Goal: Task Accomplishment & Management: Manage account settings

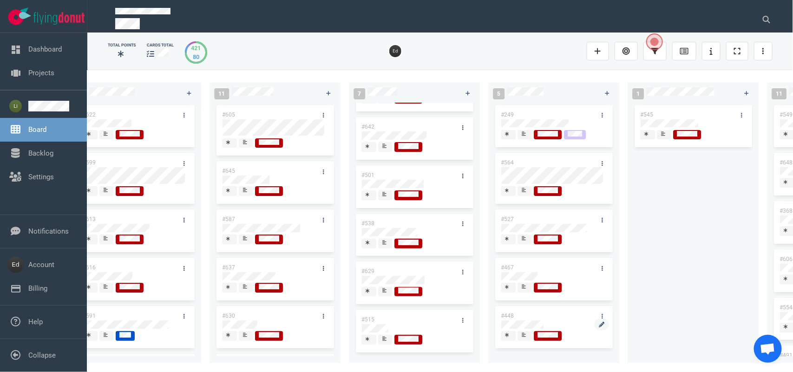
scroll to position [1, 0]
click at [544, 371] on div "0 0 12 #641 #639 #634 #635 #608 #611 #602 #603 #548 3 #482 #390 #331 26 #514 #6…" at bounding box center [439, 221] width 705 height 302
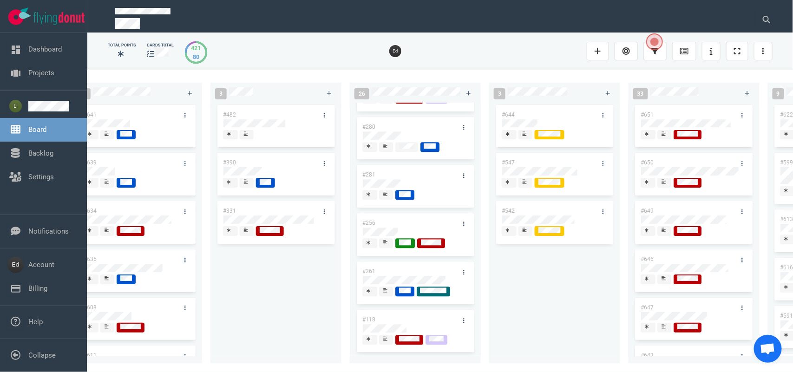
scroll to position [0, 356]
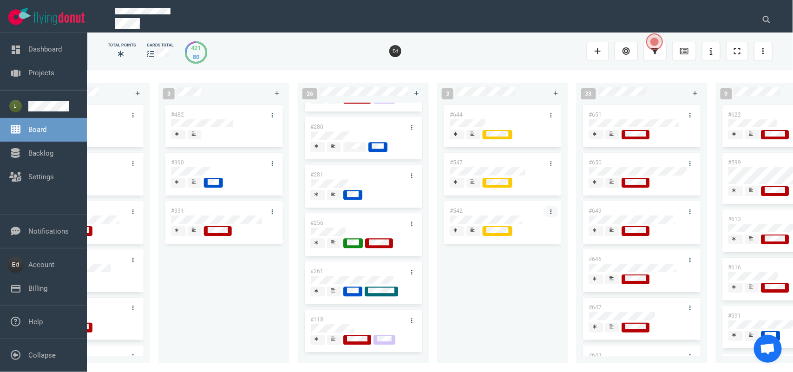
click at [551, 209] on icon at bounding box center [550, 212] width 1 height 6
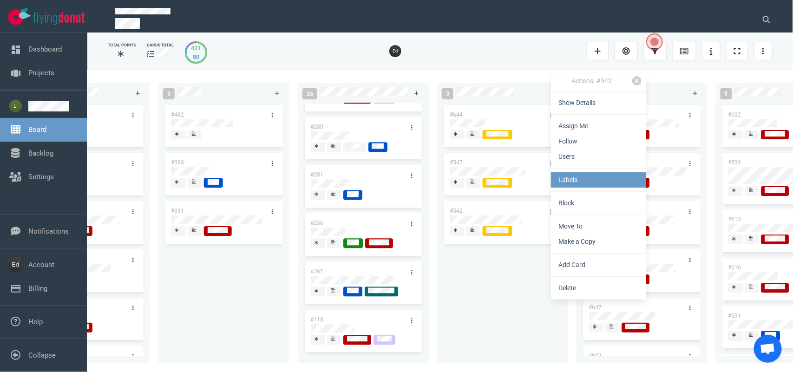
click at [565, 173] on link "Labels" at bounding box center [598, 179] width 95 height 15
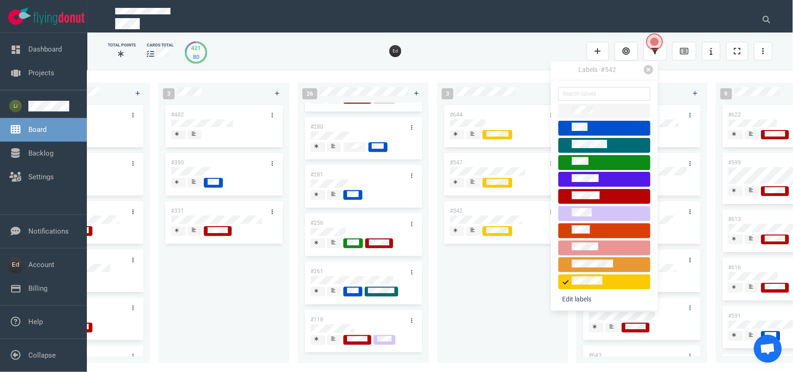
click at [512, 271] on div "#644 #547 #542" at bounding box center [503, 227] width 120 height 249
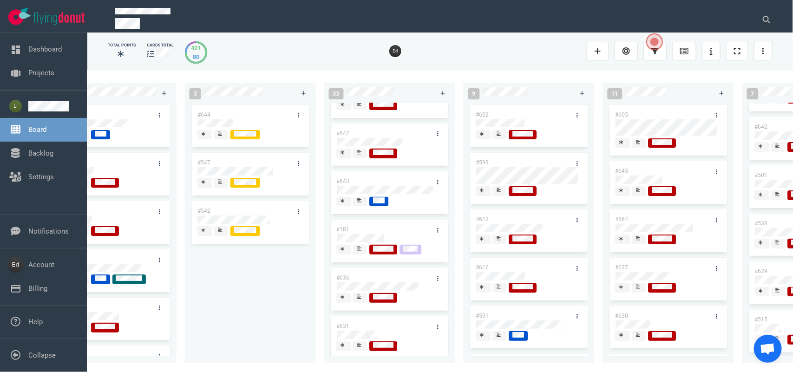
scroll to position [232, 0]
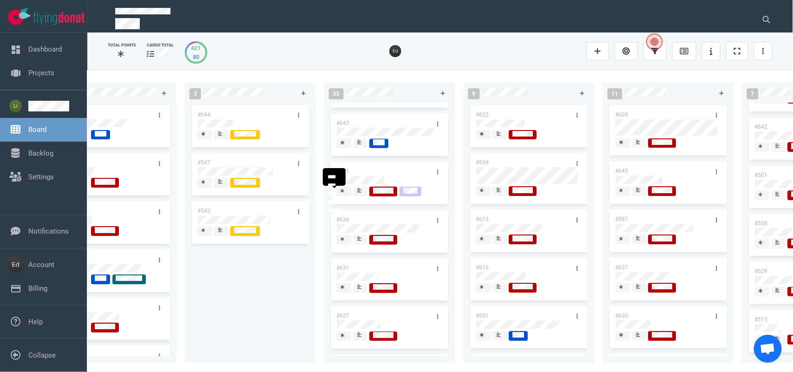
click at [362, 196] on div at bounding box center [361, 195] width 6 height 1
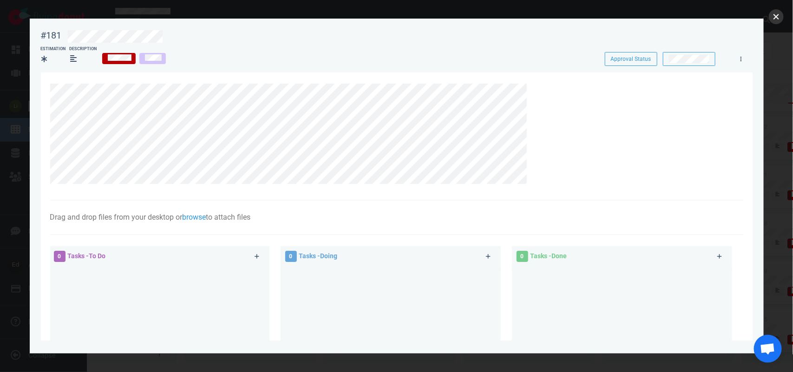
click at [774, 14] on button "close" at bounding box center [776, 16] width 15 height 15
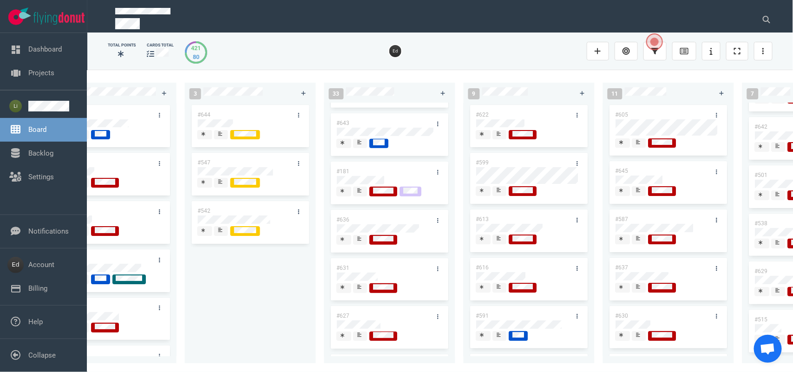
click at [358, 142] on icon at bounding box center [360, 142] width 4 height 5
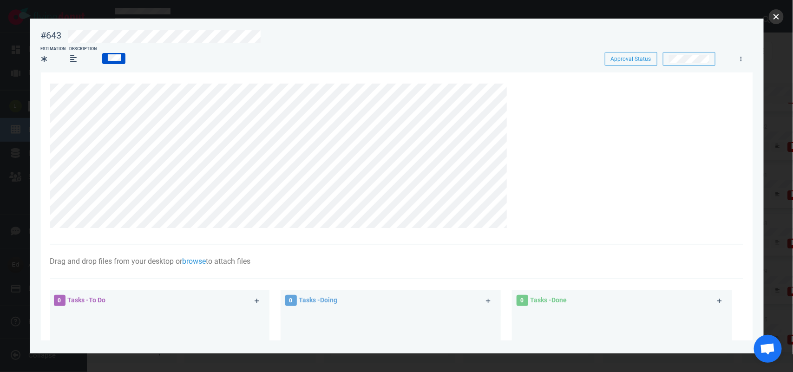
click at [776, 15] on button "close" at bounding box center [776, 16] width 15 height 15
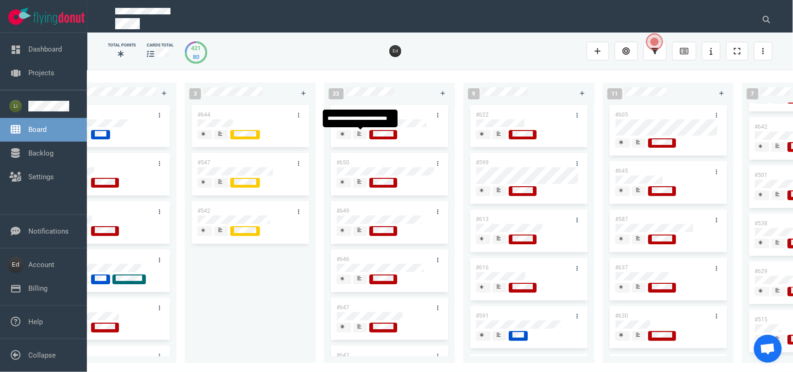
click at [359, 138] on div at bounding box center [361, 137] width 6 height 1
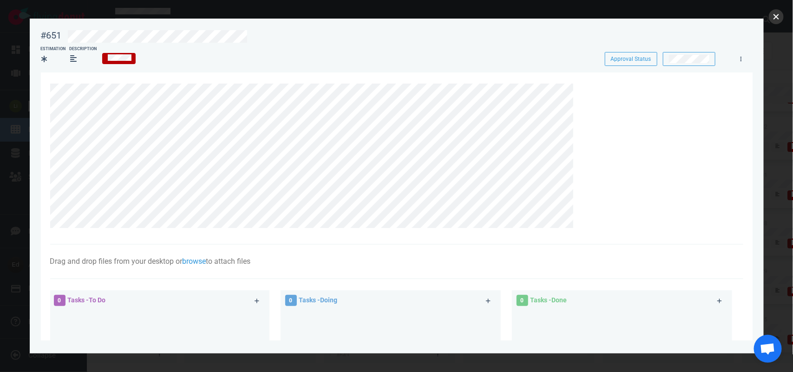
click at [774, 19] on button "close" at bounding box center [776, 16] width 15 height 15
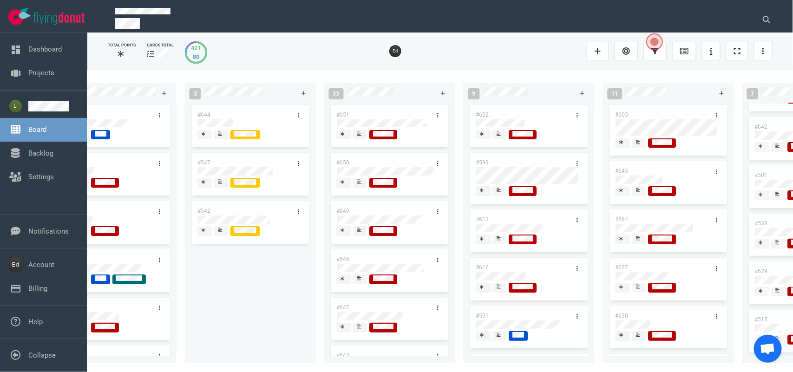
click at [360, 183] on icon at bounding box center [360, 181] width 4 height 5
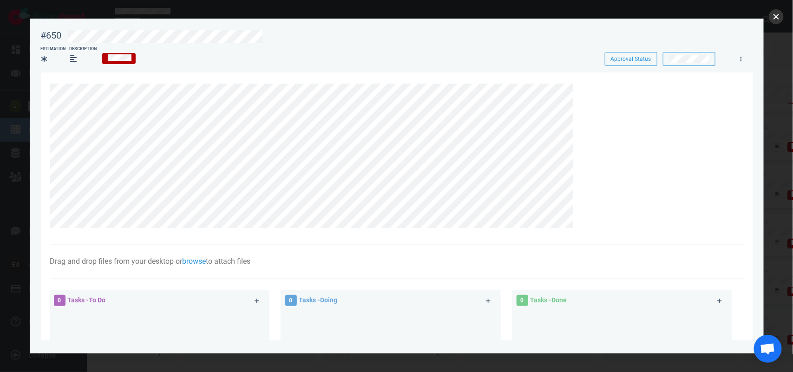
click at [770, 15] on button "close" at bounding box center [776, 16] width 15 height 15
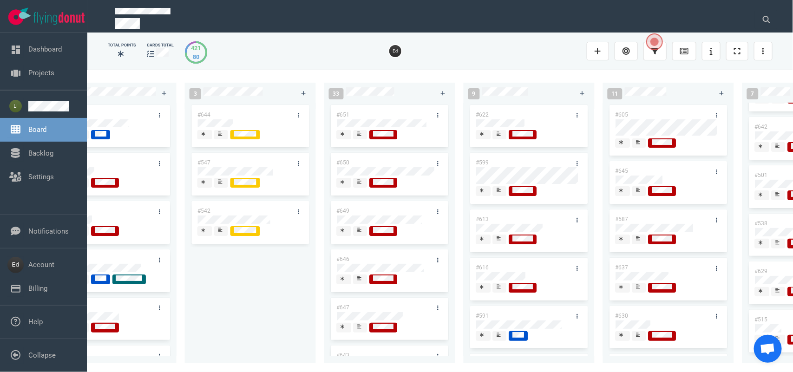
click at [365, 233] on span at bounding box center [360, 231] width 14 height 10
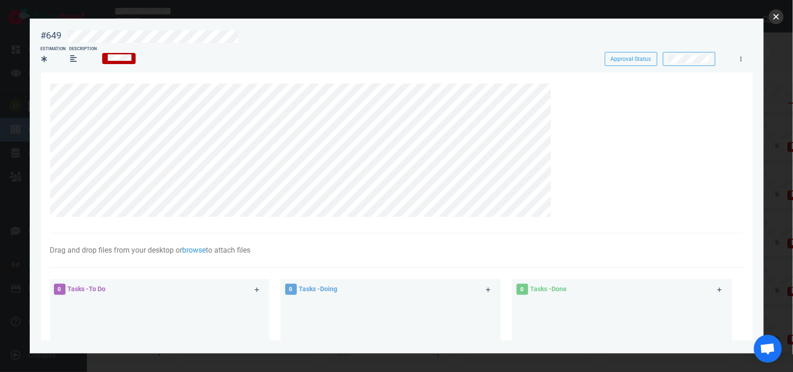
click at [782, 17] on button "close" at bounding box center [776, 16] width 15 height 15
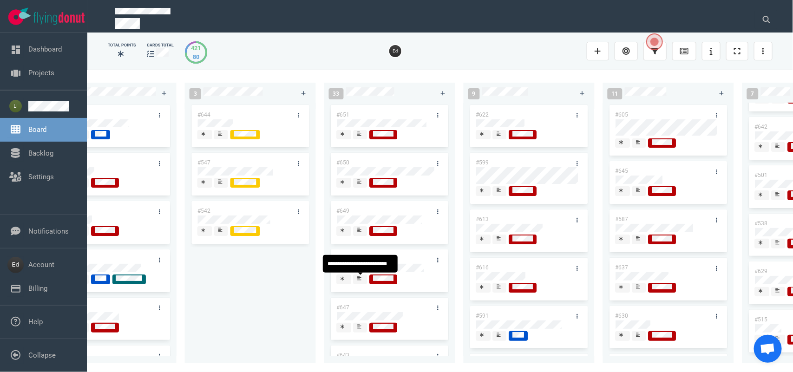
click at [358, 279] on icon at bounding box center [360, 278] width 4 height 4
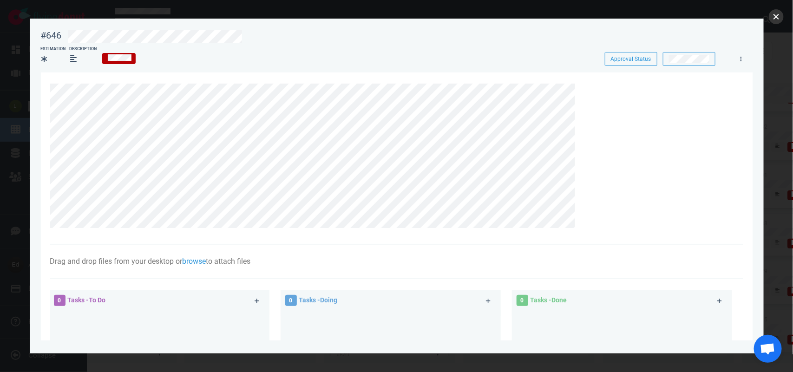
click at [776, 19] on button "close" at bounding box center [776, 16] width 15 height 15
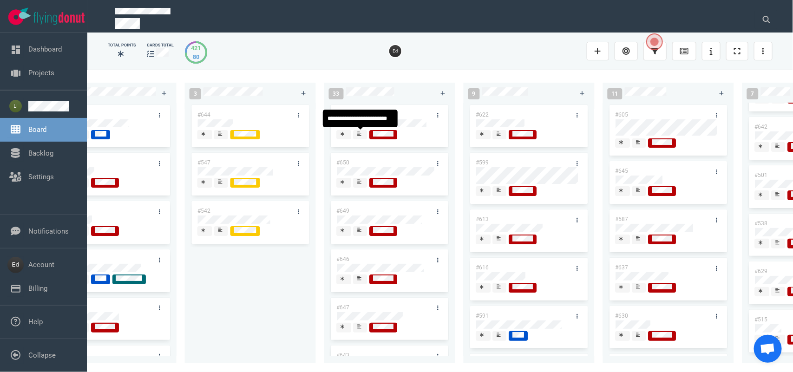
click at [360, 139] on div at bounding box center [360, 135] width 7 height 10
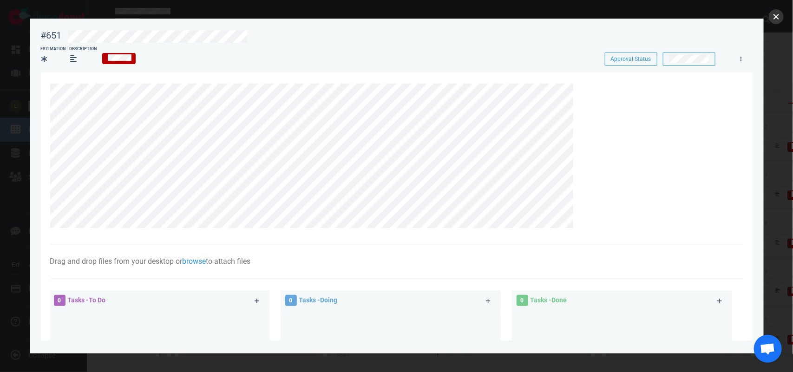
click at [779, 15] on button "close" at bounding box center [776, 16] width 15 height 15
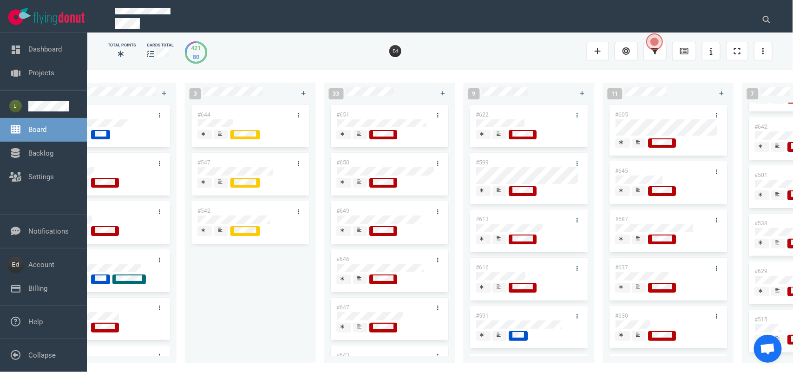
click at [360, 232] on icon at bounding box center [360, 230] width 4 height 4
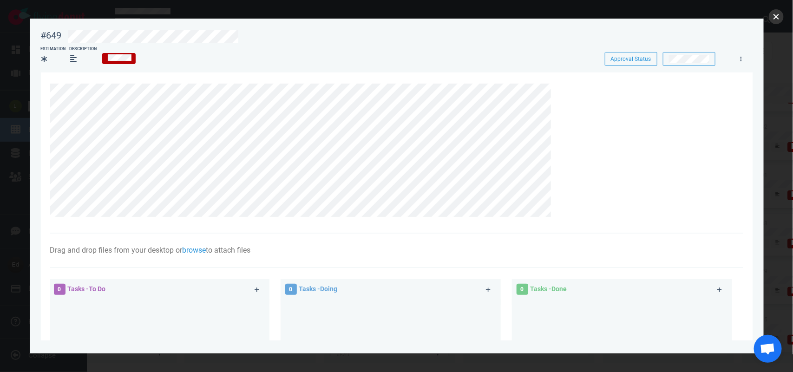
click at [777, 19] on button "close" at bounding box center [776, 16] width 15 height 15
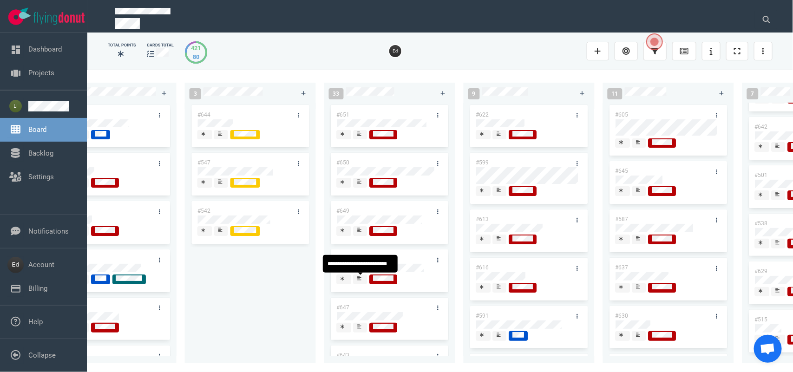
click at [358, 281] on div at bounding box center [361, 278] width 6 height 7
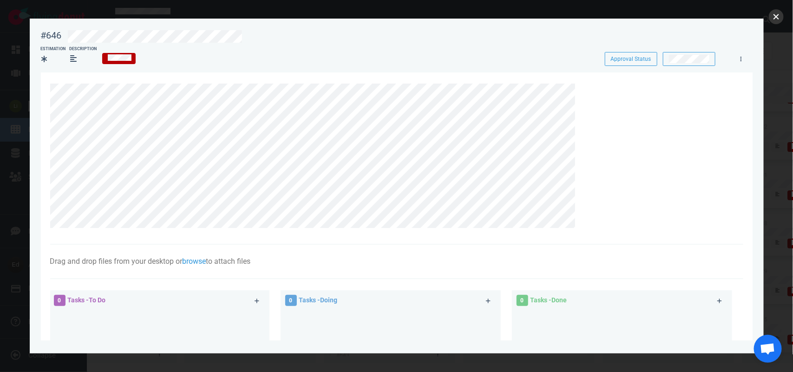
click at [777, 19] on button "close" at bounding box center [776, 16] width 15 height 15
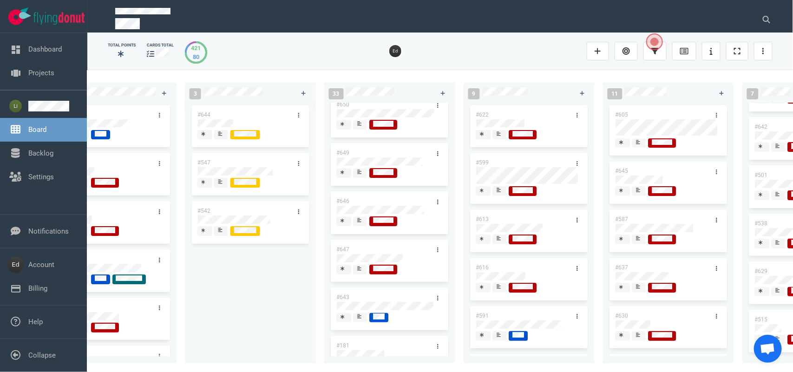
scroll to position [116, 0]
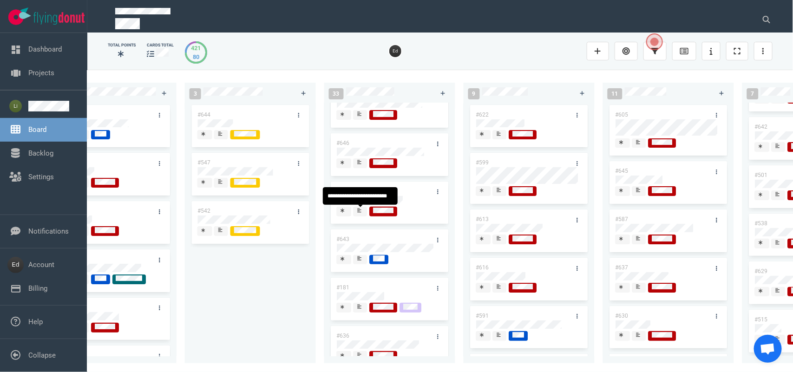
click at [358, 213] on icon at bounding box center [360, 210] width 4 height 5
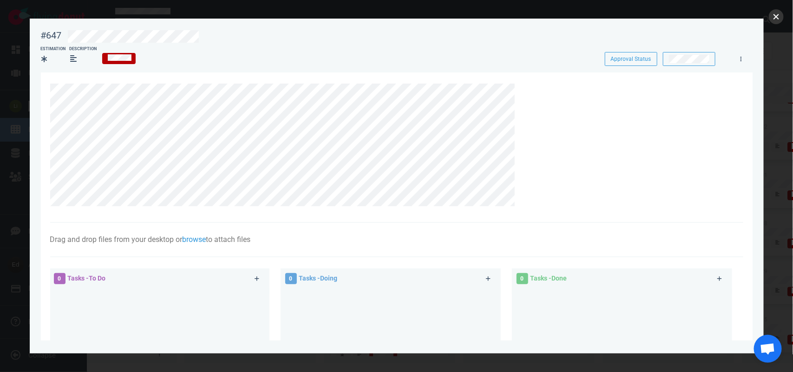
click at [774, 18] on button "close" at bounding box center [776, 16] width 15 height 15
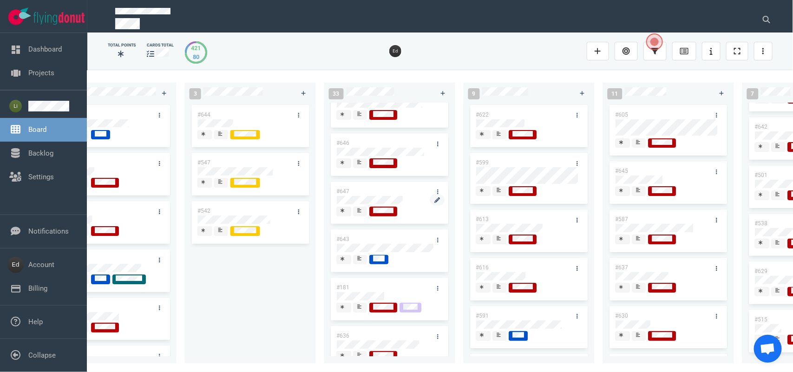
scroll to position [174, 0]
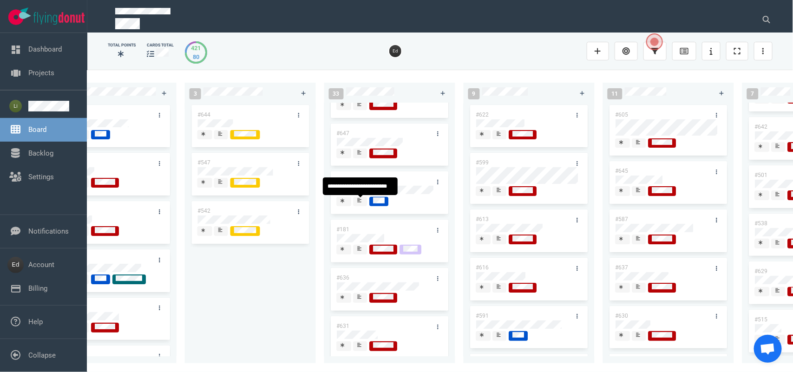
click at [358, 202] on icon at bounding box center [360, 200] width 4 height 5
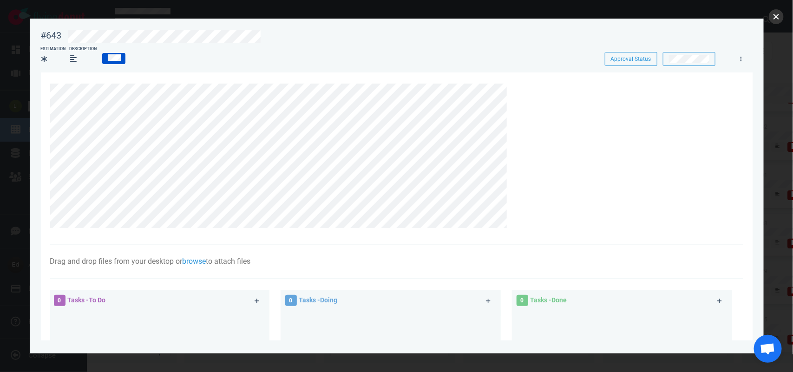
click at [778, 10] on button "close" at bounding box center [776, 16] width 15 height 15
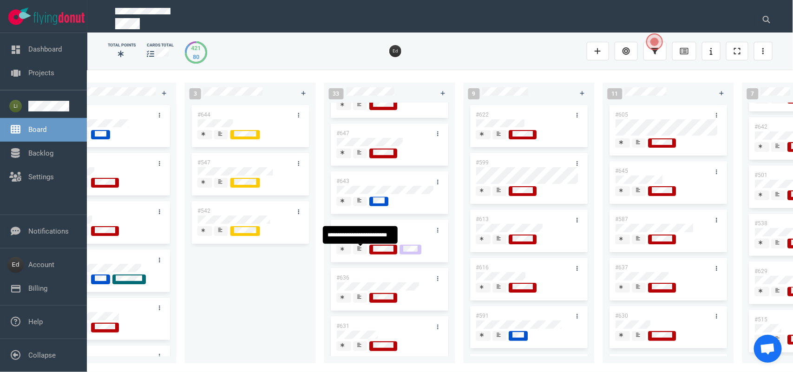
click at [356, 251] on span at bounding box center [360, 250] width 14 height 10
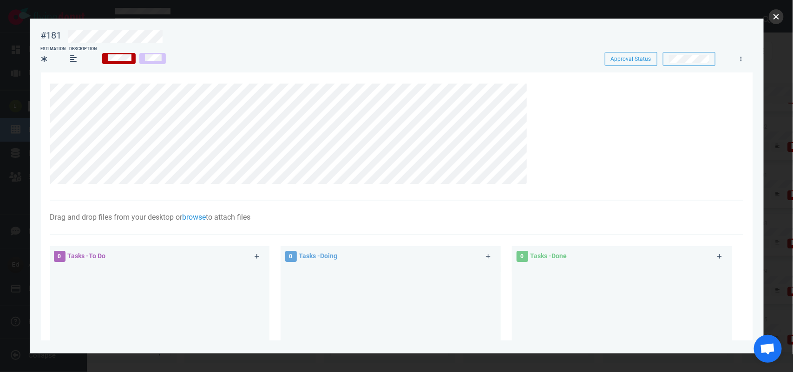
click at [772, 13] on button "close" at bounding box center [776, 16] width 15 height 15
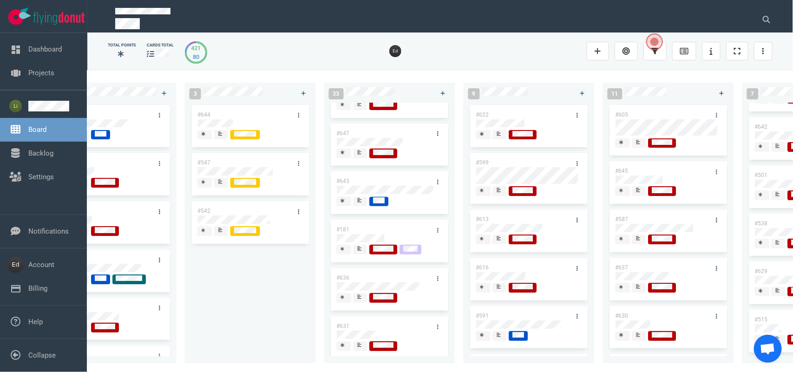
scroll to position [232, 0]
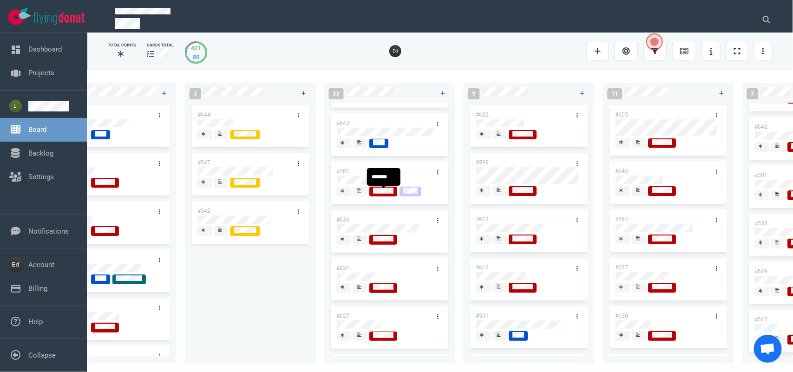
click at [361, 191] on icon at bounding box center [360, 191] width 4 height 4
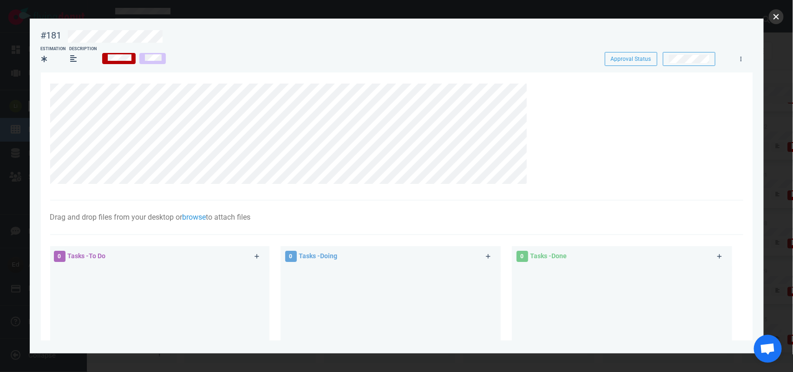
click at [770, 19] on button "close" at bounding box center [776, 16] width 15 height 15
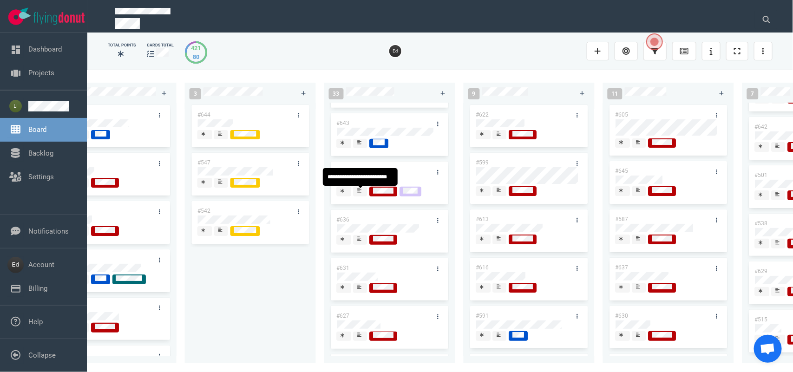
click at [358, 196] on div at bounding box center [361, 195] width 6 height 1
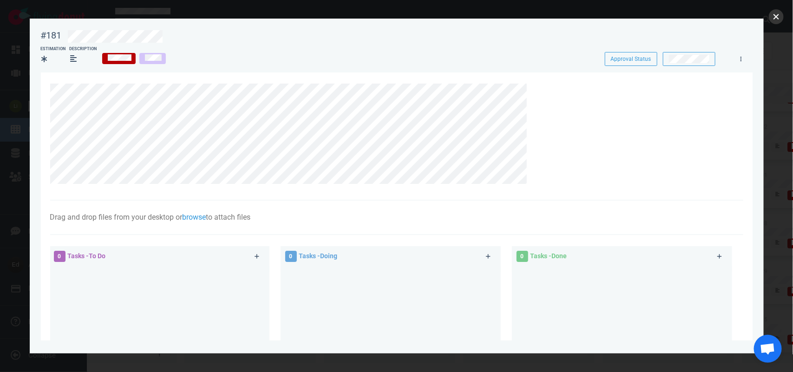
click at [775, 14] on button "close" at bounding box center [776, 16] width 15 height 15
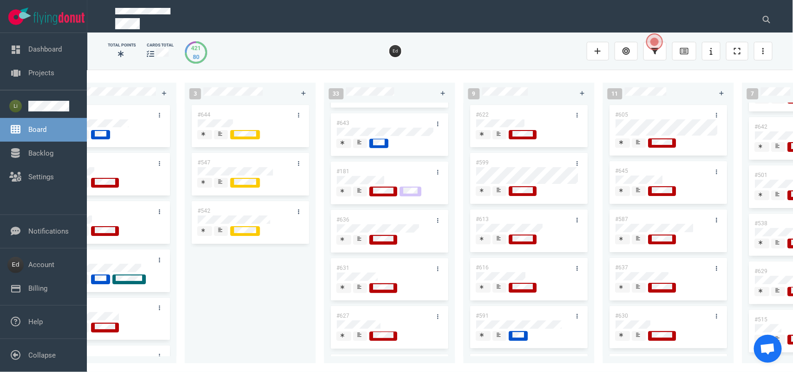
scroll to position [290, 0]
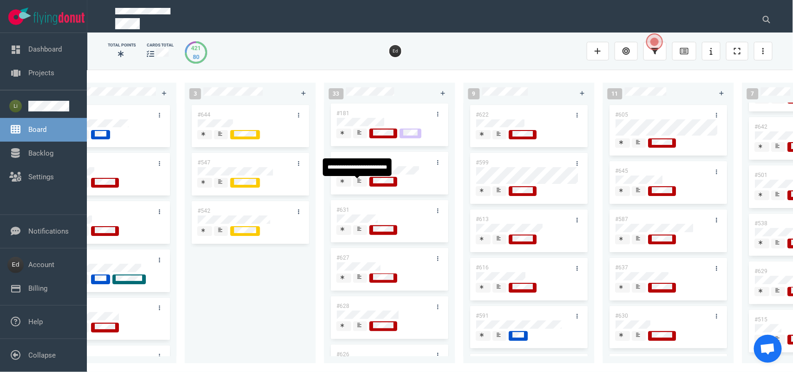
click at [358, 185] on div at bounding box center [361, 180] width 6 height 7
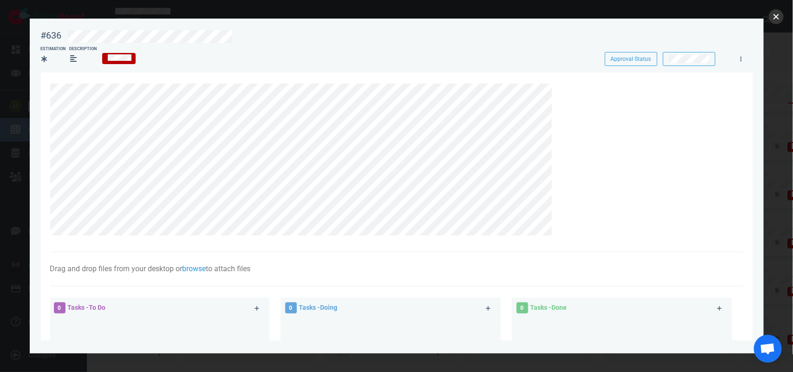
click at [772, 14] on button "close" at bounding box center [776, 16] width 15 height 15
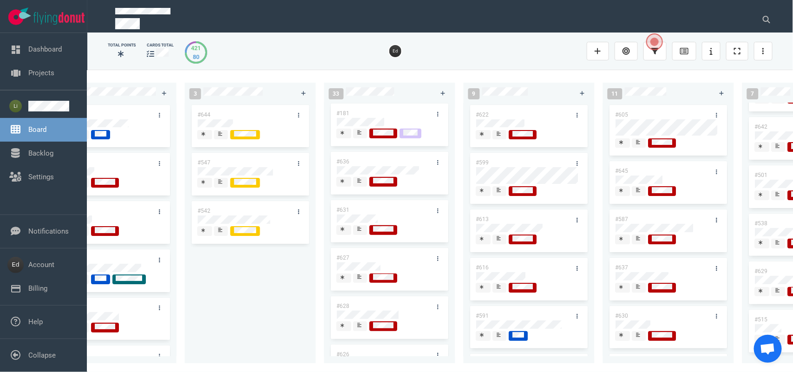
scroll to position [348, 0]
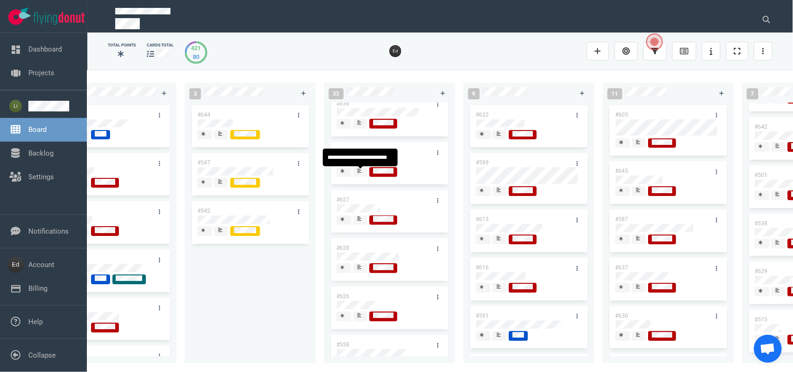
click at [360, 173] on icon at bounding box center [360, 171] width 4 height 5
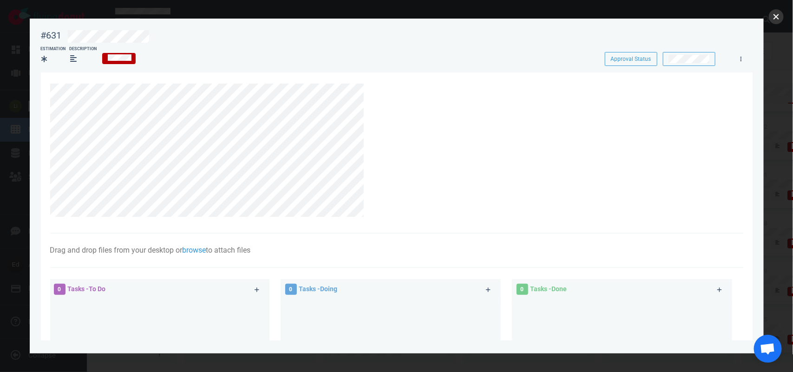
click at [775, 16] on button "close" at bounding box center [776, 16] width 15 height 15
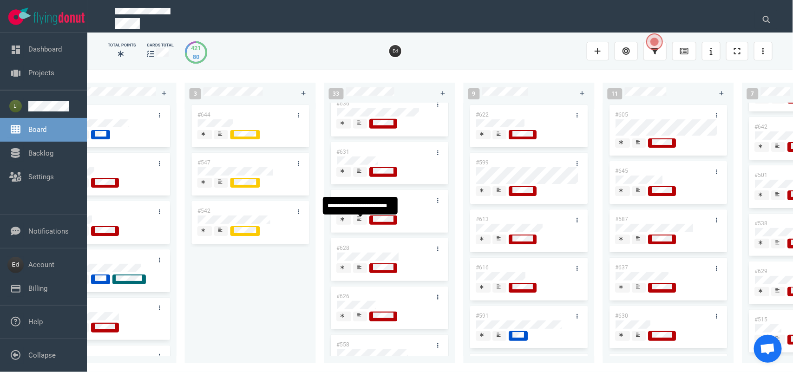
click at [359, 223] on div at bounding box center [361, 219] width 6 height 7
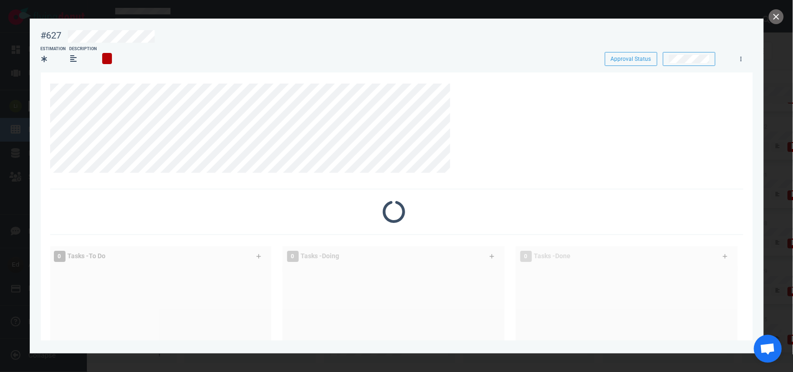
click at [360, 221] on div at bounding box center [393, 212] width 687 height 22
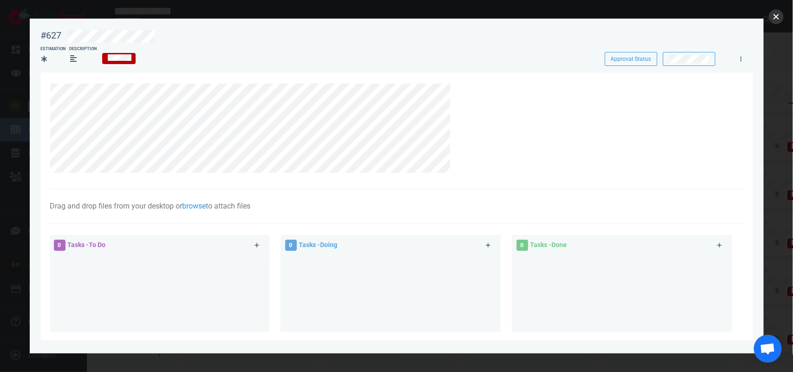
click at [776, 21] on button "close" at bounding box center [776, 16] width 15 height 15
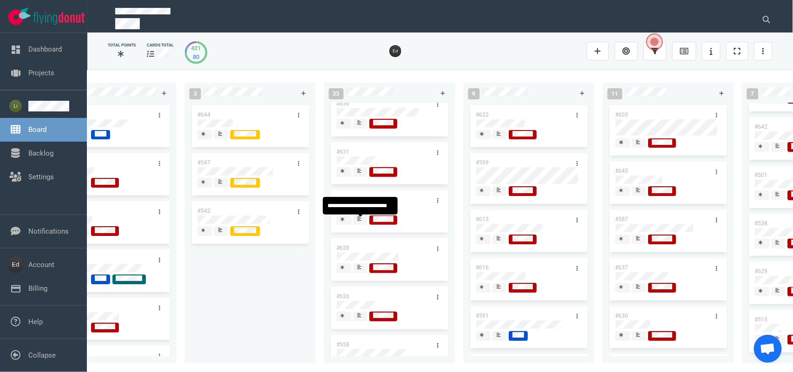
scroll to position [406, 0]
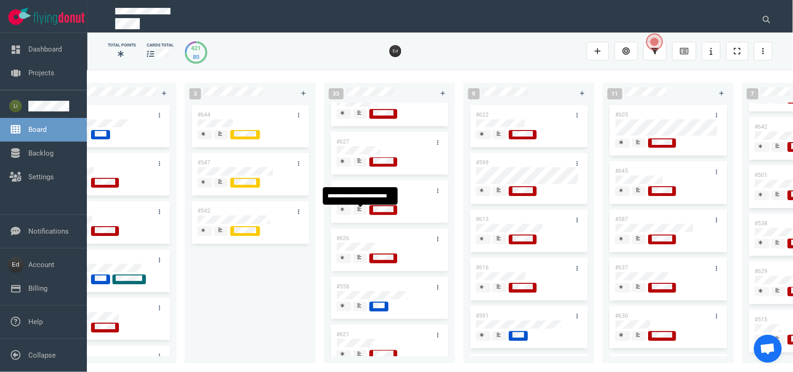
click at [365, 215] on span at bounding box center [360, 210] width 14 height 10
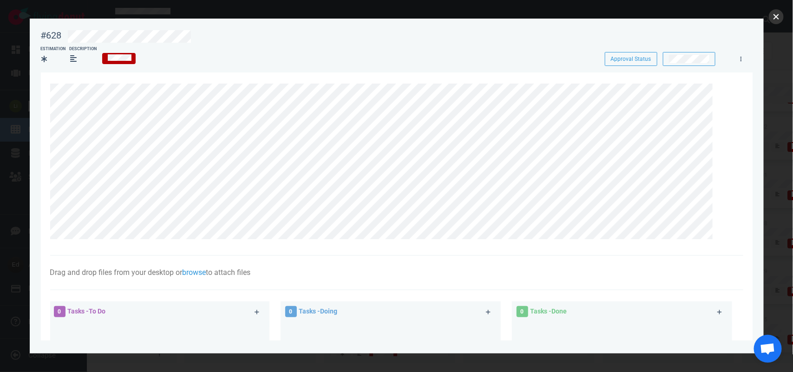
click at [776, 20] on button "close" at bounding box center [776, 16] width 15 height 15
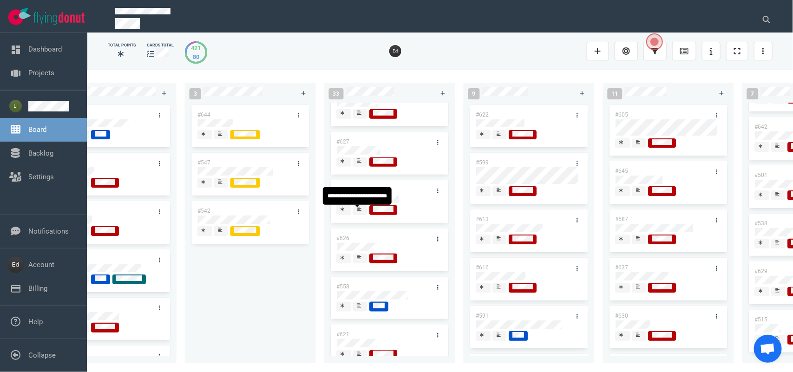
click at [361, 215] on div at bounding box center [361, 213] width 6 height 1
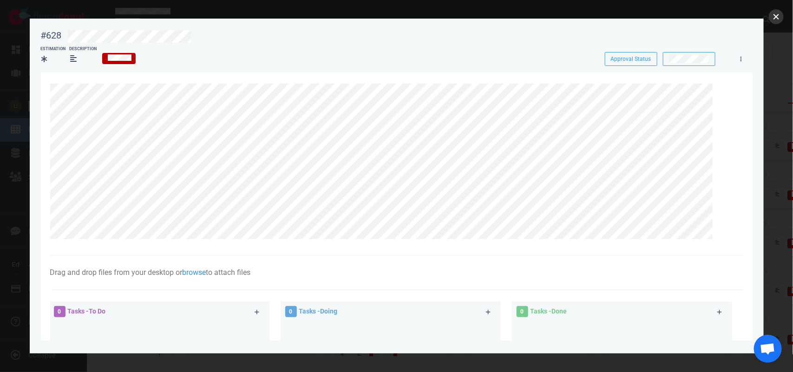
click at [774, 22] on button "close" at bounding box center [776, 16] width 15 height 15
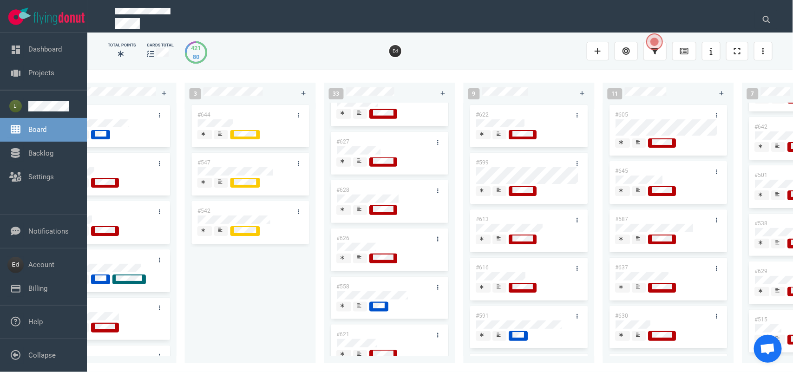
scroll to position [464, 0]
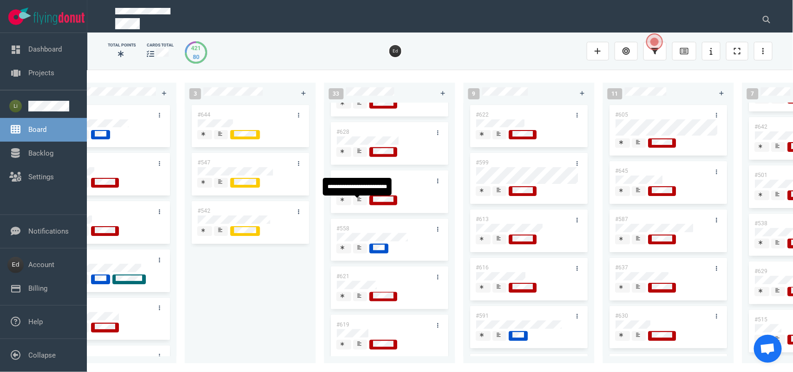
click at [362, 201] on div at bounding box center [361, 199] width 6 height 7
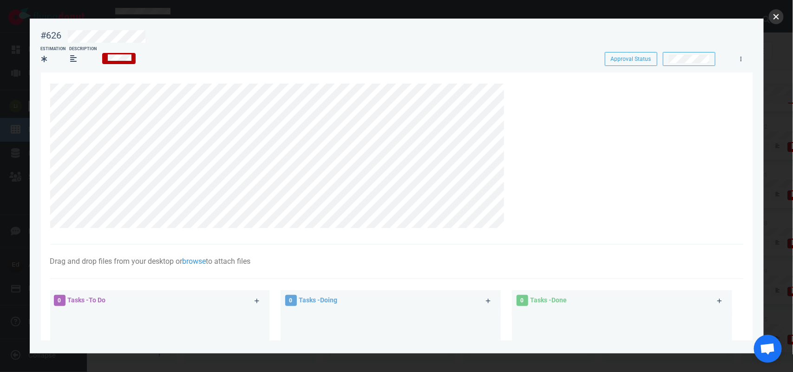
click at [776, 18] on button "close" at bounding box center [776, 16] width 15 height 15
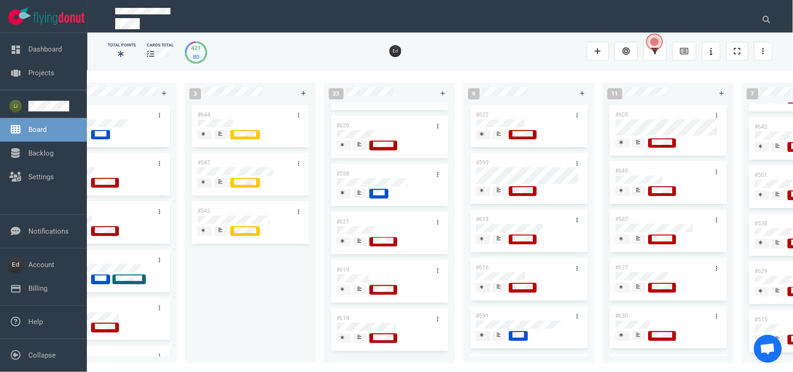
scroll to position [522, 0]
click at [358, 195] on div at bounding box center [361, 193] width 6 height 1
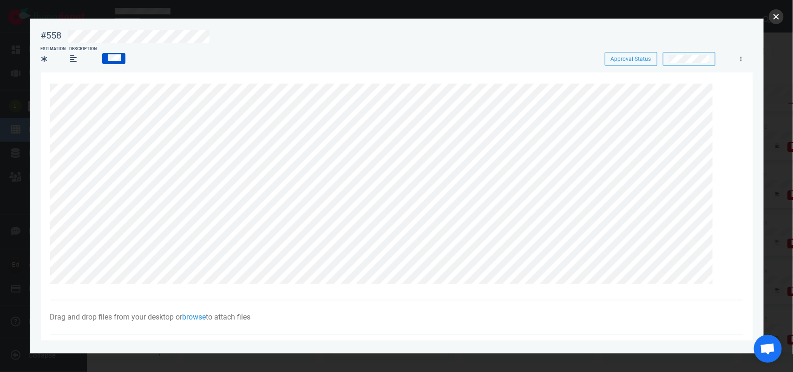
click at [773, 18] on button "close" at bounding box center [776, 16] width 15 height 15
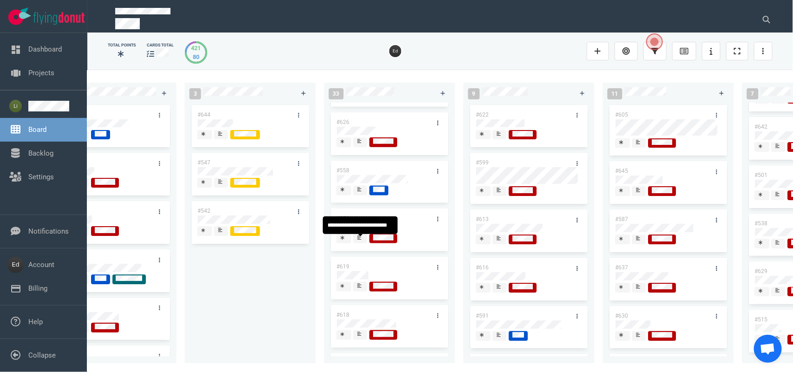
click at [359, 240] on icon at bounding box center [360, 237] width 4 height 5
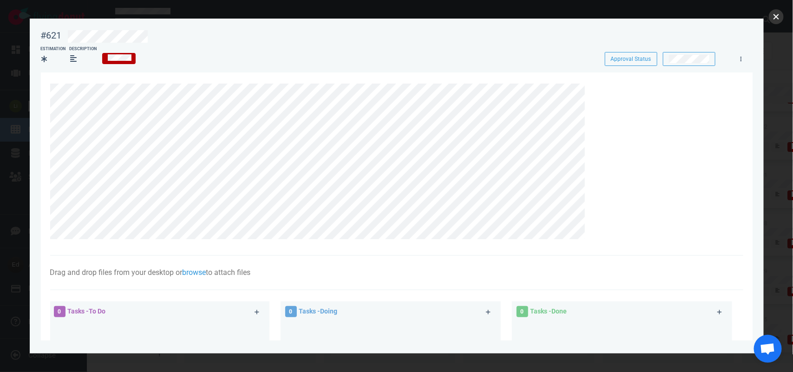
click at [772, 14] on button "close" at bounding box center [776, 16] width 15 height 15
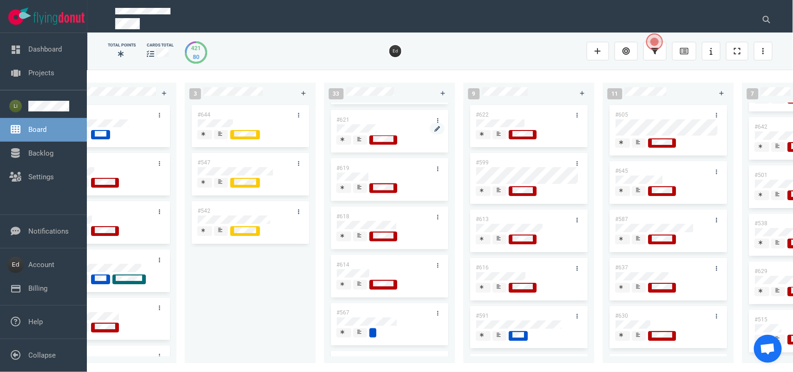
scroll to position [639, 0]
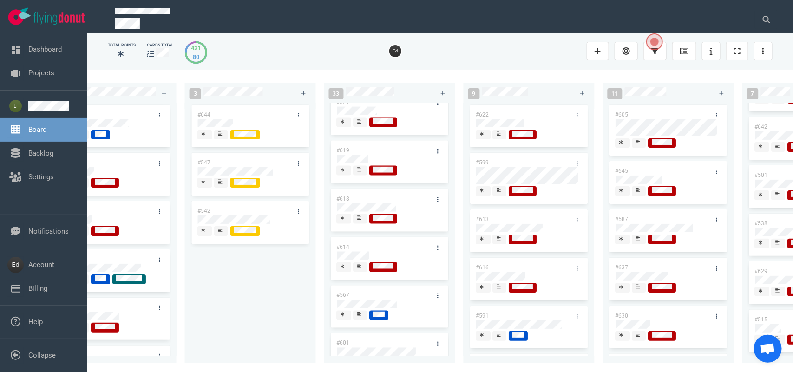
click at [360, 172] on icon at bounding box center [360, 170] width 4 height 4
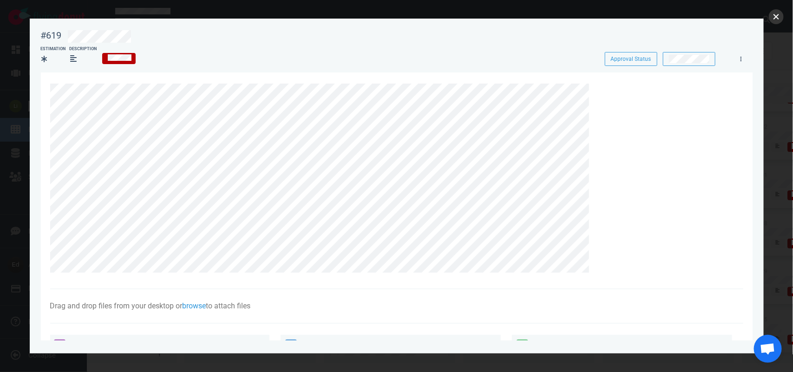
click at [774, 17] on button "close" at bounding box center [776, 16] width 15 height 15
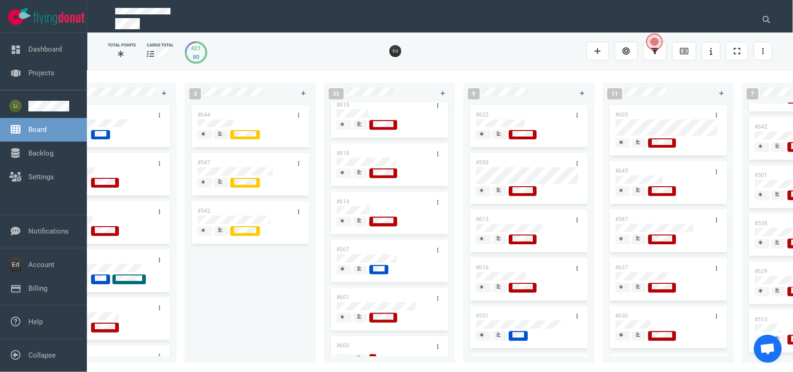
scroll to position [697, 0]
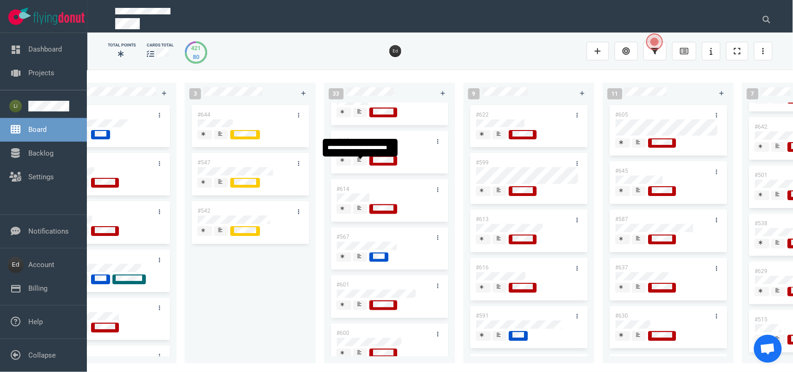
click at [364, 166] on span at bounding box center [360, 161] width 14 height 10
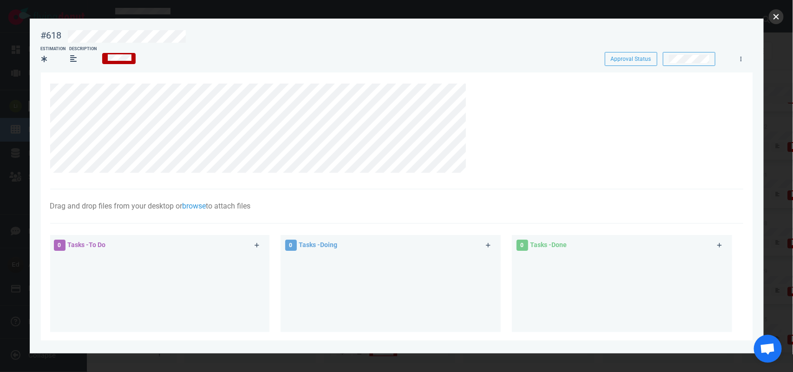
click at [771, 15] on button "close" at bounding box center [776, 16] width 15 height 15
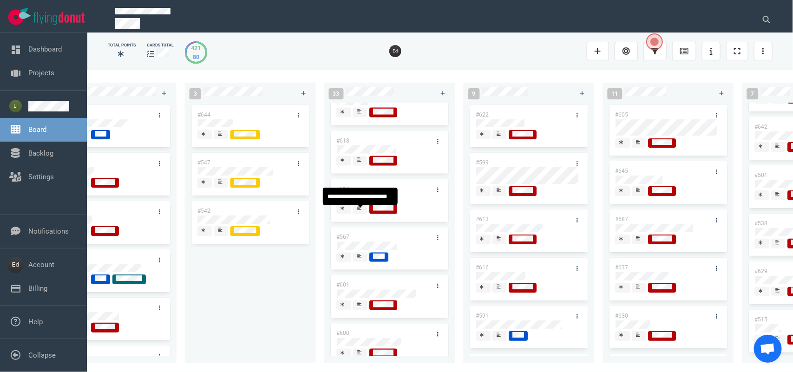
click at [359, 210] on icon at bounding box center [360, 208] width 4 height 4
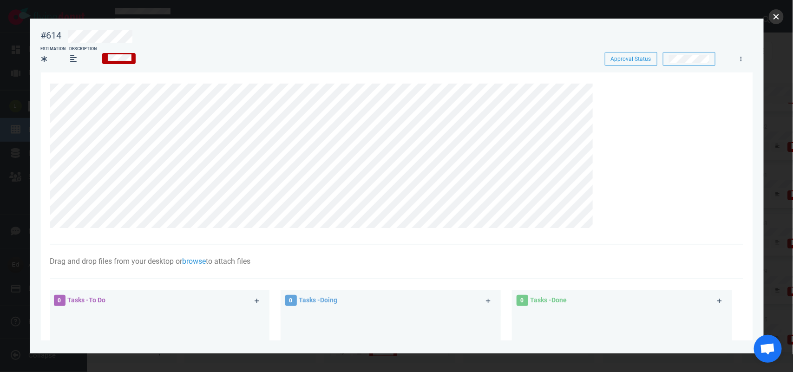
click at [777, 14] on button "close" at bounding box center [776, 16] width 15 height 15
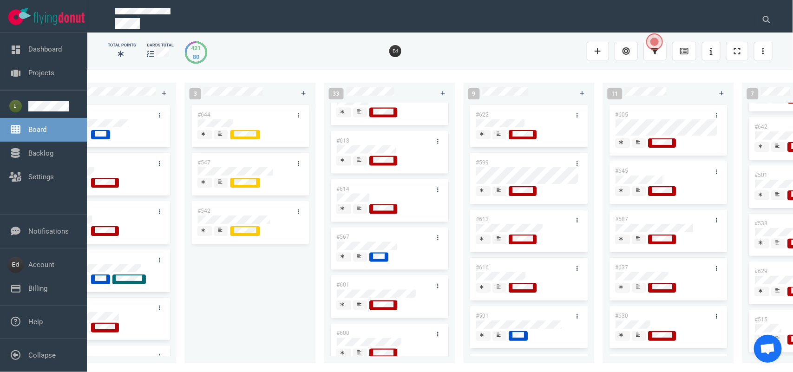
click at [364, 262] on span at bounding box center [360, 258] width 14 height 10
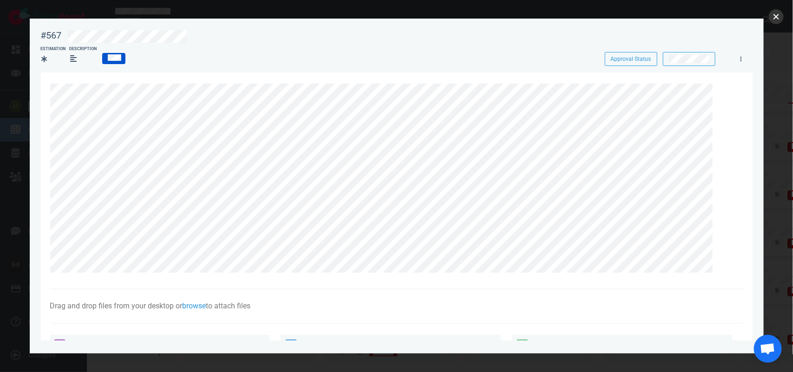
click at [776, 17] on button "close" at bounding box center [776, 16] width 15 height 15
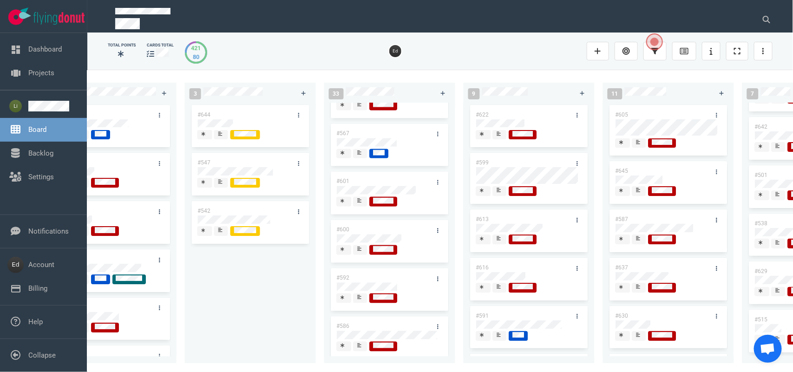
scroll to position [813, 0]
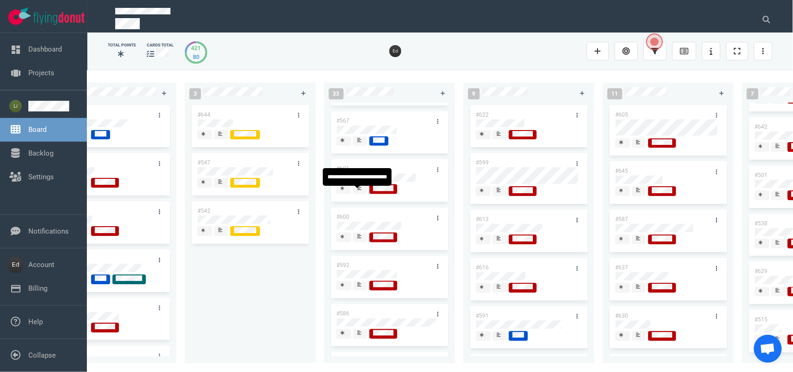
click at [359, 190] on icon at bounding box center [360, 188] width 4 height 4
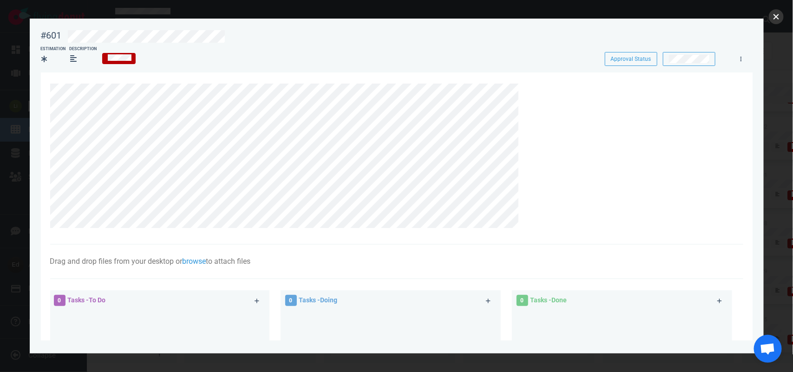
click at [776, 17] on button "close" at bounding box center [776, 16] width 15 height 15
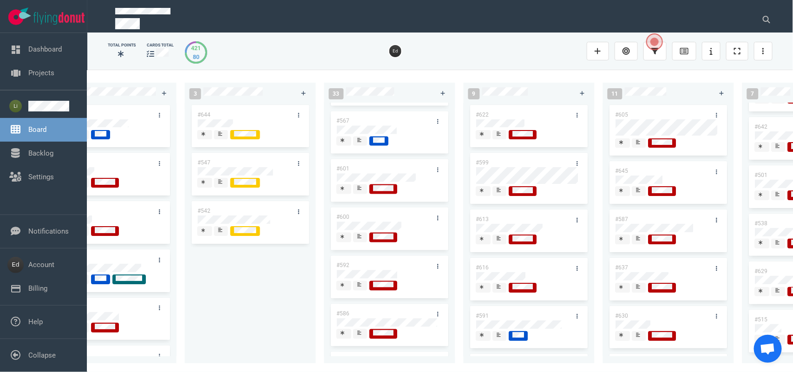
scroll to position [871, 0]
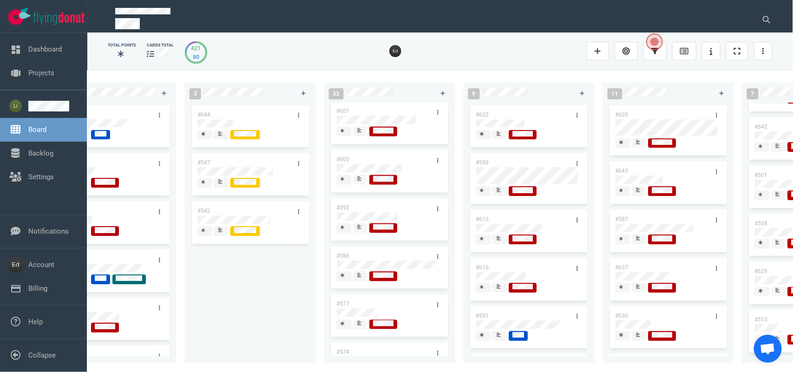
click at [360, 183] on div at bounding box center [361, 178] width 6 height 7
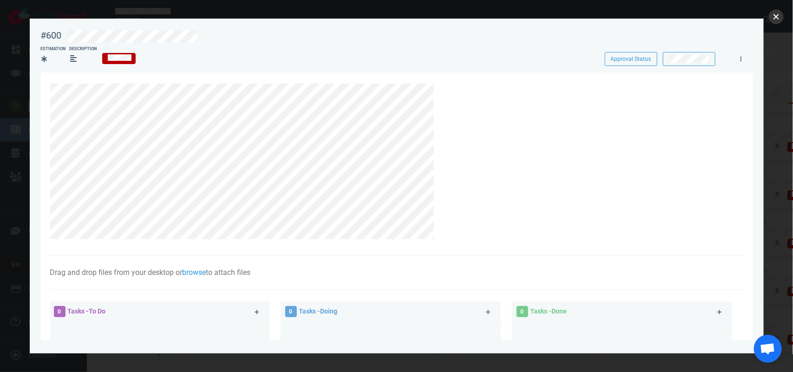
click at [778, 15] on button "close" at bounding box center [776, 16] width 15 height 15
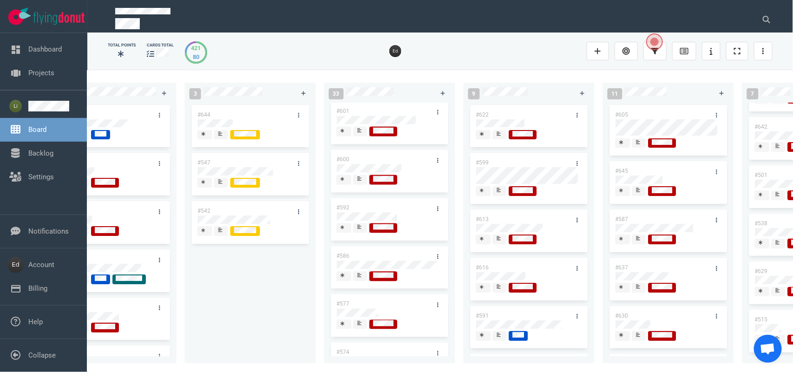
click at [359, 235] on div at bounding box center [390, 229] width 106 height 12
click at [359, 231] on div at bounding box center [361, 226] width 6 height 7
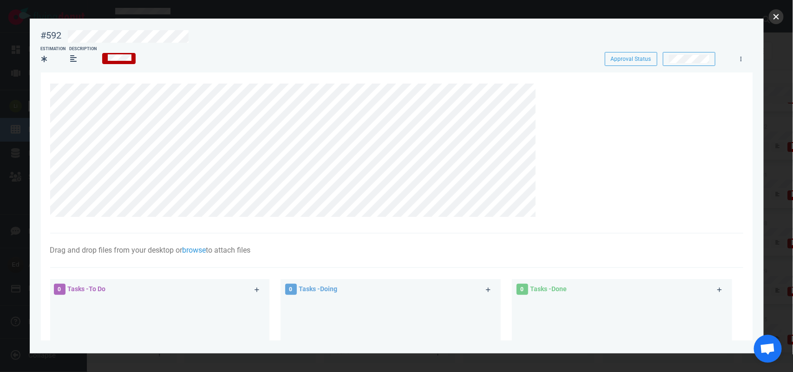
click at [771, 15] on button "close" at bounding box center [776, 16] width 15 height 15
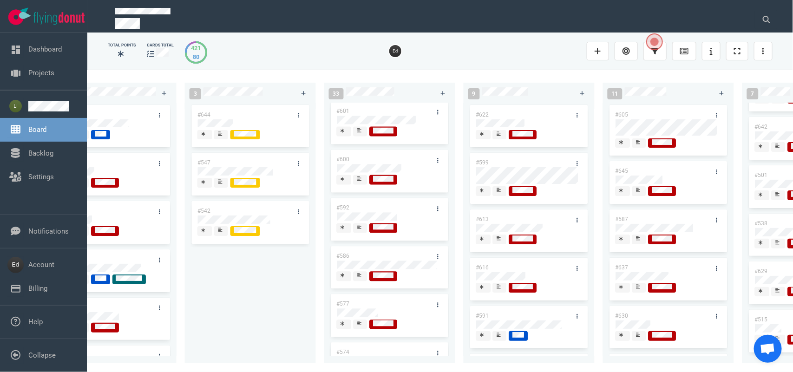
scroll to position [929, 0]
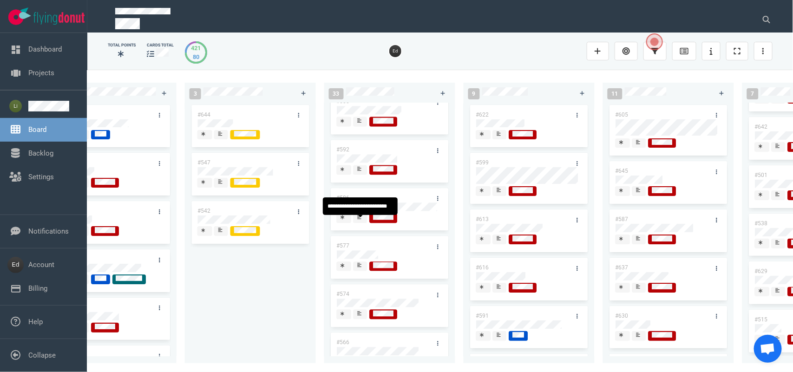
click at [355, 220] on span at bounding box center [360, 218] width 14 height 10
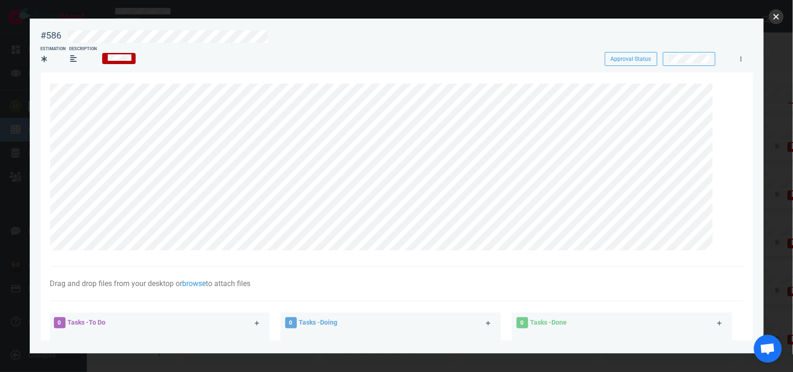
click at [781, 18] on button "close" at bounding box center [776, 16] width 15 height 15
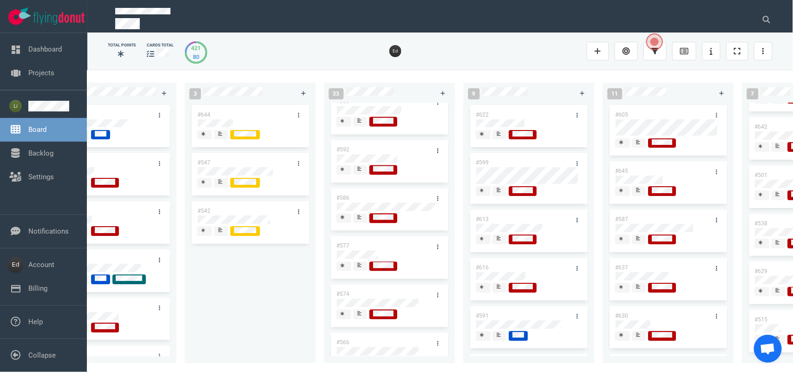
scroll to position [987, 0]
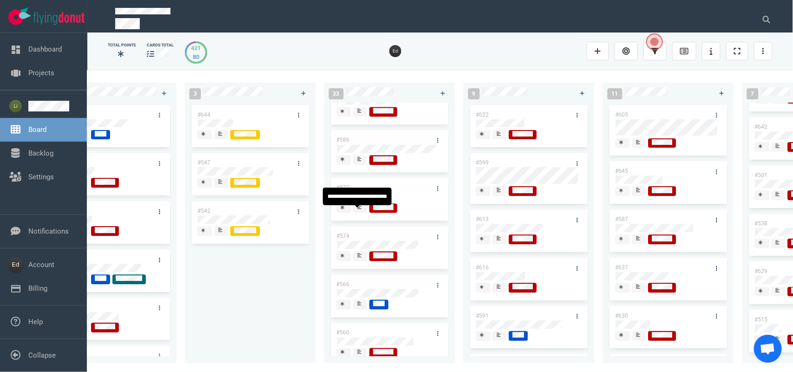
click at [365, 210] on span at bounding box center [360, 208] width 14 height 10
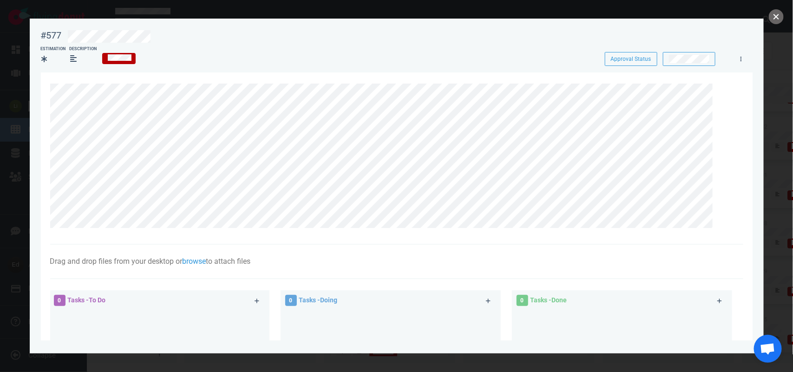
click at [775, 14] on button "close" at bounding box center [776, 16] width 15 height 15
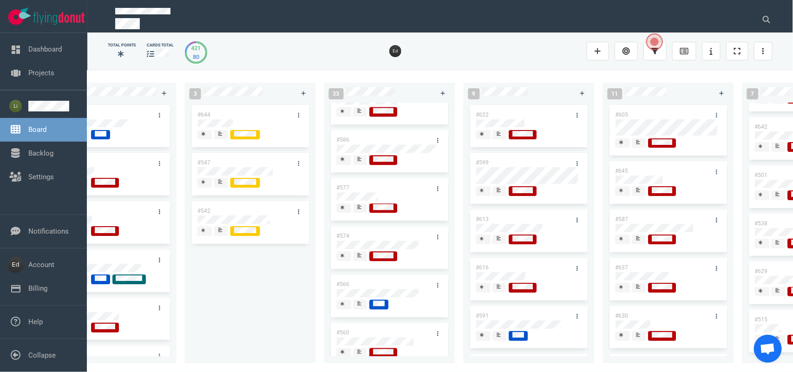
scroll to position [1045, 0]
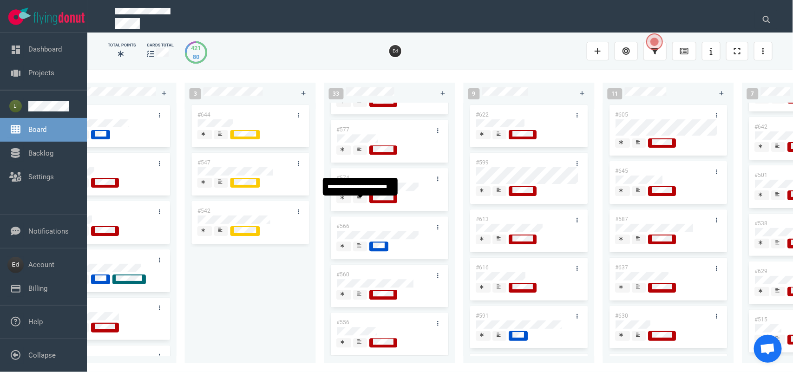
click at [359, 199] on icon at bounding box center [360, 197] width 4 height 4
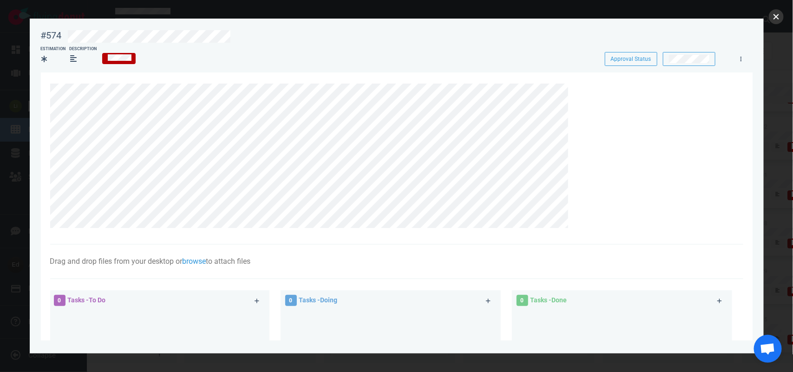
click at [775, 15] on button "close" at bounding box center [776, 16] width 15 height 15
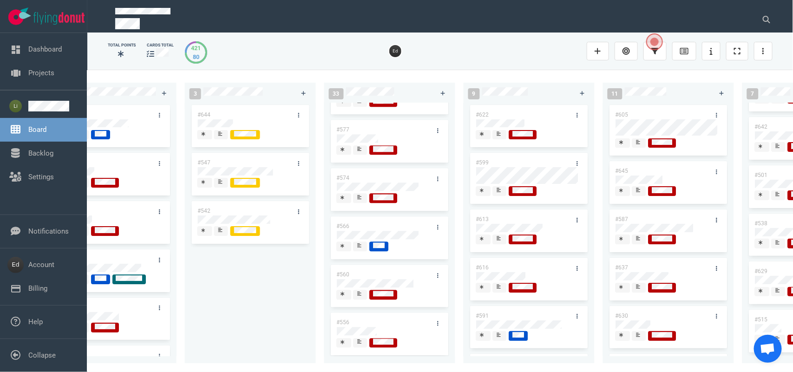
scroll to position [1103, 0]
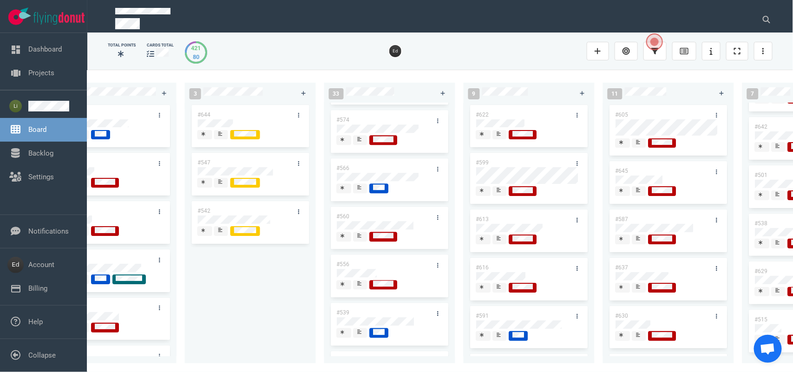
click at [355, 196] on div at bounding box center [390, 189] width 106 height 12
click at [355, 193] on span at bounding box center [360, 188] width 14 height 10
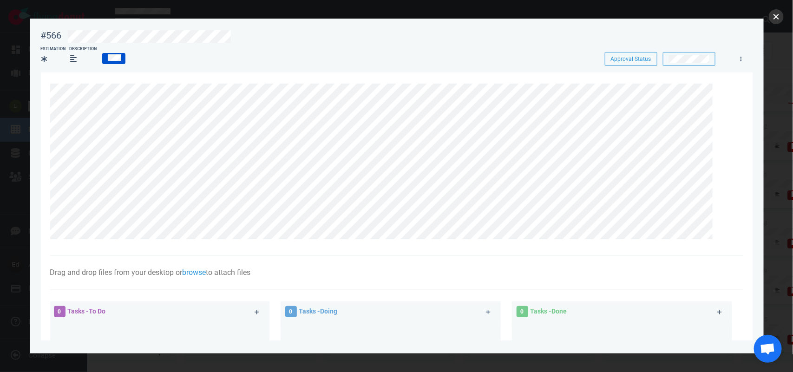
click at [776, 15] on button "close" at bounding box center [776, 16] width 15 height 15
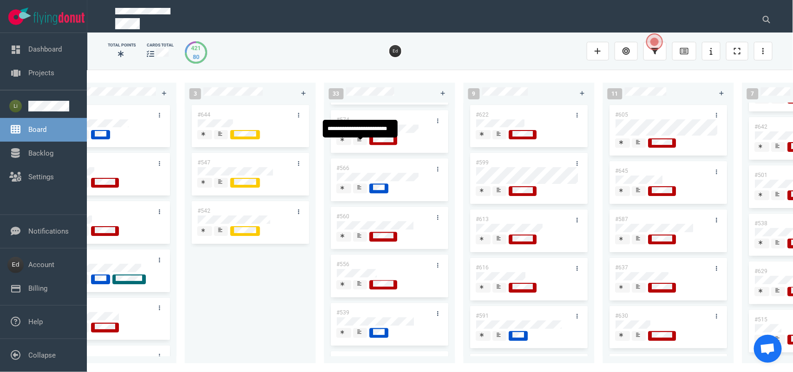
click at [358, 141] on icon at bounding box center [360, 139] width 4 height 4
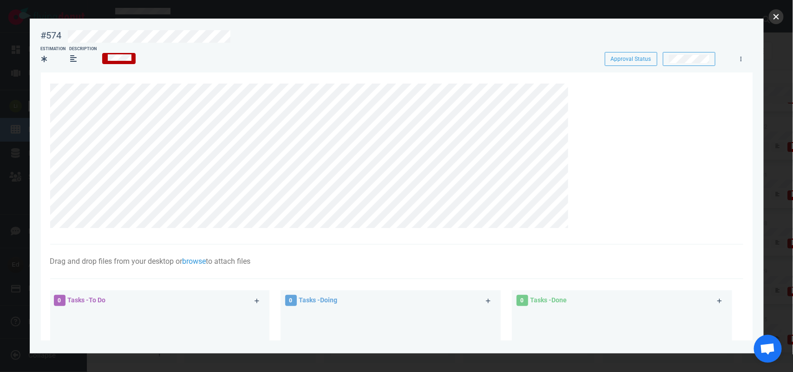
click at [772, 19] on button "close" at bounding box center [776, 16] width 15 height 15
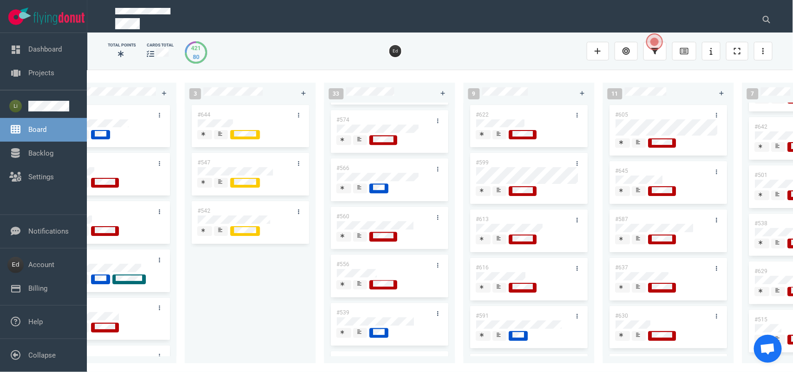
click at [354, 193] on span at bounding box center [360, 188] width 14 height 10
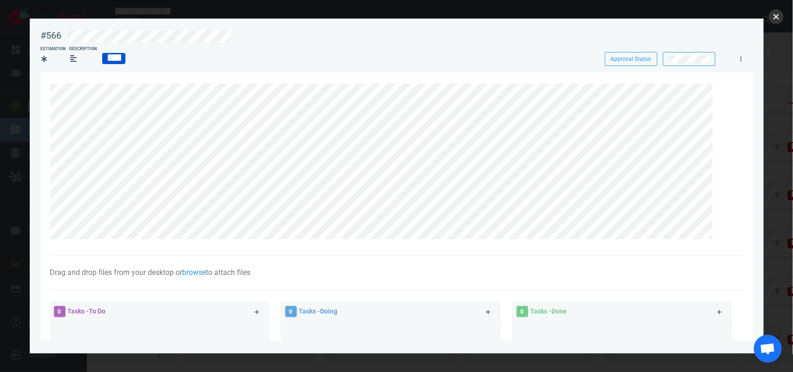
click at [776, 14] on button "close" at bounding box center [776, 16] width 15 height 15
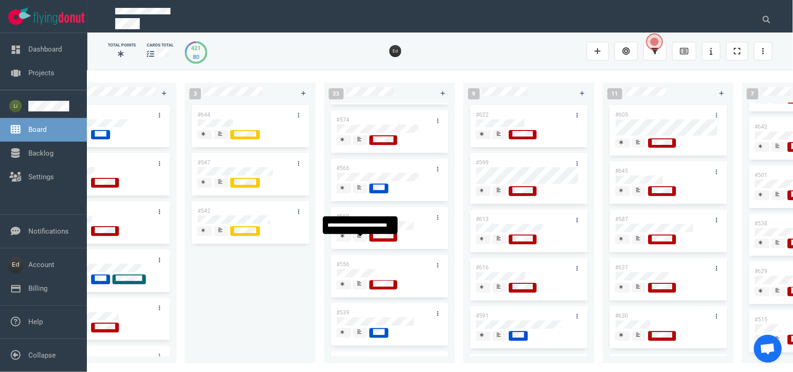
click at [360, 238] on icon at bounding box center [360, 235] width 4 height 5
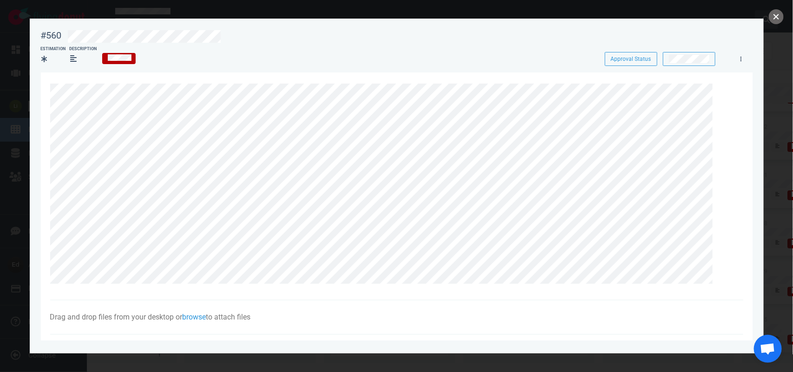
click at [774, 22] on button "close" at bounding box center [776, 16] width 15 height 15
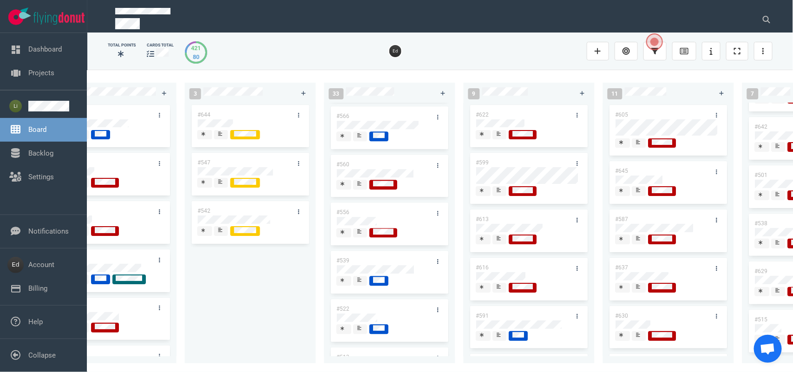
scroll to position [1161, 0]
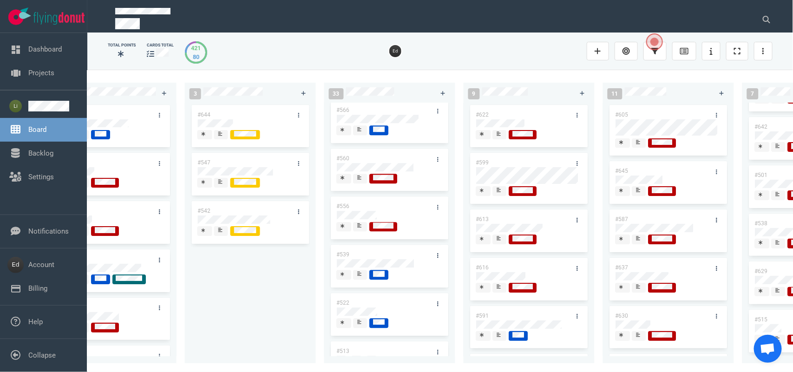
click at [366, 234] on div at bounding box center [390, 228] width 106 height 12
click at [360, 231] on div at bounding box center [361, 229] width 6 height 1
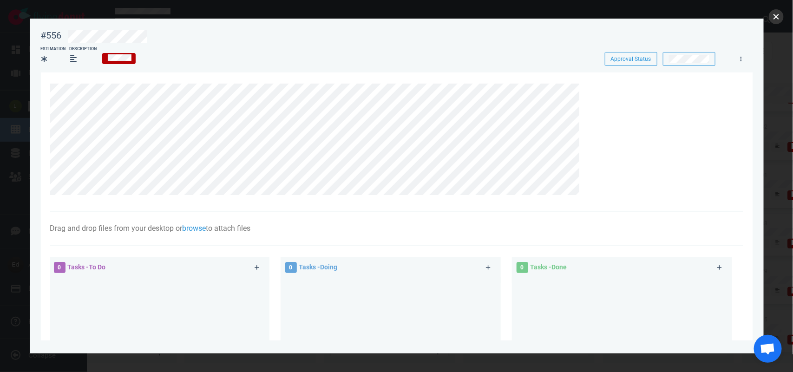
click at [773, 17] on button "close" at bounding box center [776, 16] width 15 height 15
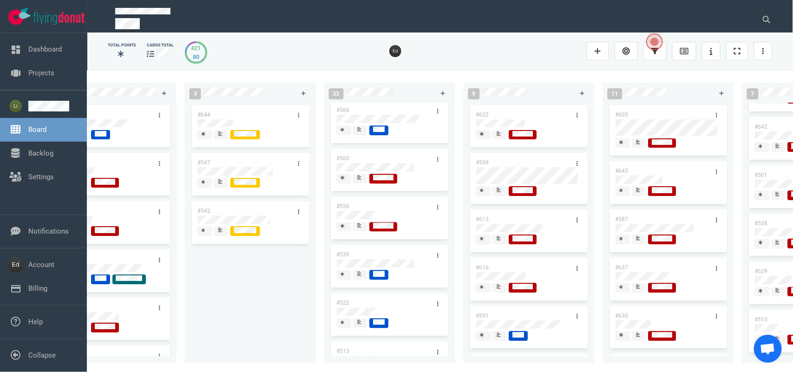
scroll to position [1219, 0]
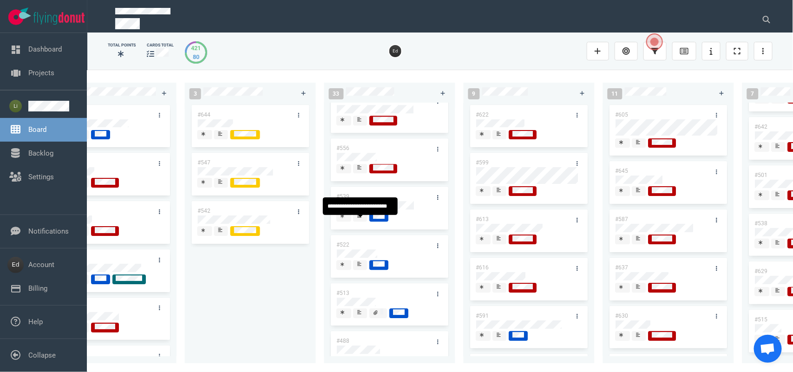
click at [355, 222] on span at bounding box center [360, 217] width 14 height 10
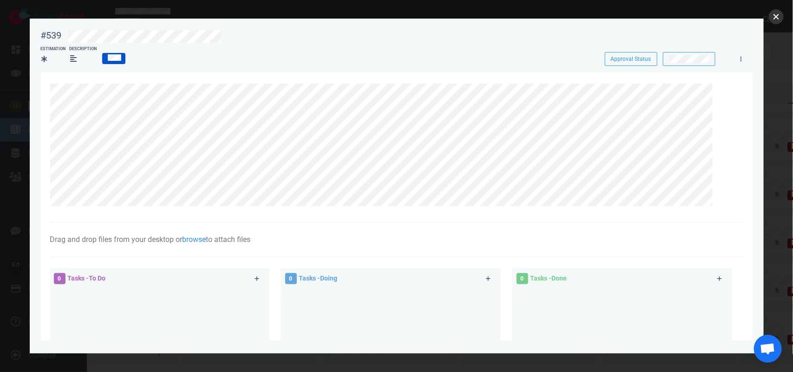
click at [774, 20] on button "close" at bounding box center [776, 16] width 15 height 15
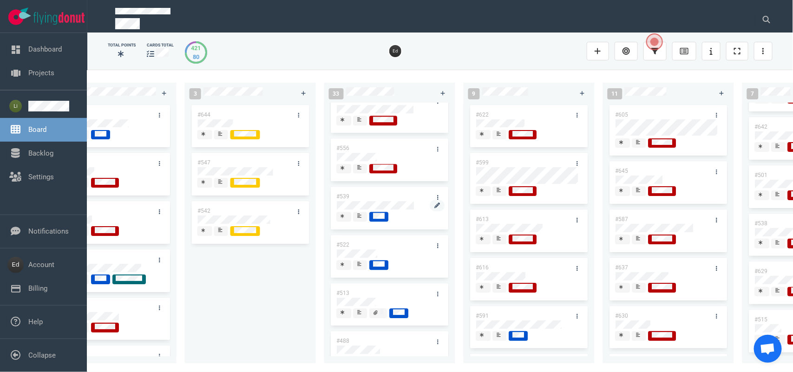
scroll to position [1277, 0]
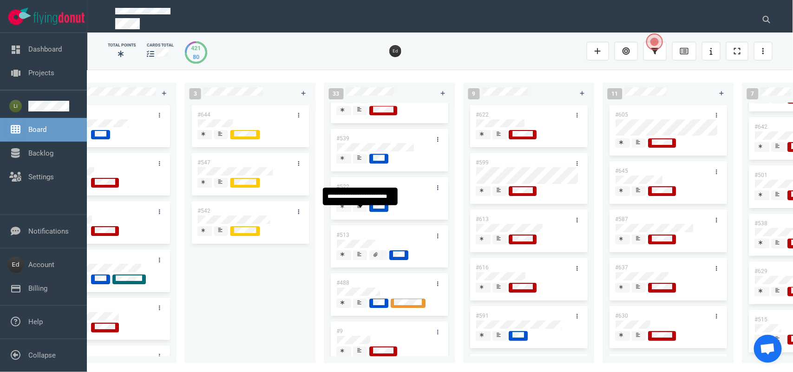
click at [354, 212] on span at bounding box center [360, 207] width 14 height 10
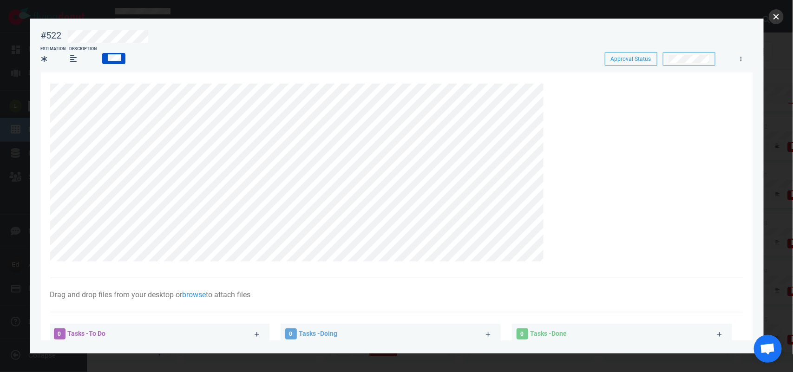
click at [774, 13] on button "close" at bounding box center [776, 16] width 15 height 15
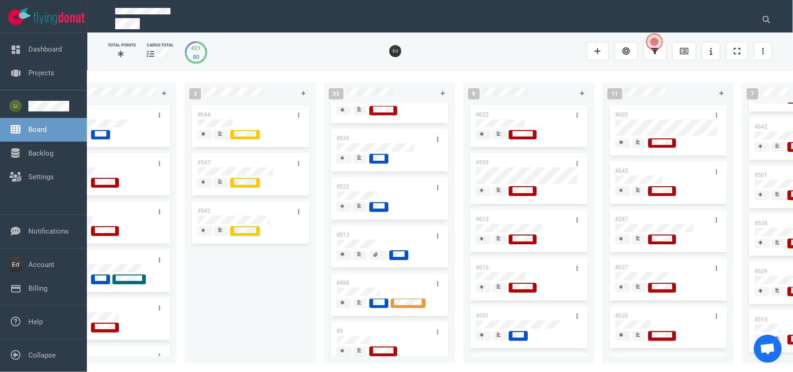
scroll to position [1330, 0]
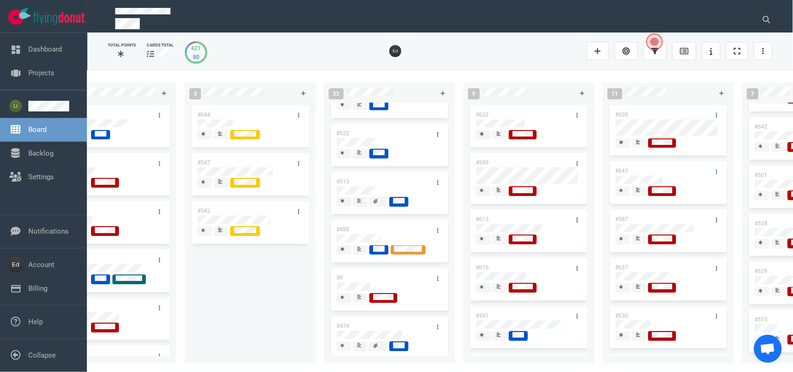
click at [359, 206] on div at bounding box center [361, 204] width 6 height 1
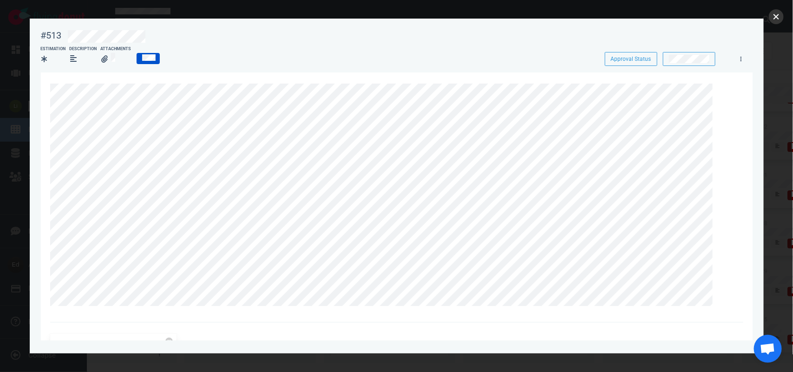
click at [779, 17] on button "close" at bounding box center [776, 16] width 15 height 15
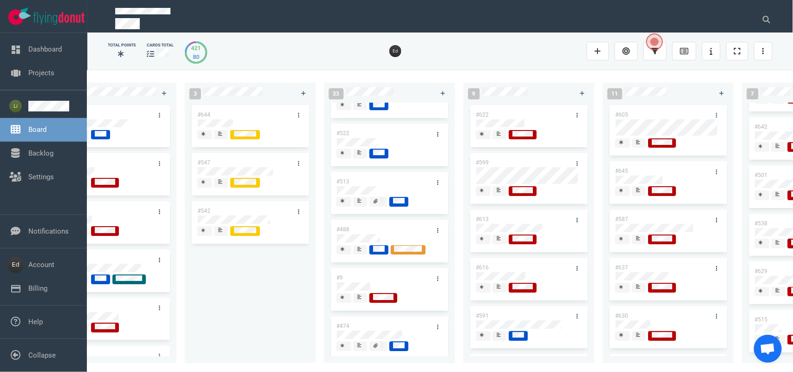
click at [361, 251] on icon at bounding box center [360, 249] width 4 height 5
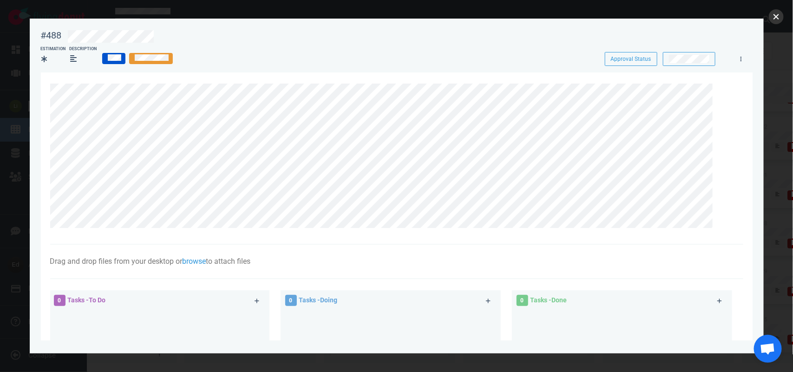
click at [778, 19] on button "close" at bounding box center [776, 16] width 15 height 15
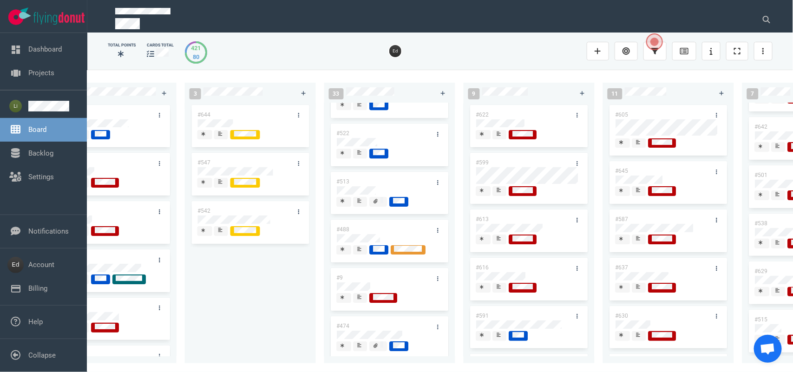
scroll to position [1348, 0]
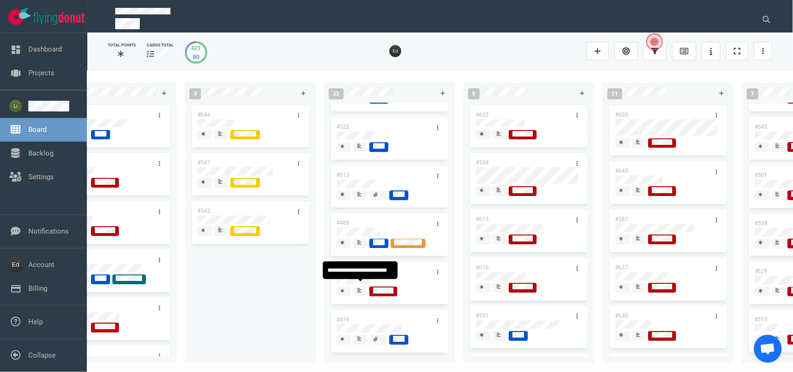
click at [360, 288] on icon at bounding box center [360, 290] width 4 height 5
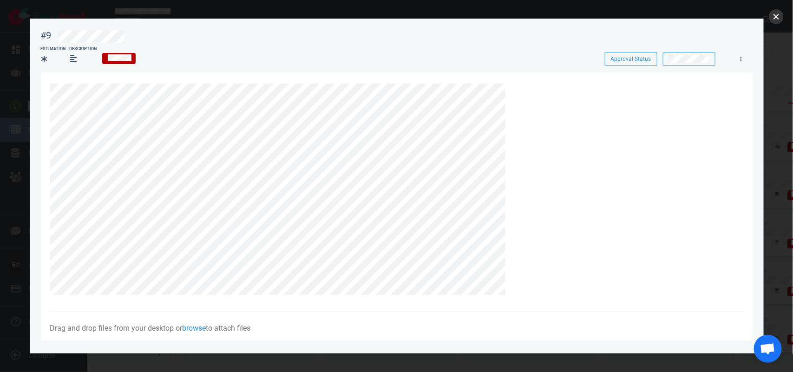
click at [777, 15] on button "close" at bounding box center [776, 16] width 15 height 15
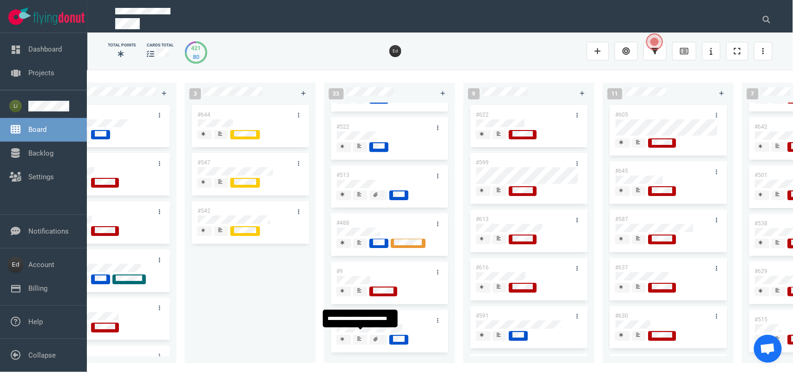
click at [359, 337] on icon at bounding box center [360, 339] width 4 height 4
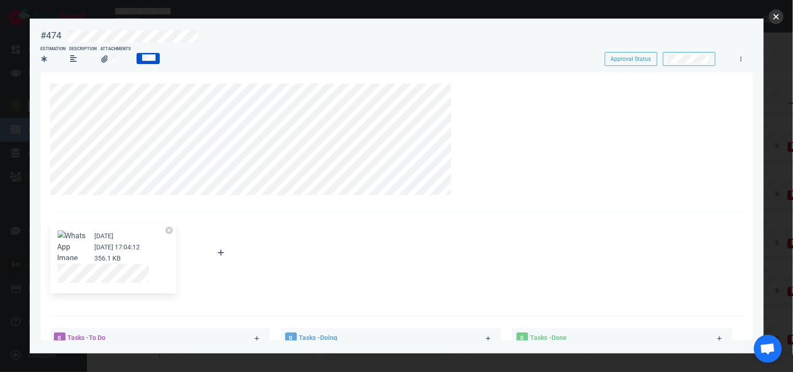
click at [771, 20] on button "close" at bounding box center [776, 16] width 15 height 15
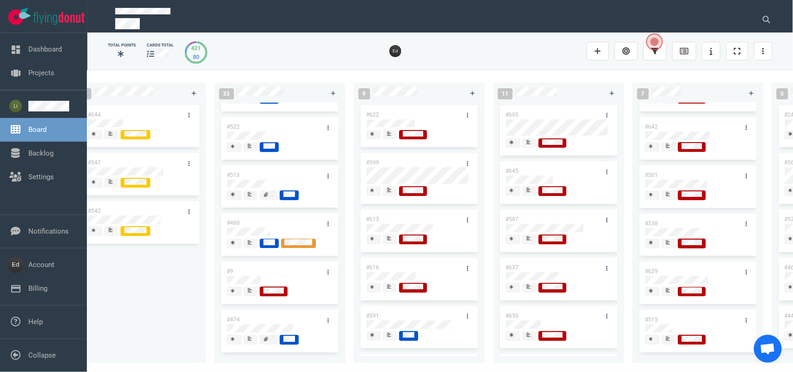
scroll to position [0, 720]
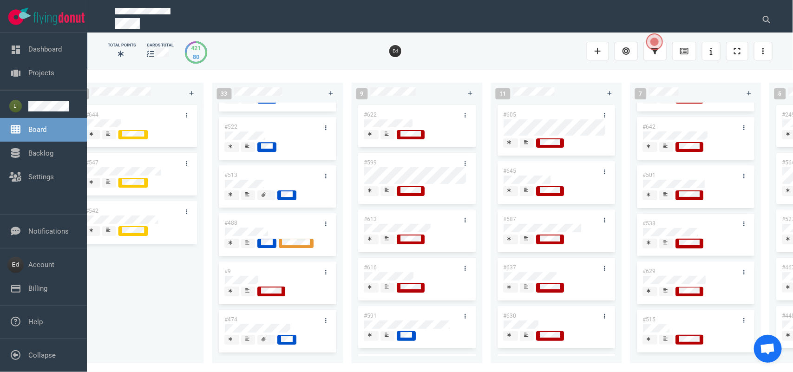
click at [392, 133] on span at bounding box center [388, 135] width 14 height 10
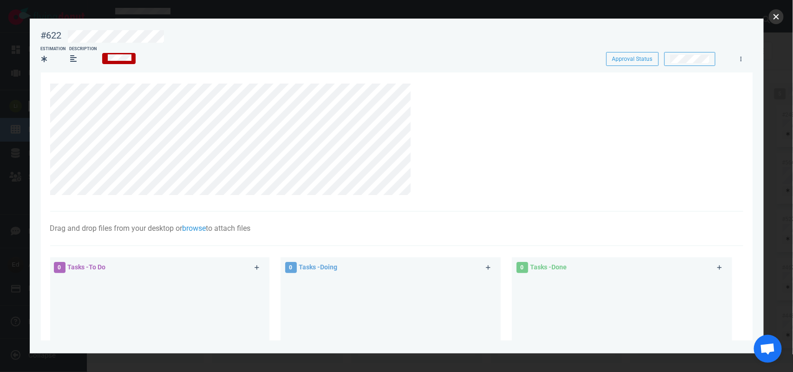
click at [774, 14] on button "close" at bounding box center [776, 16] width 15 height 15
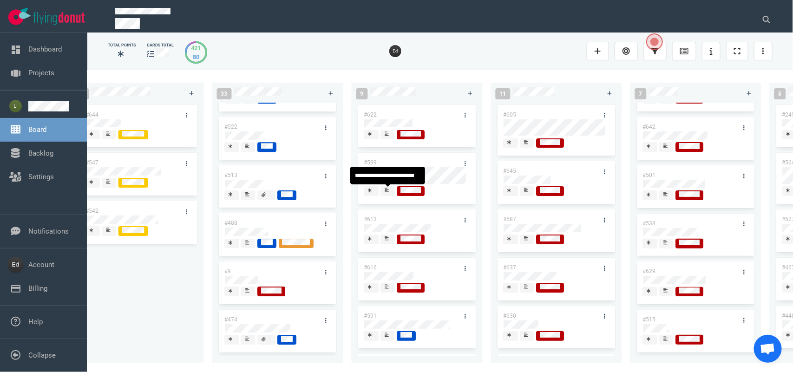
click at [389, 191] on div at bounding box center [388, 190] width 6 height 7
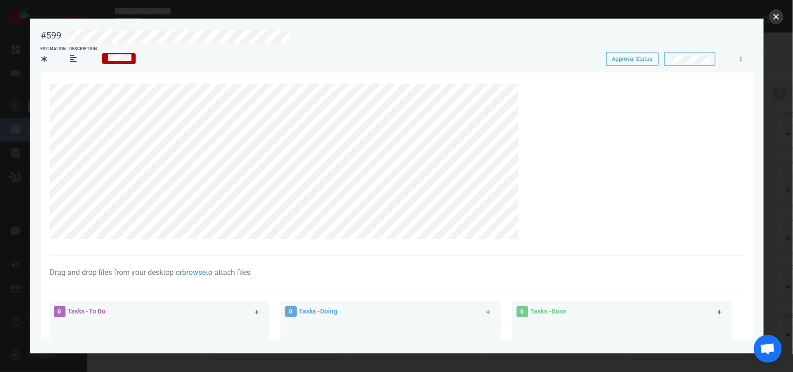
click at [773, 15] on button "close" at bounding box center [776, 16] width 15 height 15
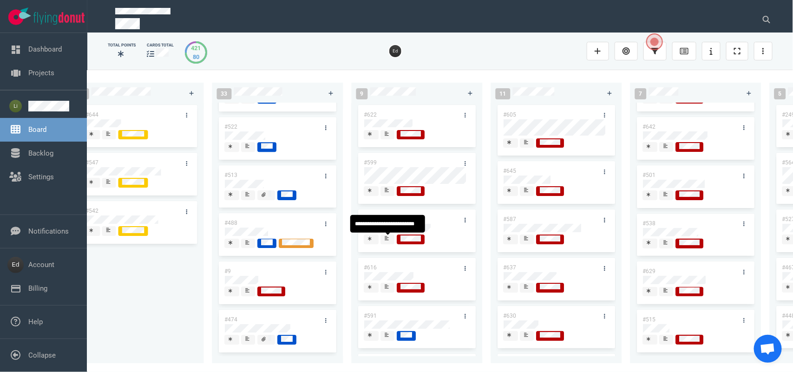
click at [388, 240] on icon at bounding box center [387, 238] width 4 height 5
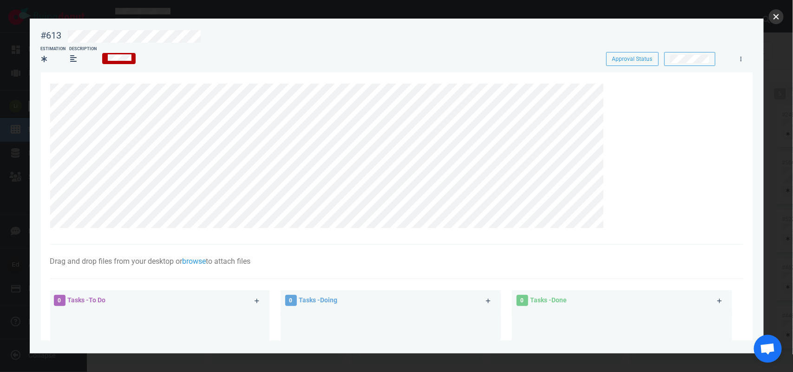
click at [775, 20] on button "close" at bounding box center [776, 16] width 15 height 15
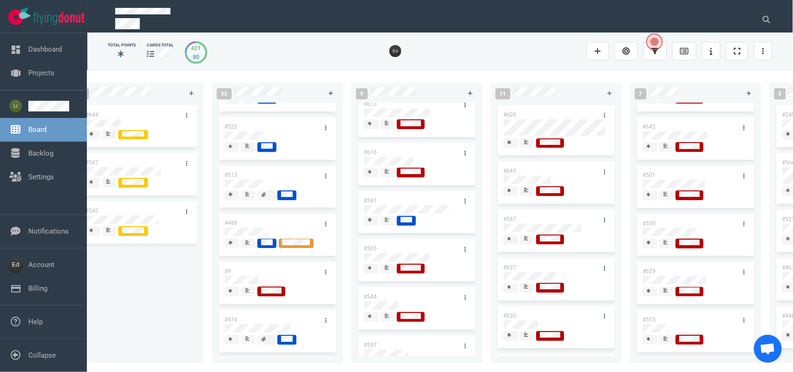
scroll to position [116, 0]
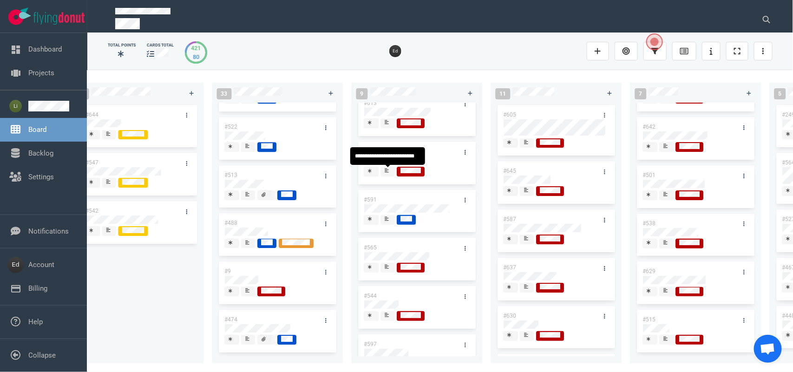
click at [389, 170] on div at bounding box center [388, 170] width 6 height 7
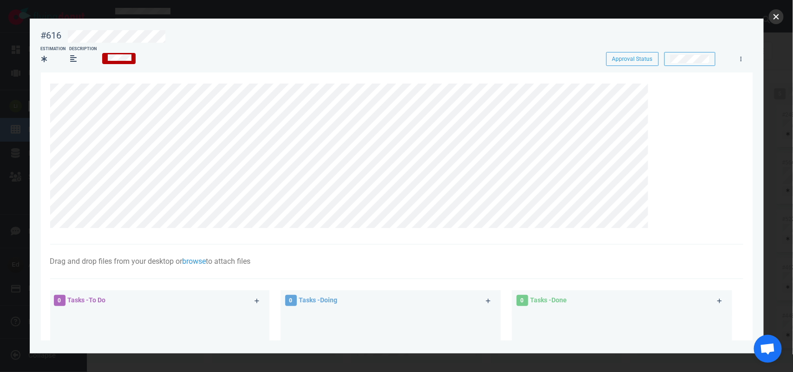
click at [772, 19] on button "close" at bounding box center [776, 16] width 15 height 15
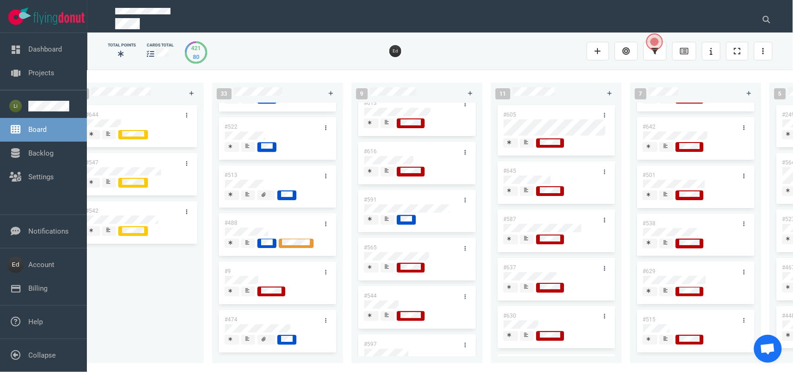
scroll to position [174, 0]
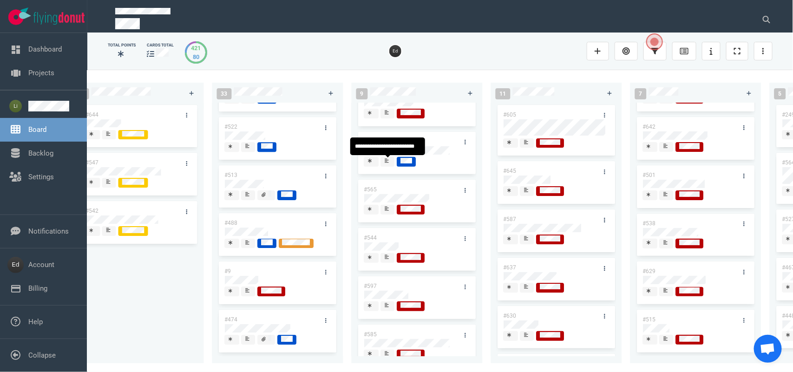
click at [385, 161] on div at bounding box center [388, 162] width 7 height 10
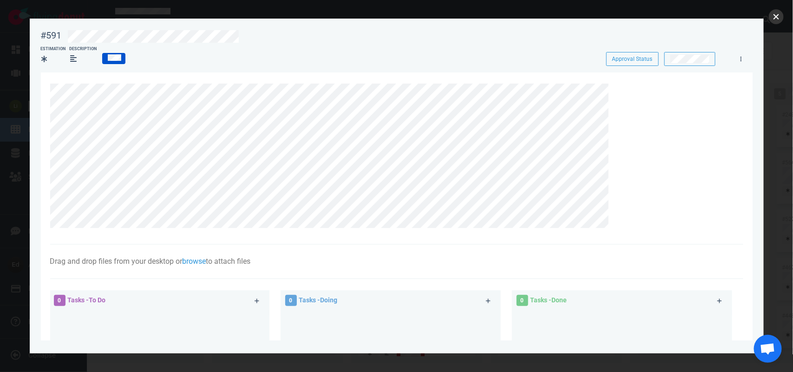
click at [780, 13] on button "close" at bounding box center [776, 16] width 15 height 15
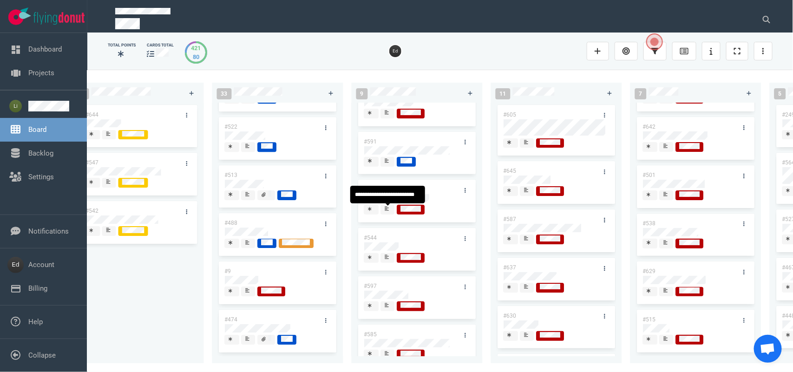
click at [388, 210] on icon at bounding box center [387, 208] width 4 height 5
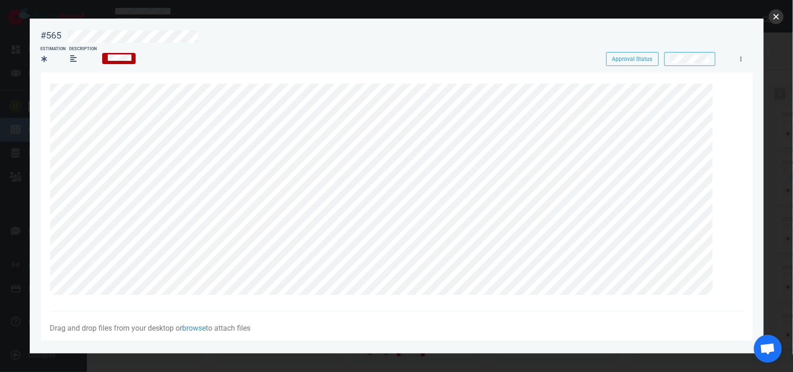
click at [777, 17] on button "close" at bounding box center [776, 16] width 15 height 15
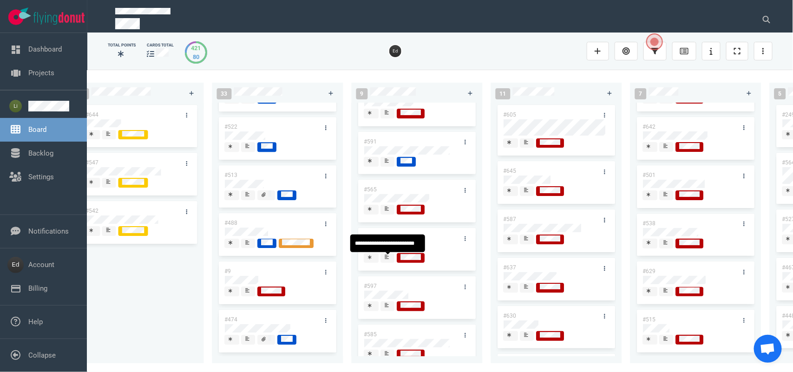
click at [389, 257] on icon at bounding box center [387, 256] width 4 height 5
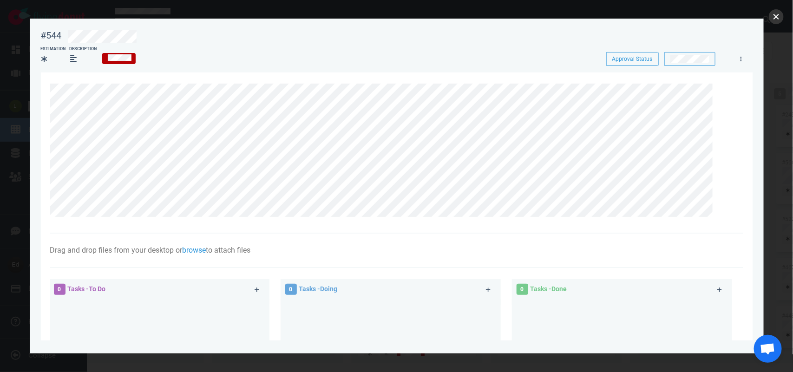
click at [769, 15] on button "close" at bounding box center [776, 16] width 15 height 15
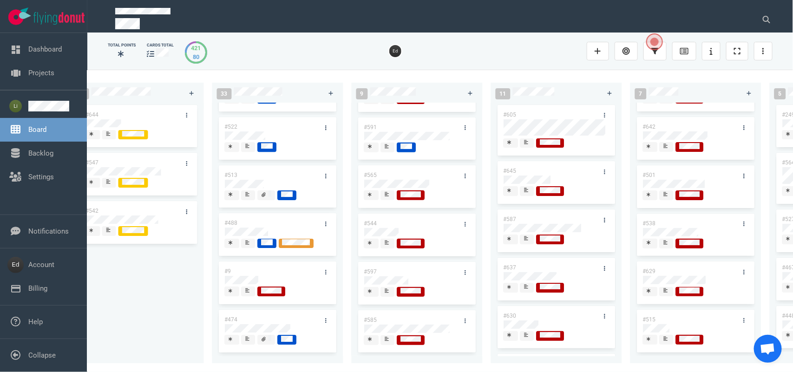
scroll to position [196, 0]
click at [389, 287] on div at bounding box center [388, 290] width 6 height 7
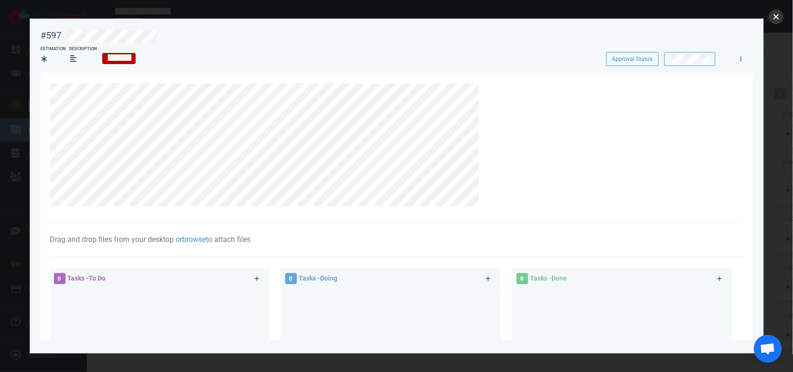
click at [776, 14] on button "close" at bounding box center [776, 16] width 15 height 15
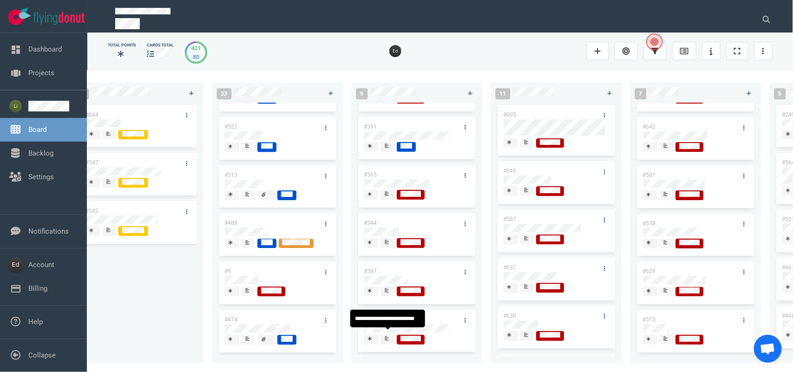
click at [385, 336] on div at bounding box center [388, 340] width 7 height 10
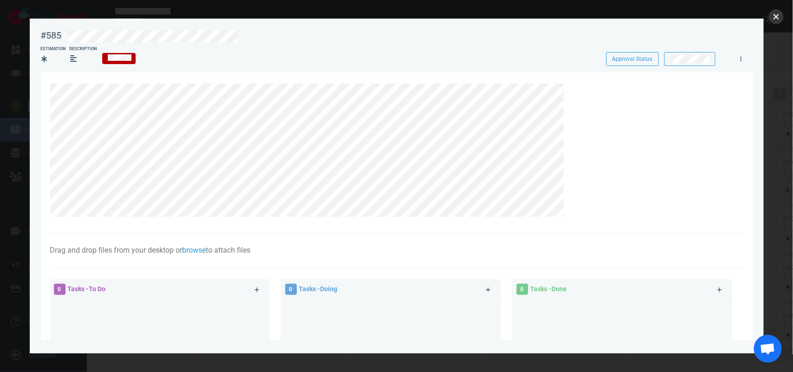
click at [778, 14] on button "close" at bounding box center [776, 16] width 15 height 15
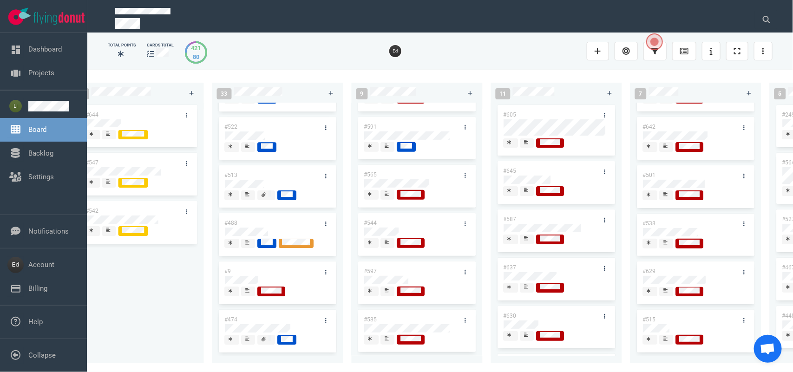
drag, startPoint x: 407, startPoint y: 365, endPoint x: 419, endPoint y: 366, distance: 11.6
click at [419, 366] on div "0 0 12 #641 #639 #634 #635 #608 #611 #602 #603 #548 3 #482 #390 #331 26 #514 #6…" at bounding box center [439, 221] width 705 height 302
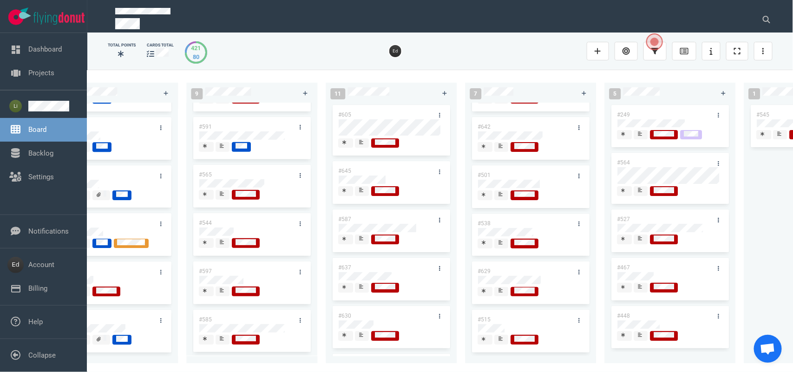
click at [358, 141] on span at bounding box center [362, 143] width 14 height 10
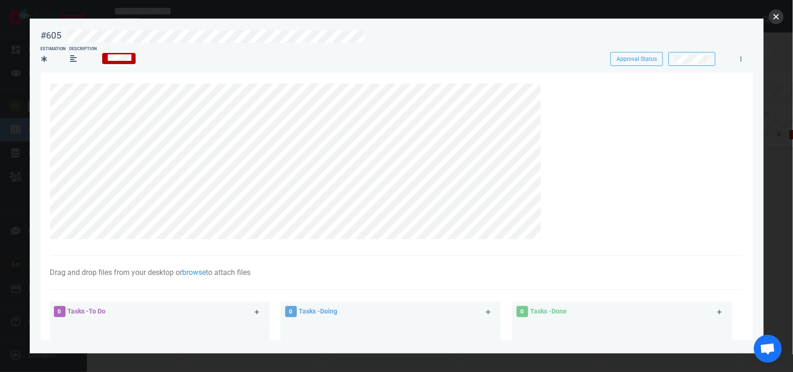
click at [772, 17] on button "close" at bounding box center [776, 16] width 15 height 15
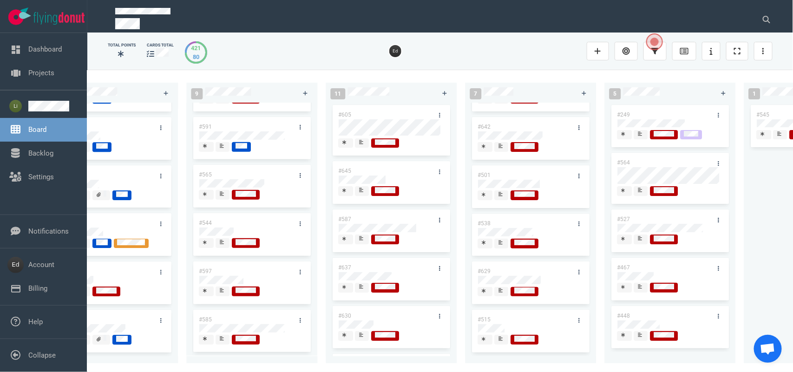
drag, startPoint x: 384, startPoint y: 372, endPoint x: 405, endPoint y: 372, distance: 21.8
click at [405, 372] on html "Open Menu Close Menu Open Menu Filter Backlog Upgrade your subscription to enab…" at bounding box center [396, 186] width 793 height 372
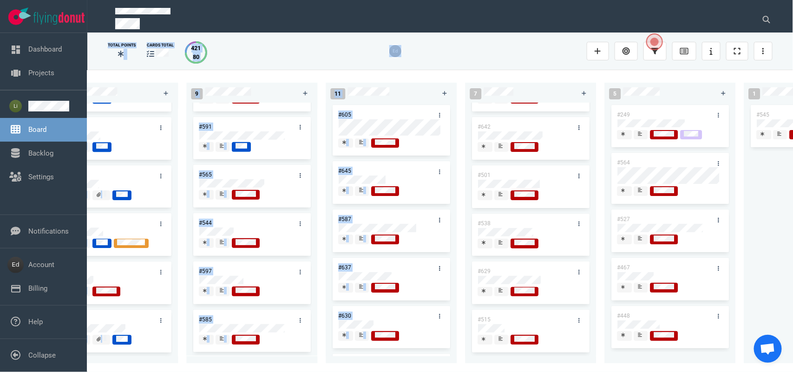
scroll to position [0, 867]
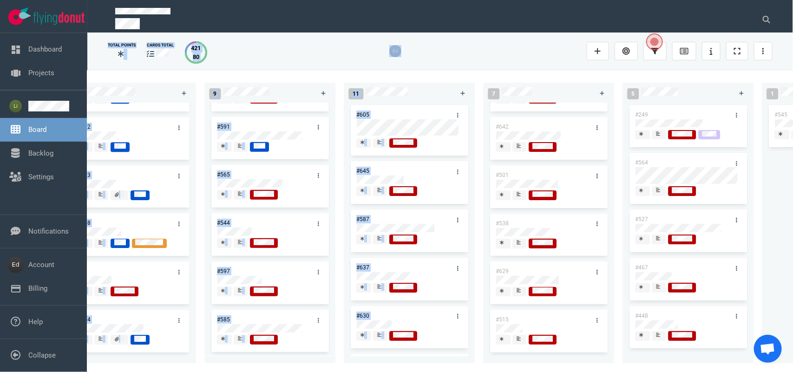
click at [306, 73] on div "0 0 12 #641 #639 #634 #635 #608 #611 #602 #603 #548 3 #482 #390 #331 26 #514 #6…" at bounding box center [439, 221] width 705 height 302
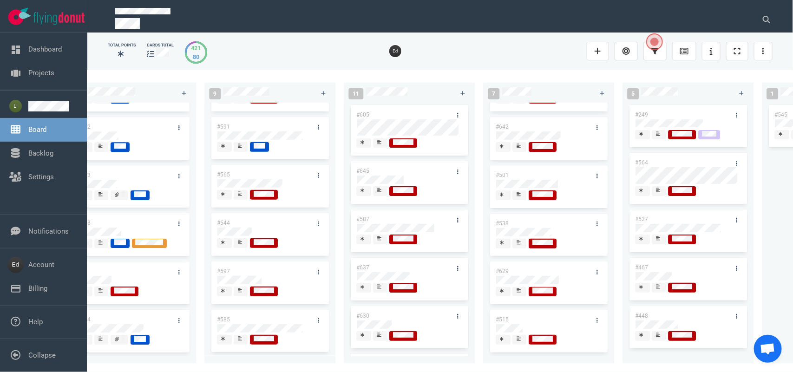
drag, startPoint x: 402, startPoint y: 365, endPoint x: 395, endPoint y: 367, distance: 7.7
click at [395, 367] on div "0 0 12 #641 #639 #634 #635 #608 #611 #602 #603 #548 3 #482 #390 #331 26 #514 #6…" at bounding box center [439, 221] width 705 height 302
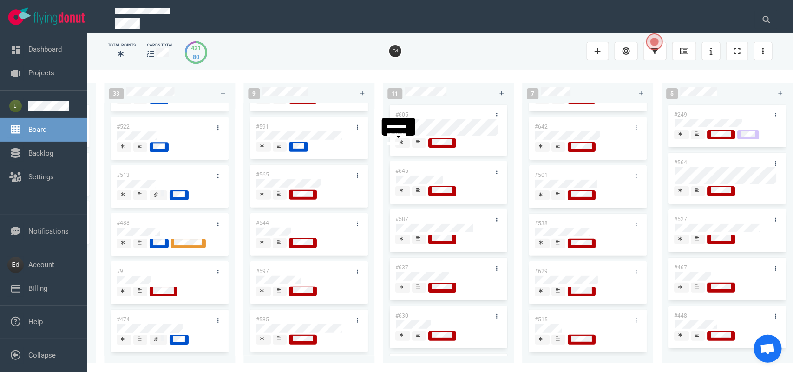
click at [416, 143] on div at bounding box center [419, 143] width 7 height 10
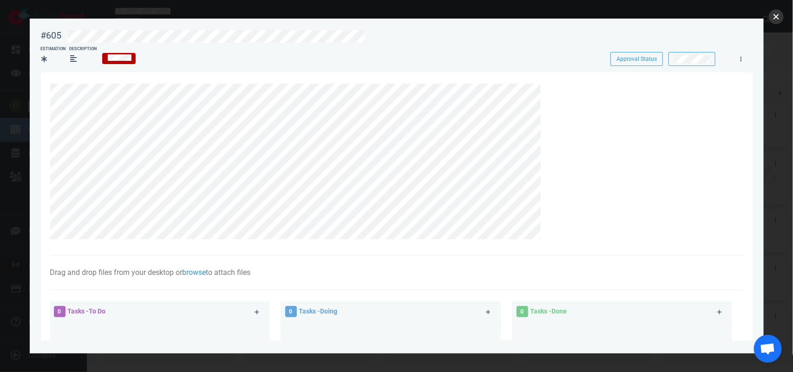
click at [778, 18] on button "close" at bounding box center [776, 16] width 15 height 15
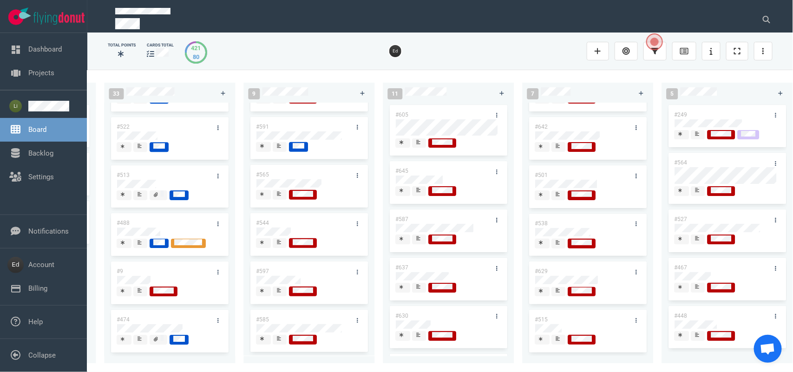
click at [421, 193] on div at bounding box center [420, 190] width 6 height 7
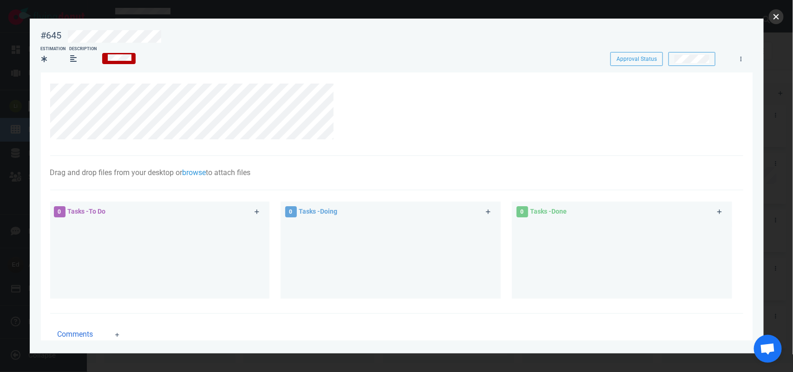
click at [774, 13] on button "close" at bounding box center [776, 16] width 15 height 15
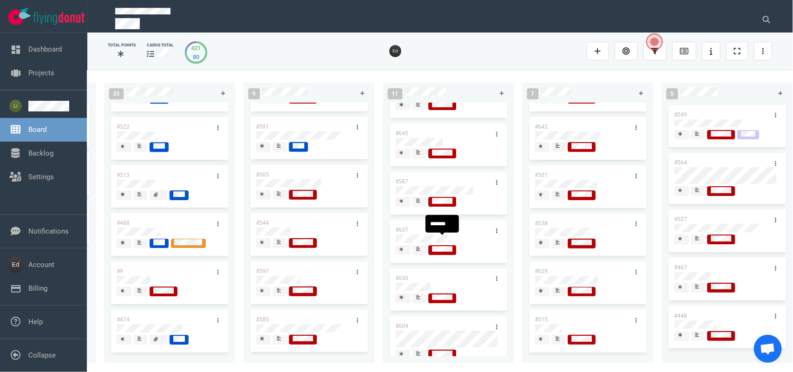
scroll to position [58, 0]
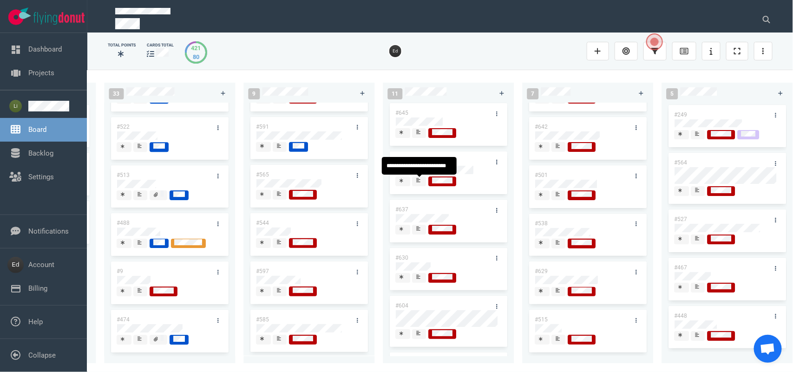
click at [418, 180] on icon at bounding box center [419, 180] width 4 height 4
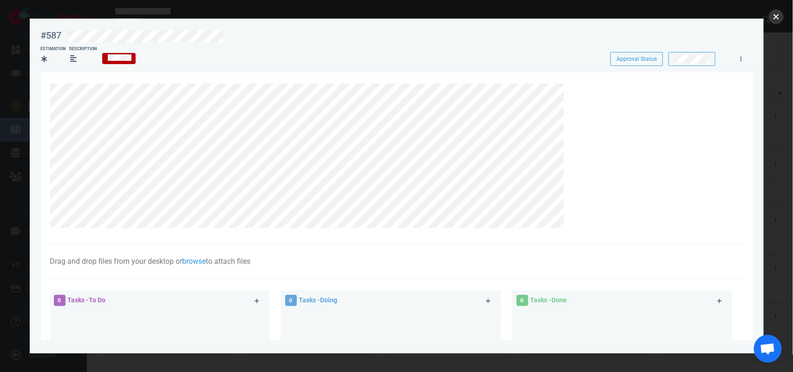
click at [773, 18] on button "close" at bounding box center [776, 16] width 15 height 15
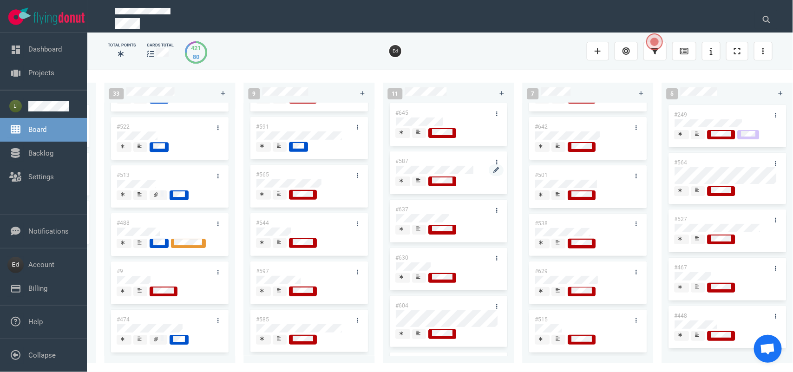
scroll to position [116, 0]
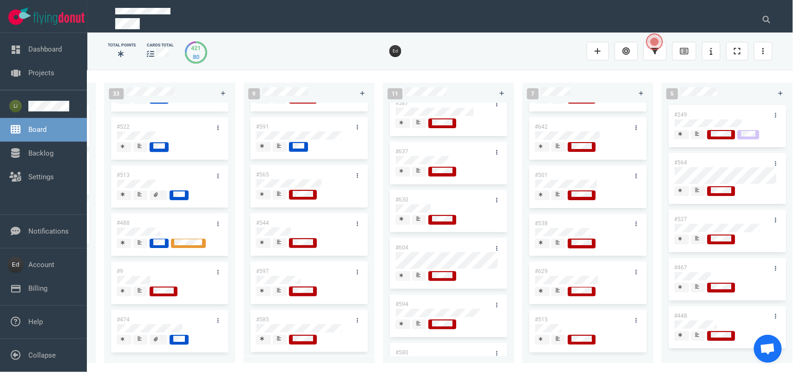
click at [417, 125] on div at bounding box center [420, 122] width 6 height 7
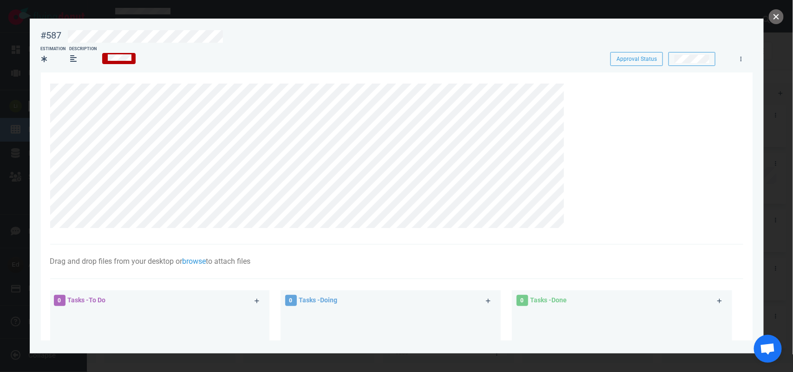
click at [774, 19] on button "close" at bounding box center [776, 16] width 15 height 15
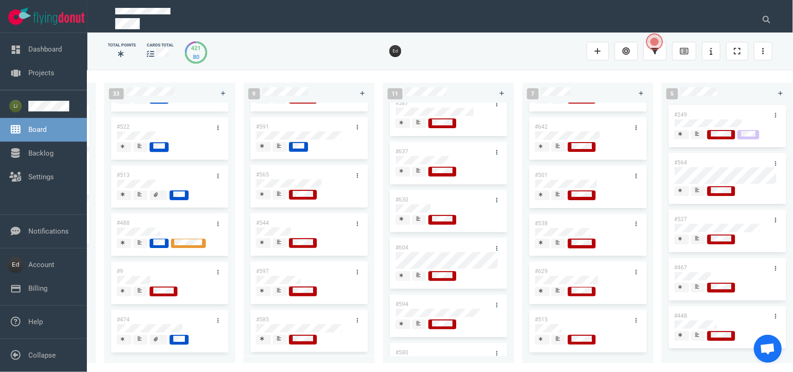
click at [416, 176] on div at bounding box center [419, 172] width 7 height 10
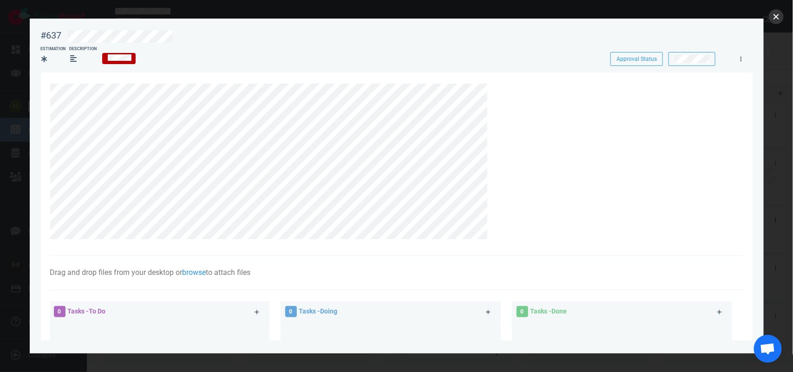
click at [773, 21] on button "close" at bounding box center [776, 16] width 15 height 15
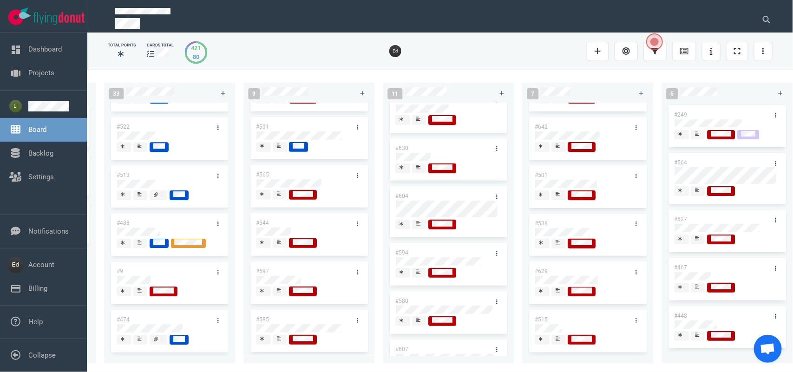
scroll to position [174, 0]
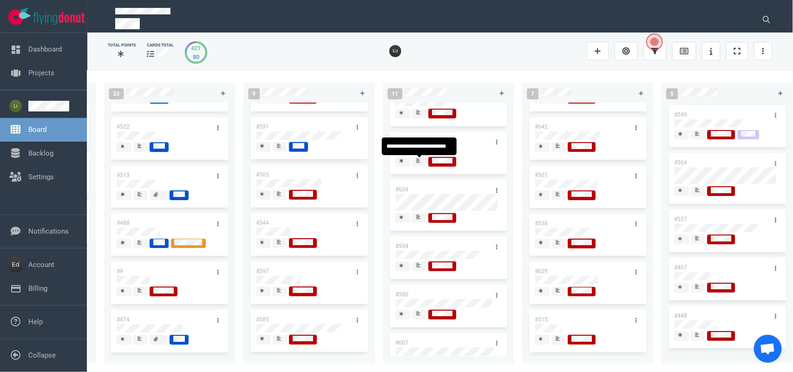
click at [418, 166] on div at bounding box center [420, 164] width 6 height 1
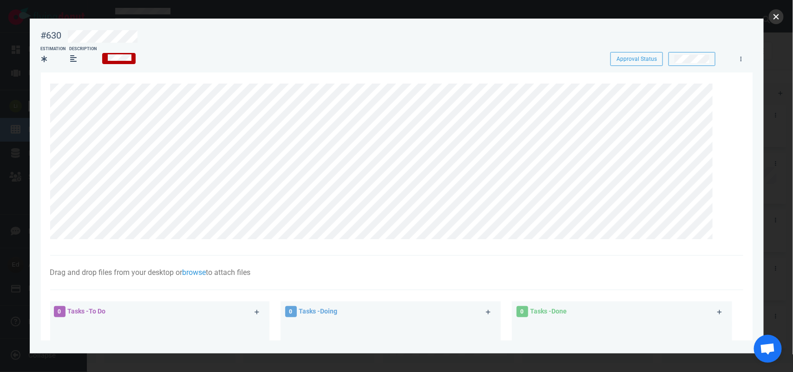
click at [776, 17] on button "close" at bounding box center [776, 16] width 15 height 15
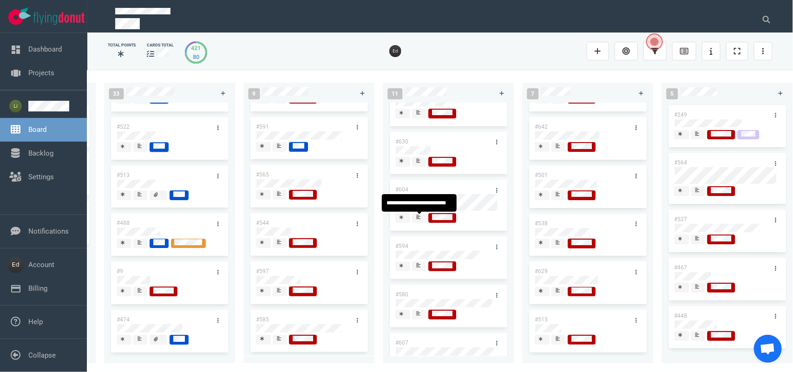
click at [418, 219] on icon at bounding box center [419, 217] width 4 height 4
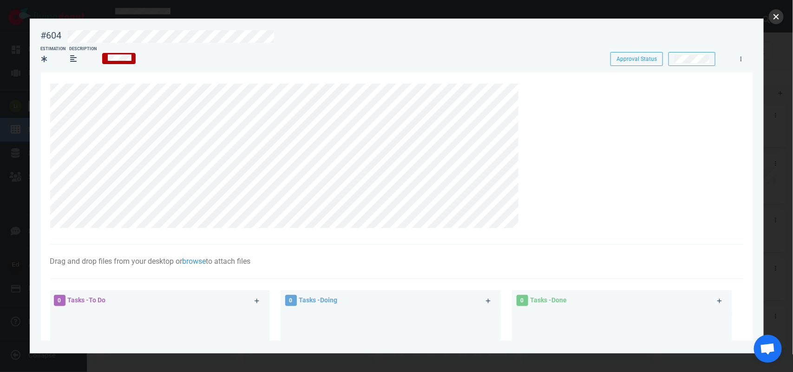
click at [777, 18] on button "close" at bounding box center [776, 16] width 15 height 15
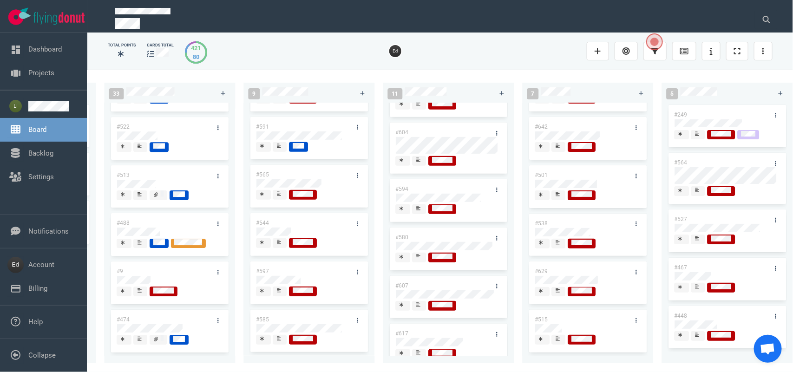
scroll to position [232, 0]
click at [418, 215] on div at bounding box center [449, 209] width 106 height 12
click at [417, 209] on icon at bounding box center [419, 207] width 4 height 4
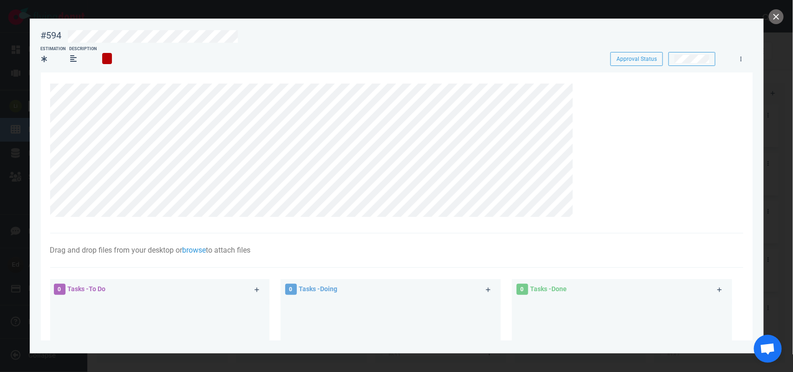
scroll to position [381, 0]
click at [771, 17] on button "close" at bounding box center [776, 16] width 15 height 15
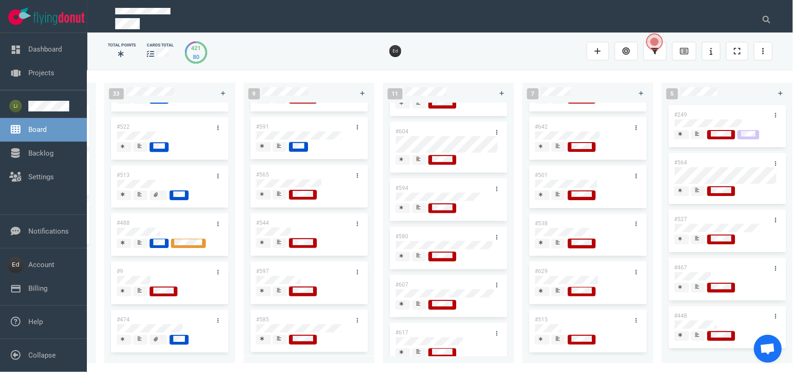
click at [420, 258] on icon at bounding box center [419, 256] width 4 height 4
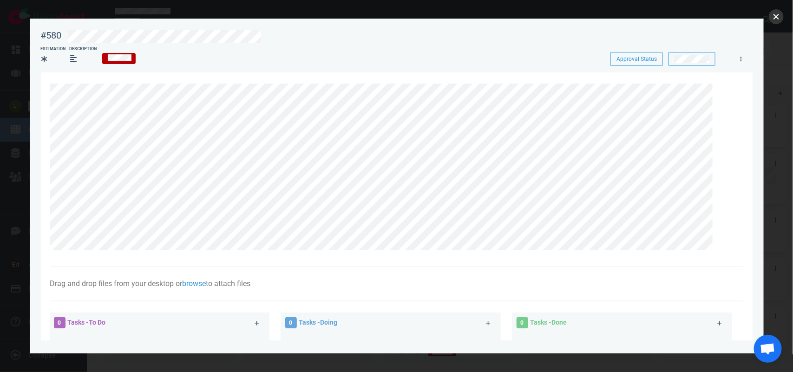
click at [779, 20] on button "close" at bounding box center [776, 16] width 15 height 15
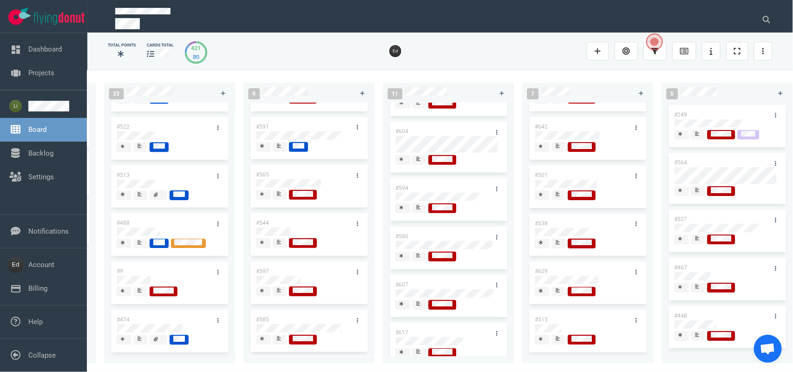
scroll to position [290, 0]
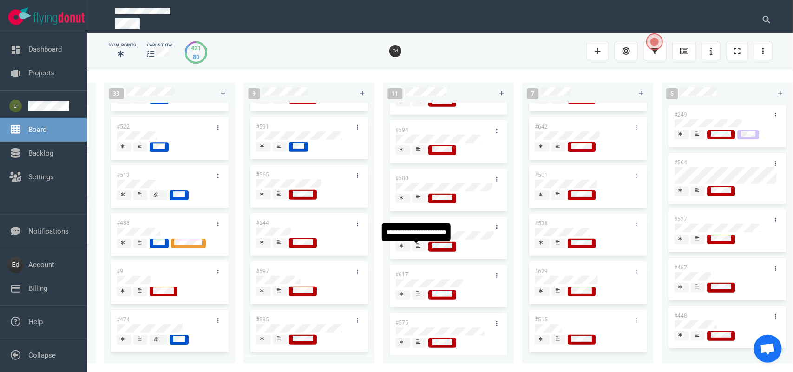
click at [416, 249] on div at bounding box center [419, 247] width 7 height 10
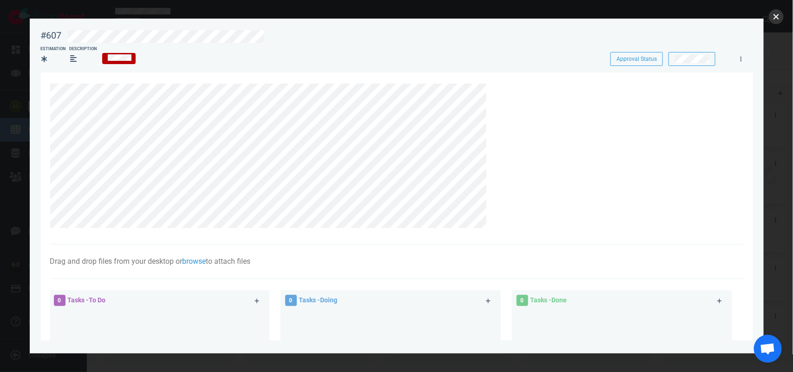
click at [771, 17] on button "close" at bounding box center [776, 16] width 15 height 15
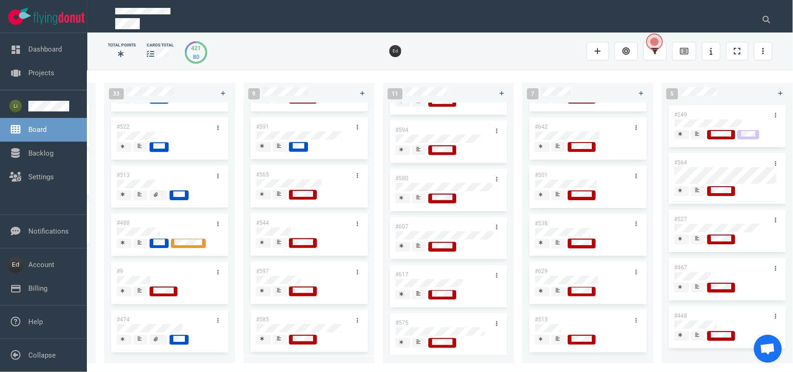
click at [420, 295] on icon at bounding box center [419, 294] width 4 height 4
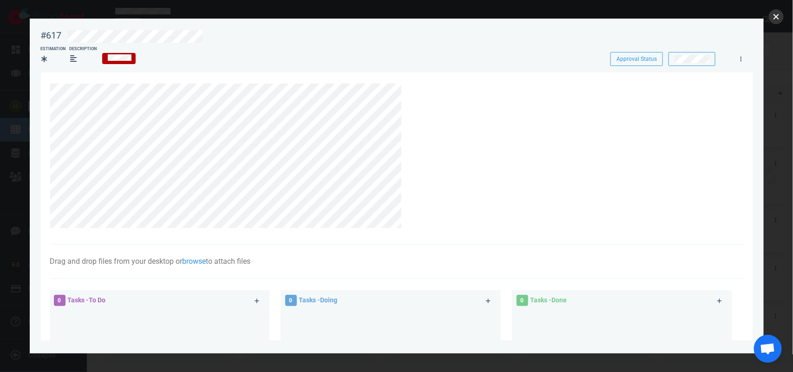
click at [773, 10] on button "close" at bounding box center [776, 16] width 15 height 15
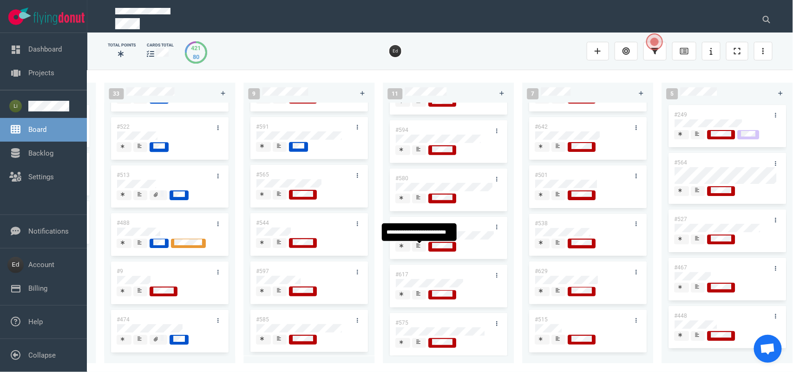
click at [421, 247] on div at bounding box center [420, 245] width 6 height 7
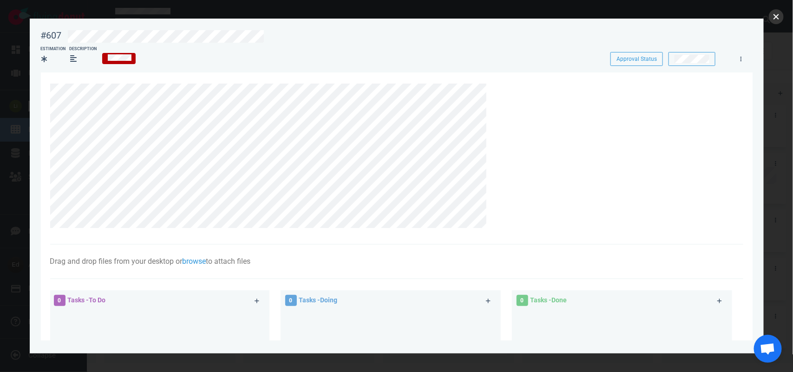
click at [771, 17] on button "close" at bounding box center [776, 16] width 15 height 15
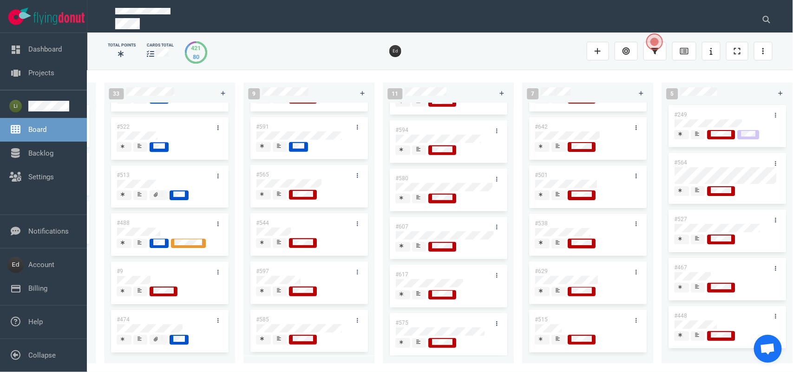
click at [417, 200] on icon at bounding box center [419, 197] width 4 height 5
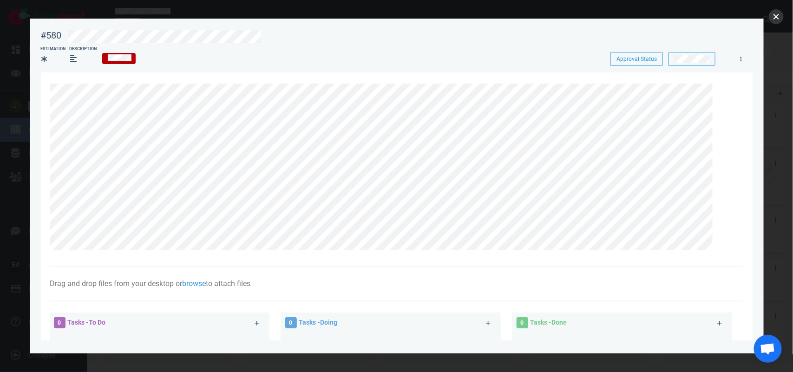
click at [778, 20] on button "close" at bounding box center [776, 16] width 15 height 15
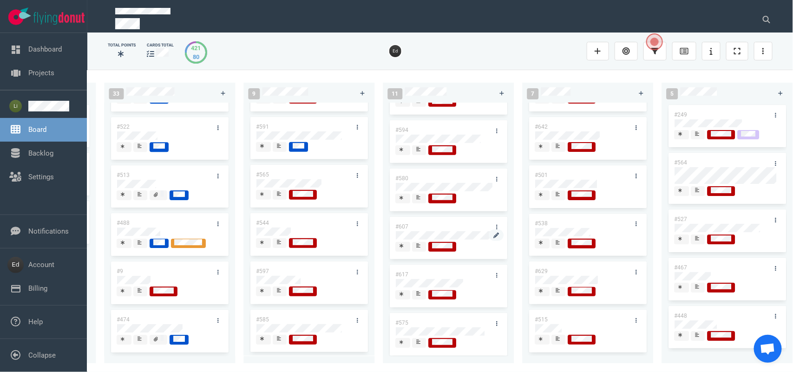
scroll to position [300, 0]
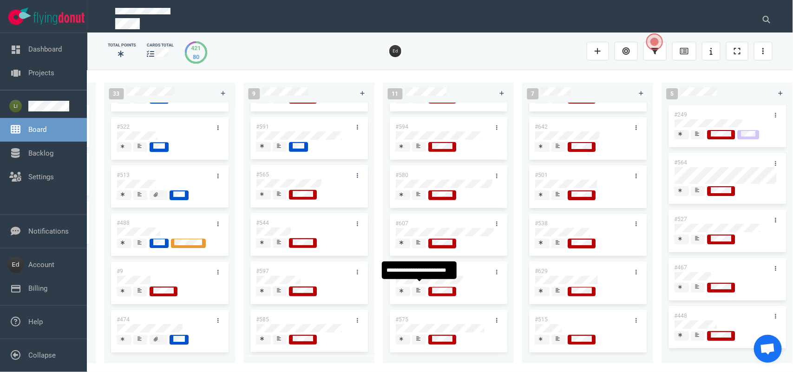
click at [418, 288] on icon at bounding box center [419, 290] width 4 height 4
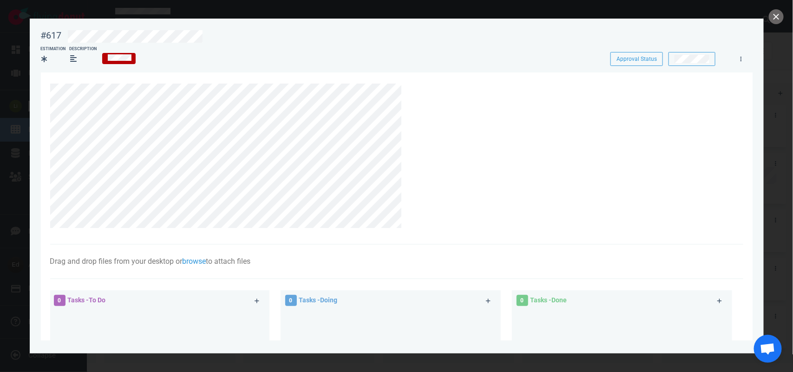
click at [764, 21] on div at bounding box center [396, 186] width 793 height 372
click at [776, 17] on button "close" at bounding box center [776, 16] width 15 height 15
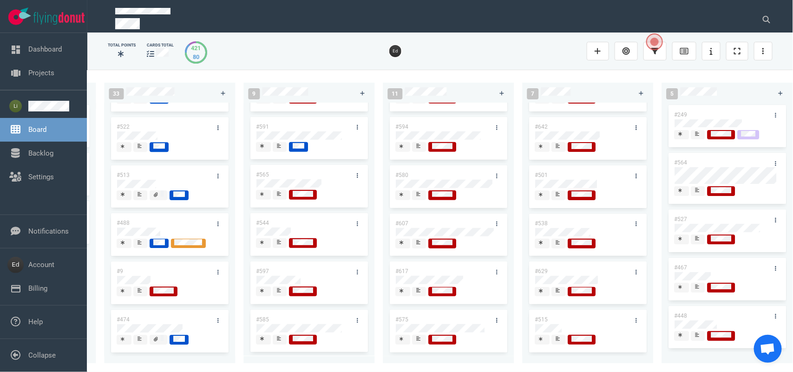
click at [419, 240] on icon at bounding box center [419, 242] width 4 height 4
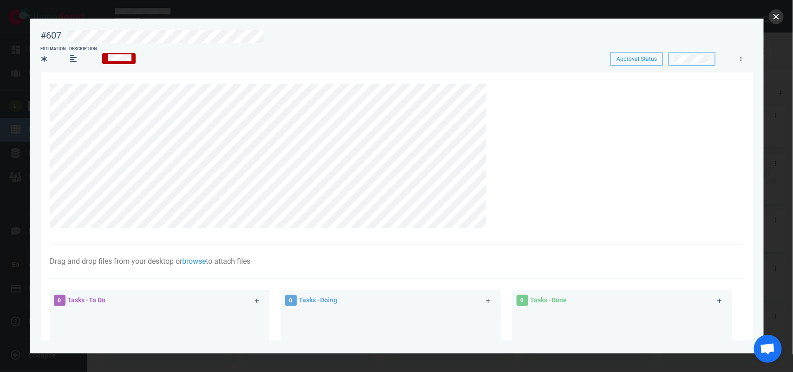
click at [778, 16] on button "close" at bounding box center [776, 16] width 15 height 15
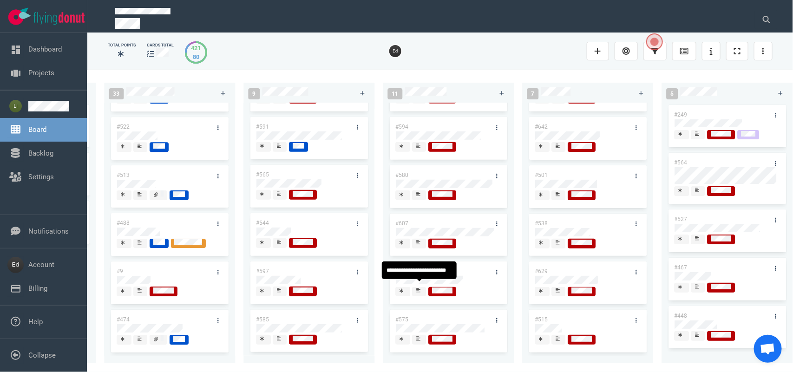
click at [417, 288] on icon at bounding box center [419, 290] width 4 height 4
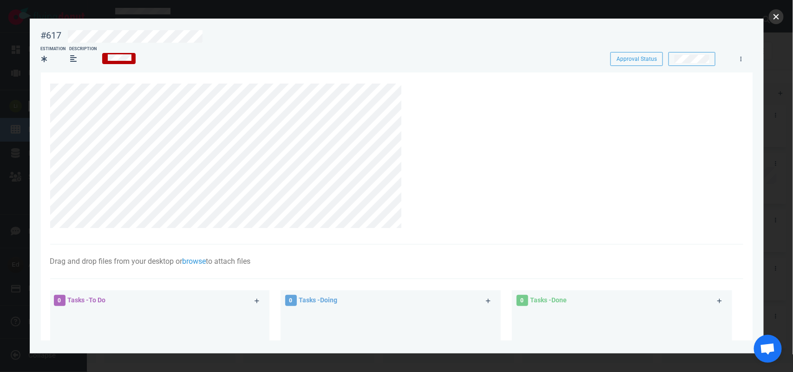
click at [774, 17] on button "close" at bounding box center [776, 16] width 15 height 15
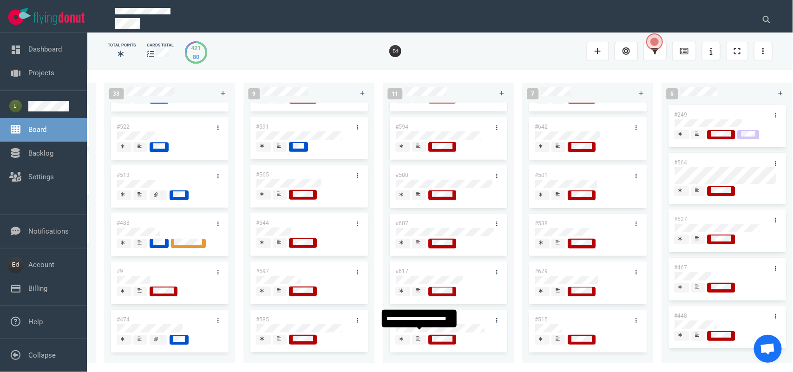
click at [417, 337] on div at bounding box center [420, 338] width 6 height 7
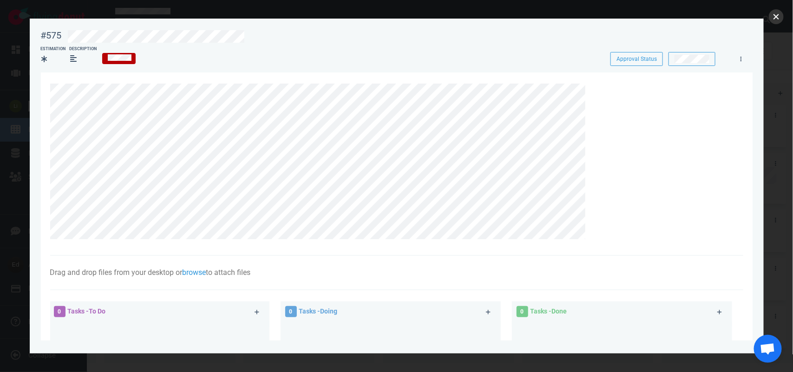
click at [779, 13] on button "close" at bounding box center [776, 16] width 15 height 15
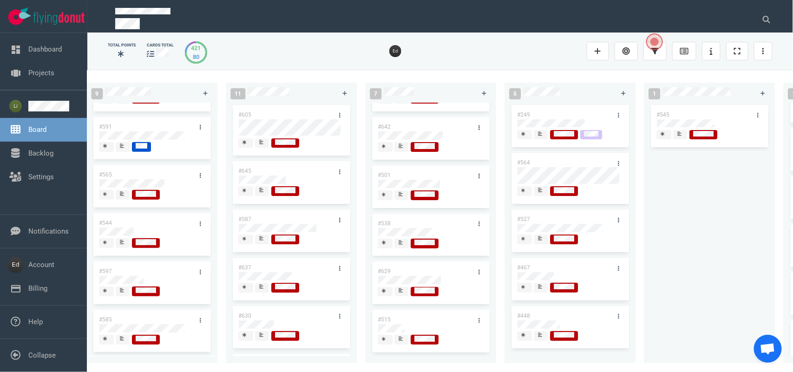
drag, startPoint x: 388, startPoint y: 365, endPoint x: 400, endPoint y: 368, distance: 11.9
click at [400, 368] on div "0 0 12 #641 #639 #634 #635 #608 #611 #602 #603 #548 3 #482 #390 #331 26 #514 #6…" at bounding box center [439, 221] width 705 height 302
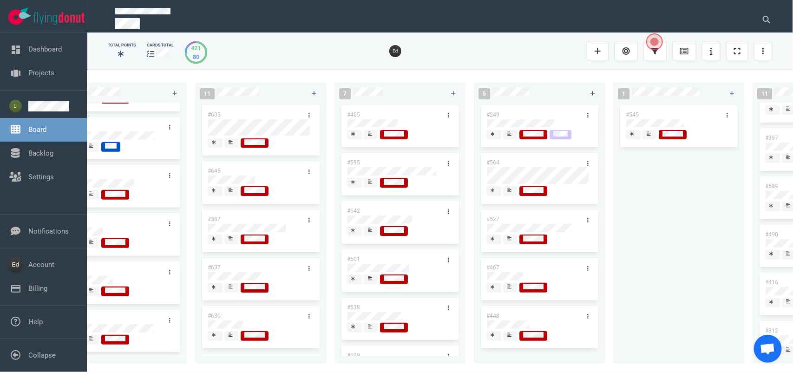
click at [370, 134] on icon at bounding box center [370, 133] width 4 height 5
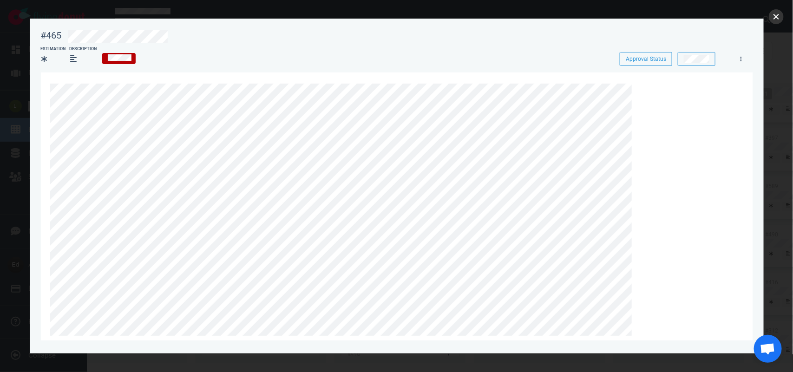
click at [776, 14] on button "close" at bounding box center [776, 16] width 15 height 15
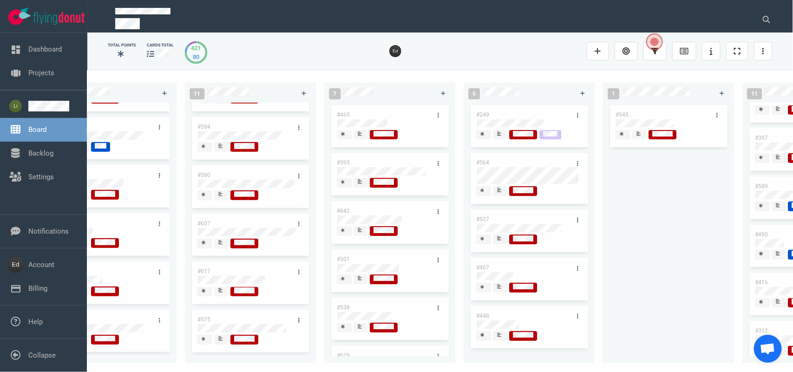
scroll to position [0, 1052]
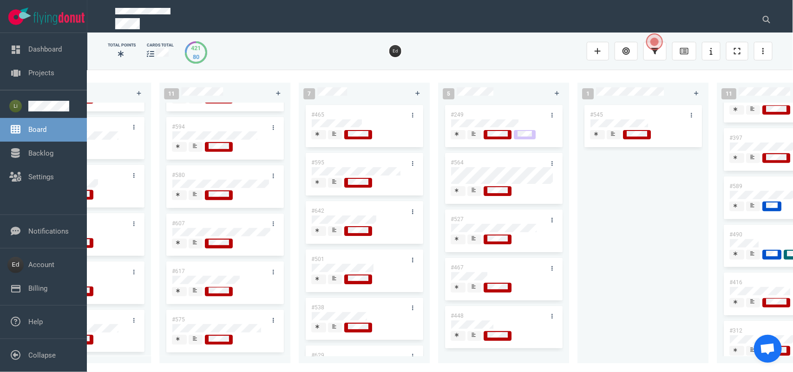
click at [336, 133] on icon at bounding box center [334, 133] width 4 height 5
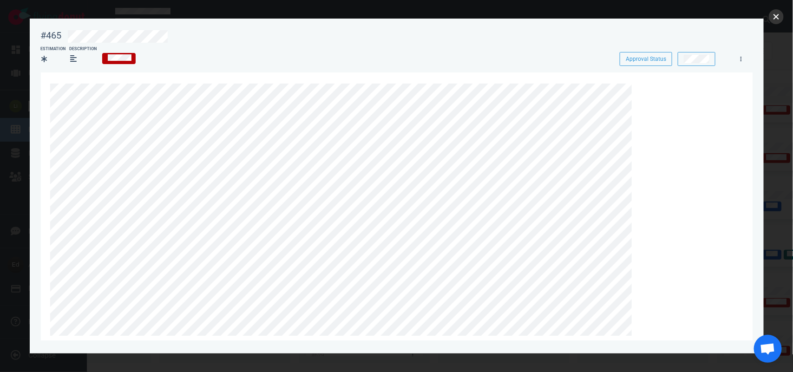
click at [776, 19] on button "close" at bounding box center [776, 16] width 15 height 15
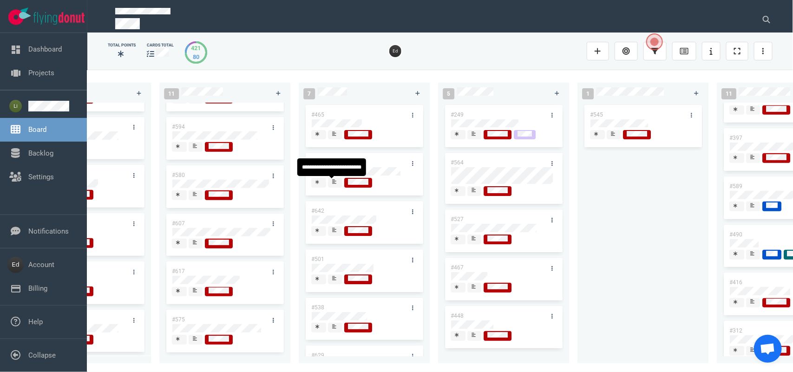
click at [337, 182] on div at bounding box center [335, 181] width 6 height 7
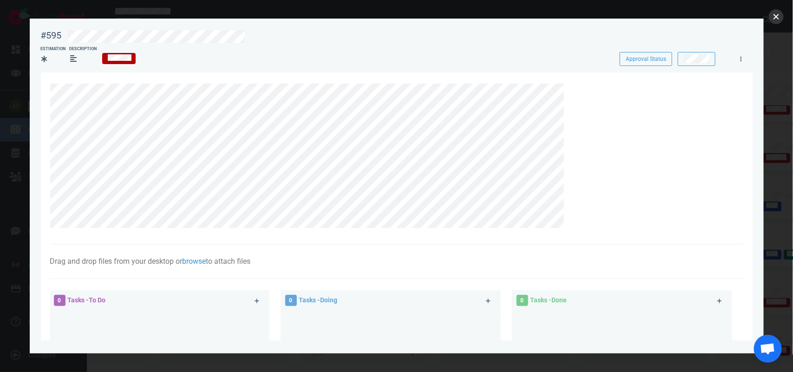
click at [772, 20] on button "close" at bounding box center [776, 16] width 15 height 15
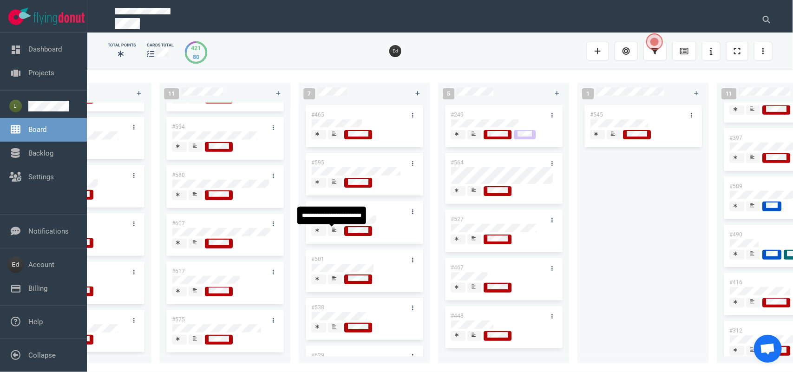
click at [335, 236] on div at bounding box center [335, 231] width 7 height 10
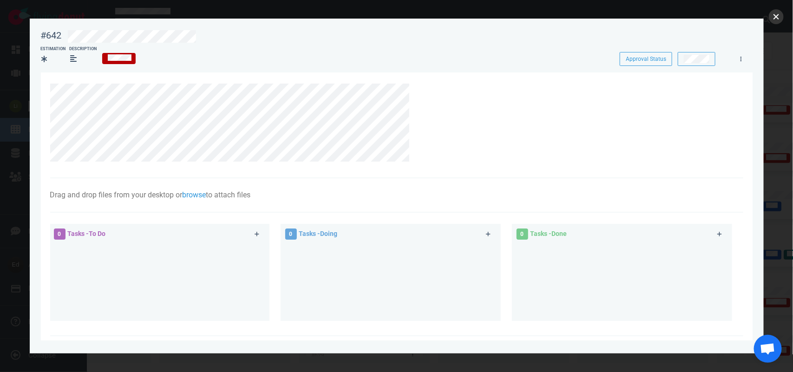
click at [779, 22] on button "close" at bounding box center [776, 16] width 15 height 15
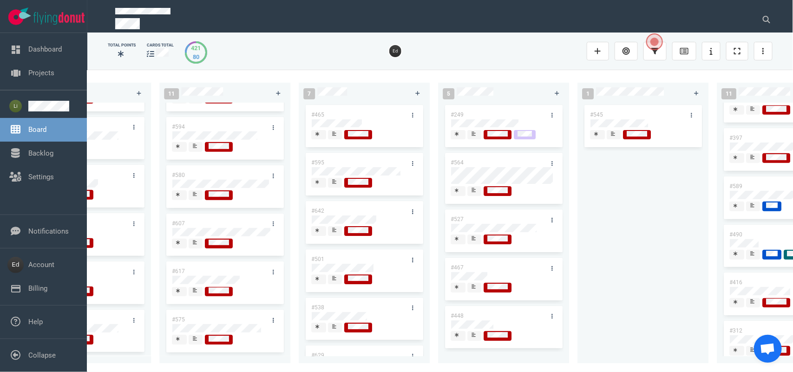
click at [333, 280] on icon at bounding box center [334, 278] width 4 height 4
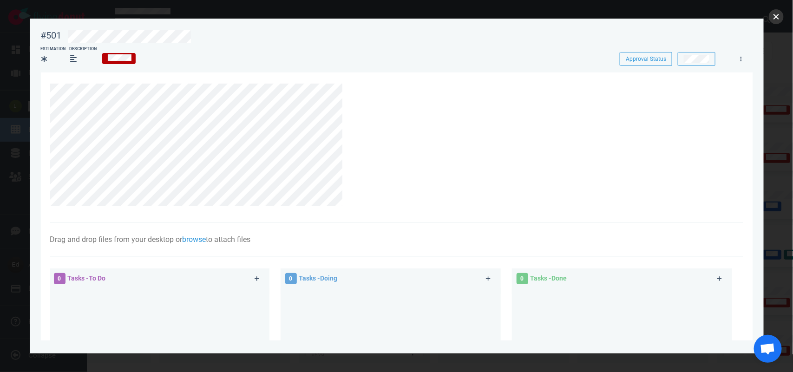
click at [775, 16] on button "close" at bounding box center [776, 16] width 15 height 15
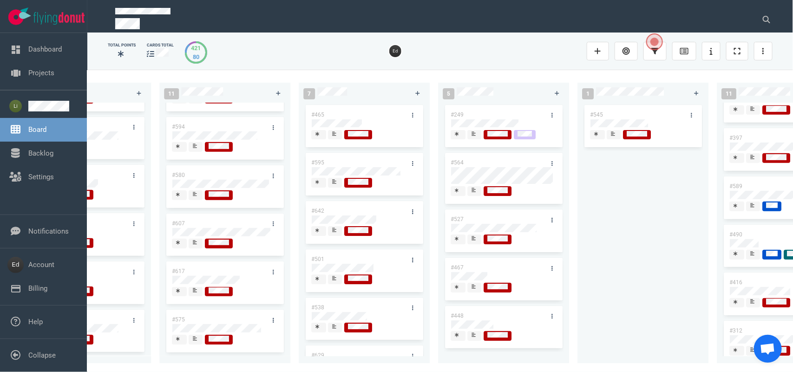
scroll to position [58, 0]
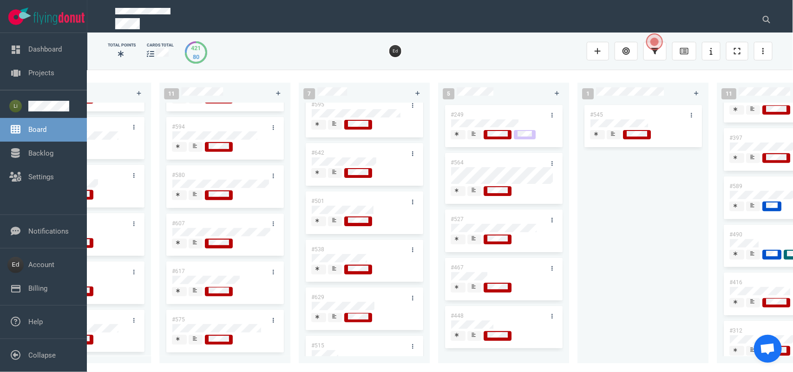
click at [332, 271] on icon at bounding box center [334, 268] width 4 height 5
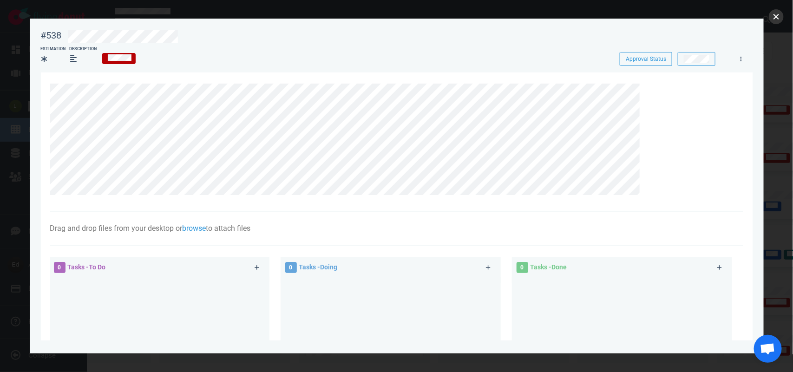
click at [775, 15] on button "close" at bounding box center [776, 16] width 15 height 15
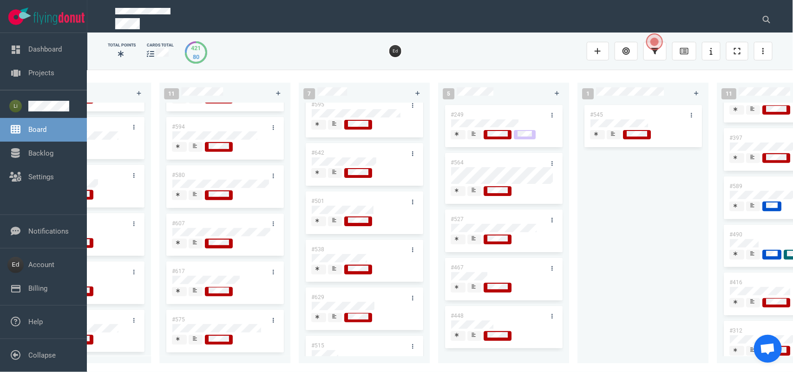
scroll to position [91, 0]
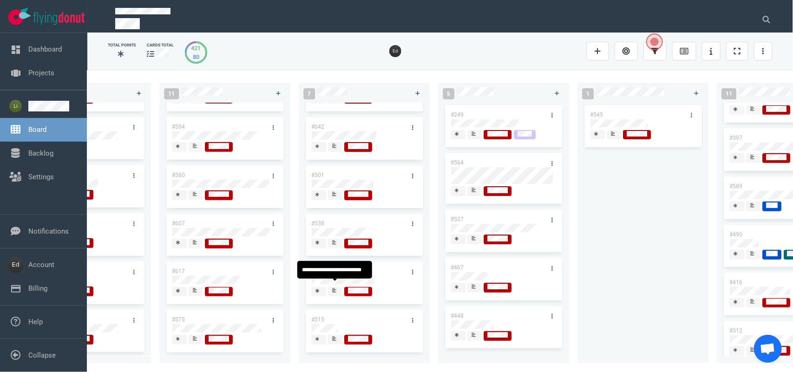
click at [333, 288] on icon at bounding box center [334, 290] width 4 height 4
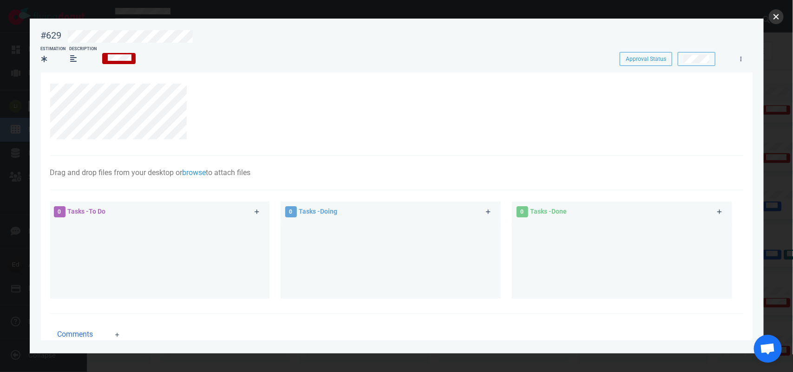
click at [772, 16] on button "close" at bounding box center [776, 16] width 15 height 15
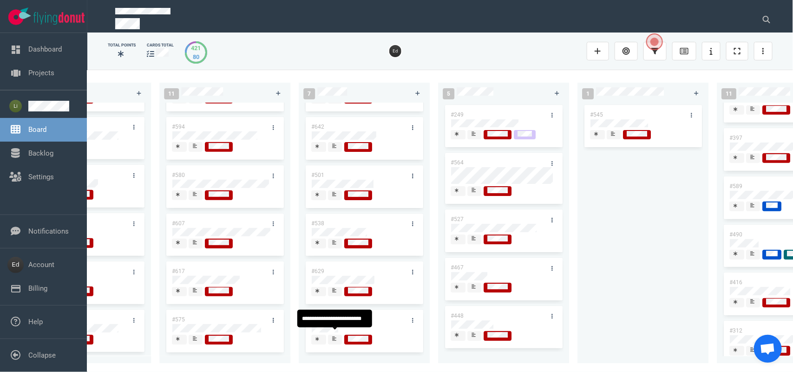
click at [333, 337] on icon at bounding box center [334, 339] width 4 height 4
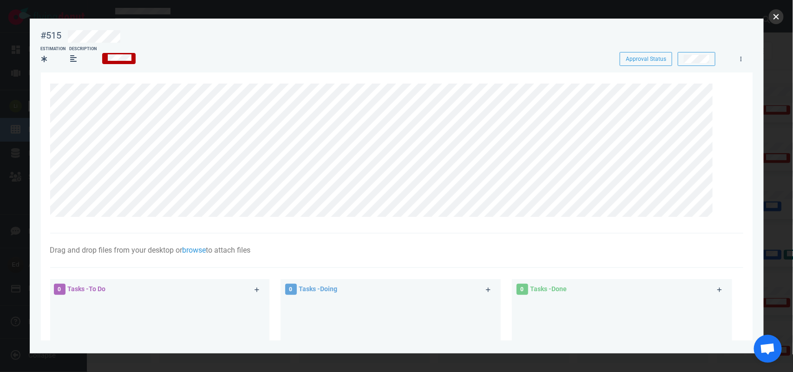
click at [774, 20] on button "close" at bounding box center [776, 16] width 15 height 15
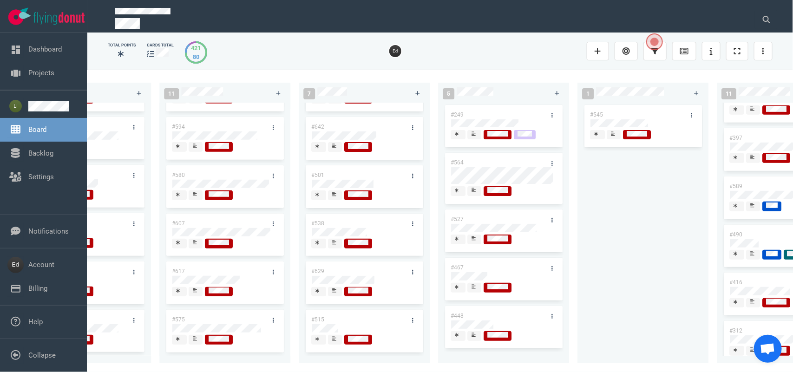
click at [332, 288] on icon at bounding box center [334, 290] width 4 height 5
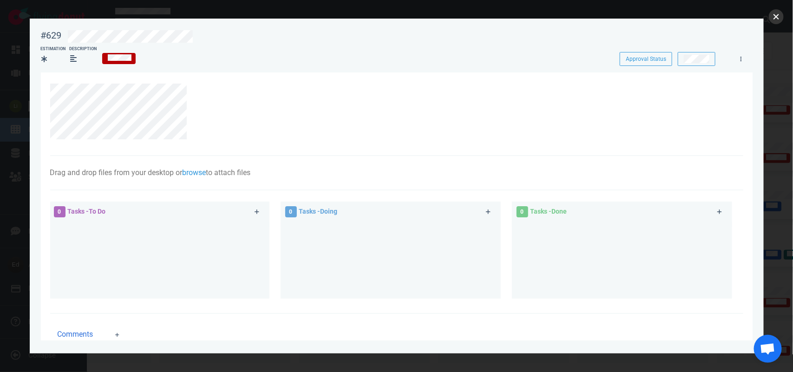
click at [776, 21] on button "close" at bounding box center [776, 16] width 15 height 15
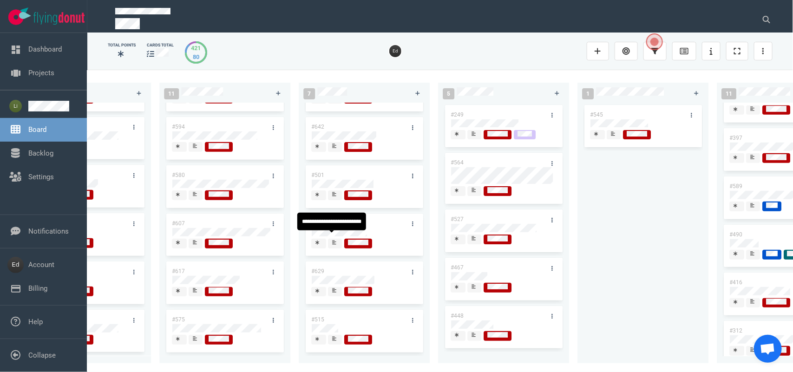
click at [335, 240] on div at bounding box center [335, 242] width 6 height 7
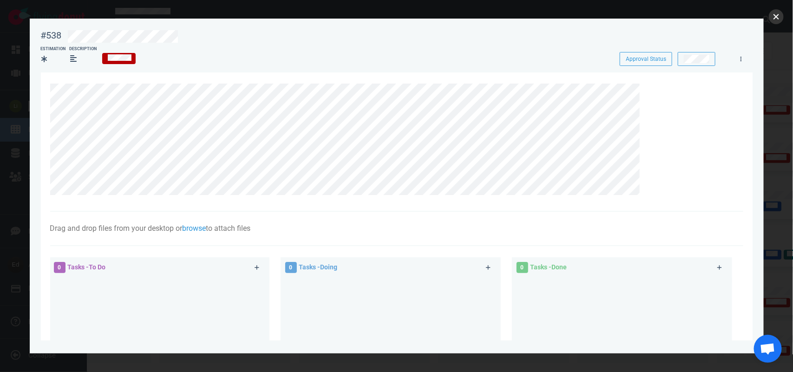
click at [772, 17] on button "close" at bounding box center [776, 16] width 15 height 15
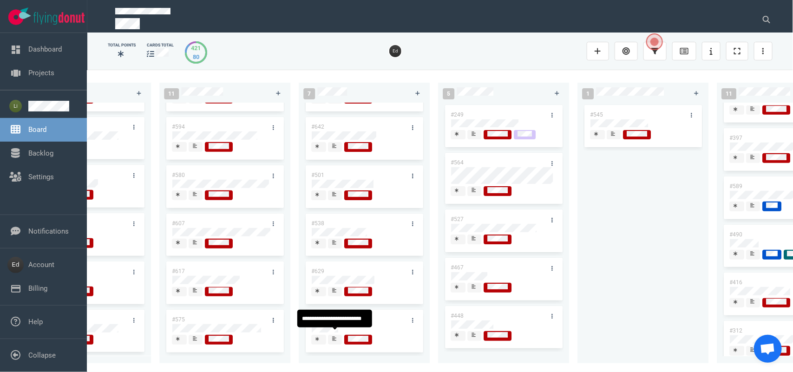
click at [331, 335] on span at bounding box center [335, 340] width 14 height 10
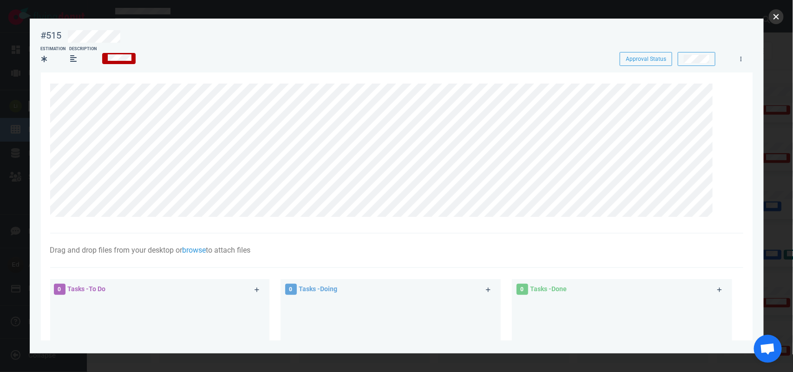
click at [774, 17] on button "close" at bounding box center [776, 16] width 15 height 15
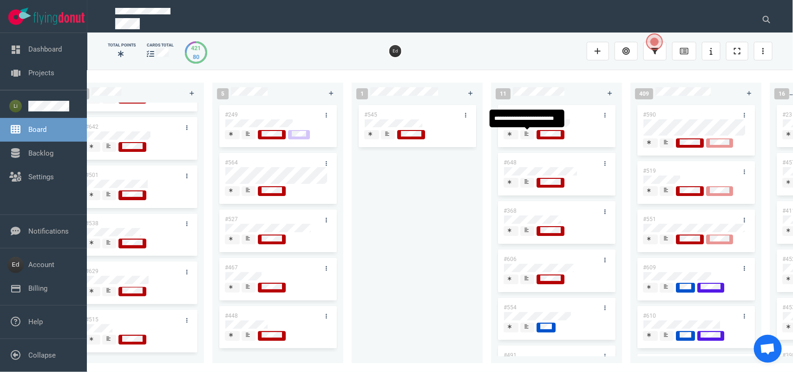
click at [529, 139] on div at bounding box center [527, 135] width 7 height 10
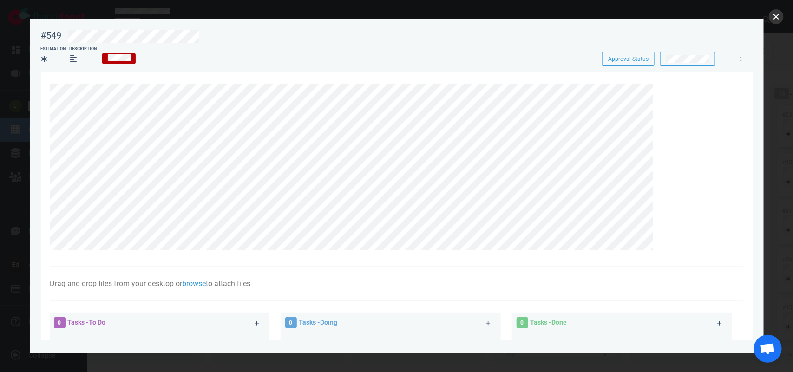
click at [778, 12] on button "close" at bounding box center [776, 16] width 15 height 15
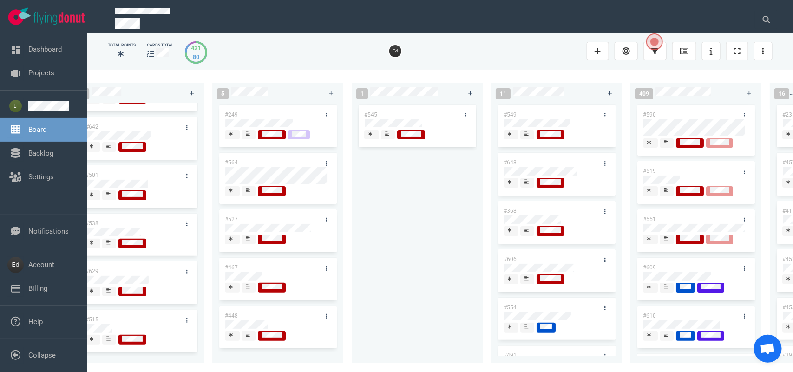
click at [528, 184] on icon at bounding box center [526, 181] width 4 height 5
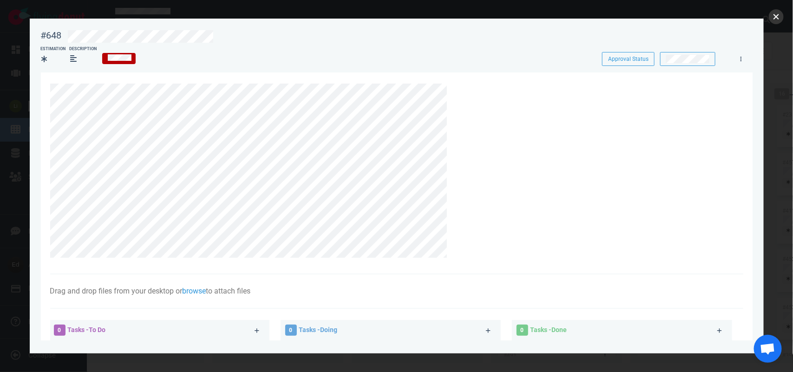
click at [778, 20] on button "close" at bounding box center [776, 16] width 15 height 15
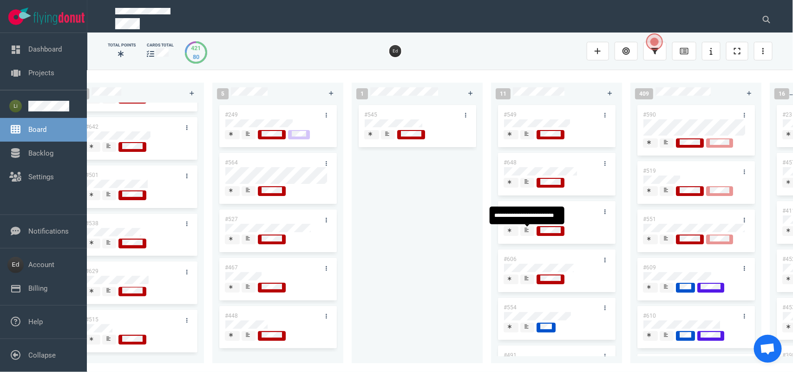
click at [524, 230] on div at bounding box center [527, 231] width 7 height 10
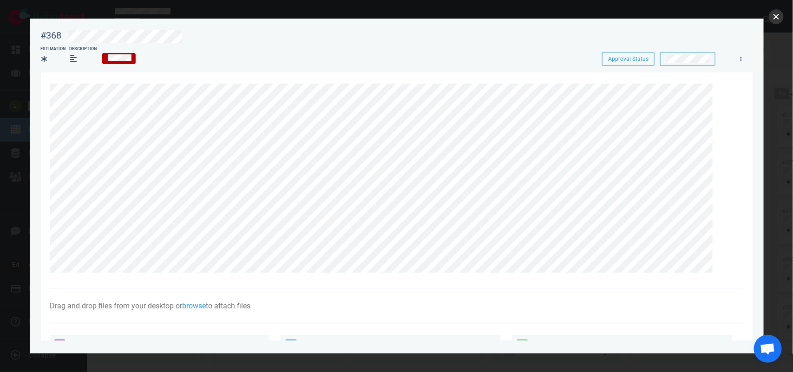
click at [776, 20] on button "close" at bounding box center [776, 16] width 15 height 15
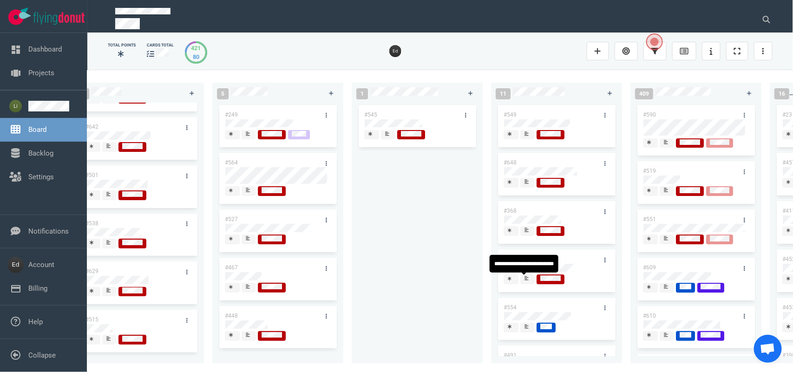
click at [521, 281] on span at bounding box center [527, 279] width 14 height 10
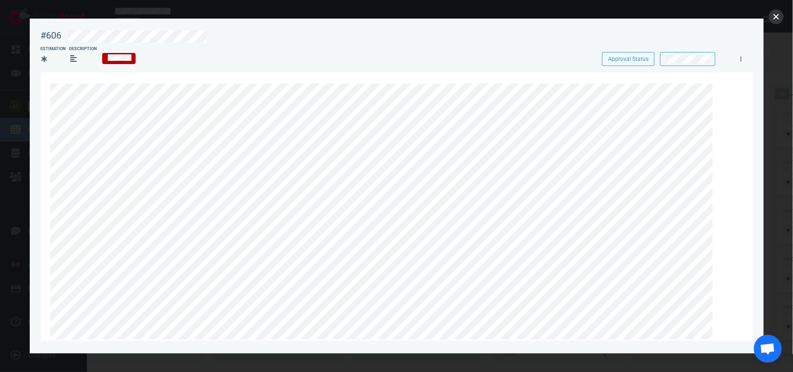
click at [778, 17] on button "close" at bounding box center [776, 16] width 15 height 15
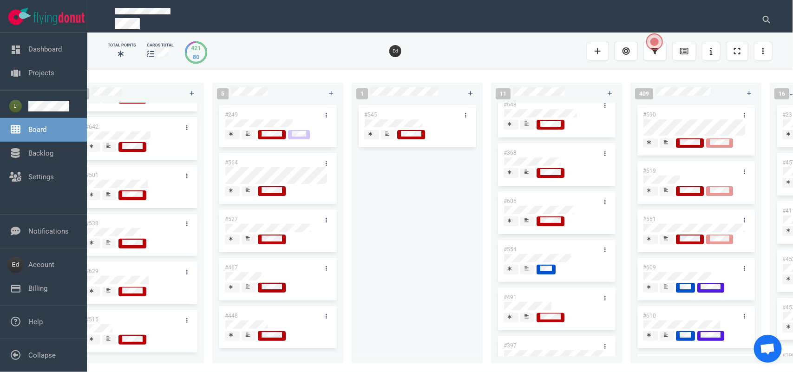
scroll to position [116, 0]
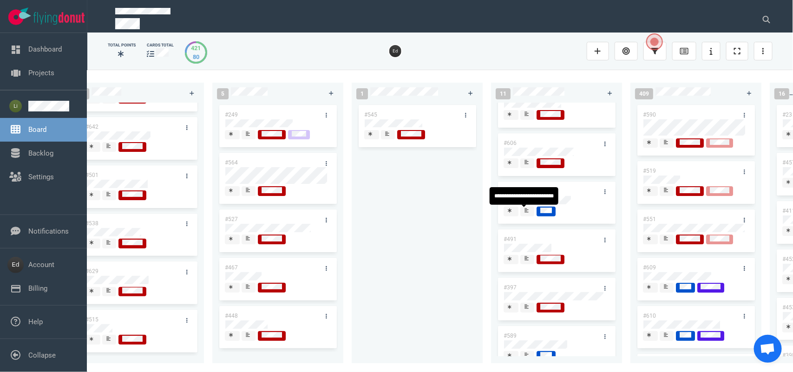
click at [532, 214] on span at bounding box center [527, 212] width 14 height 10
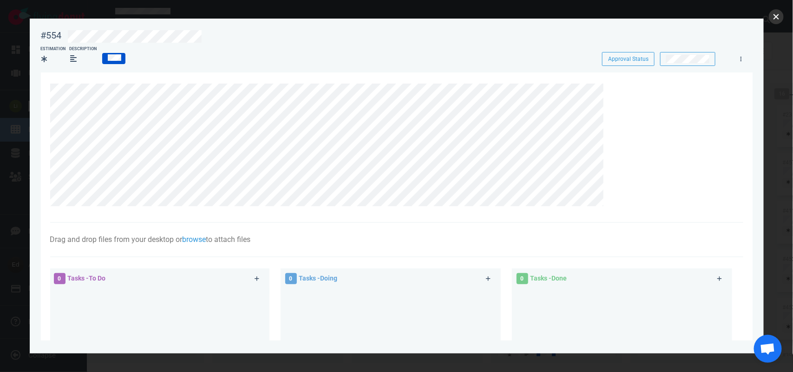
click at [776, 14] on button "close" at bounding box center [776, 16] width 15 height 15
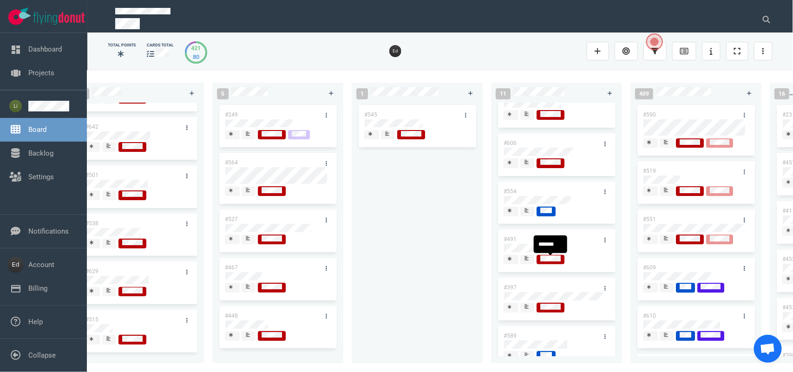
scroll to position [174, 0]
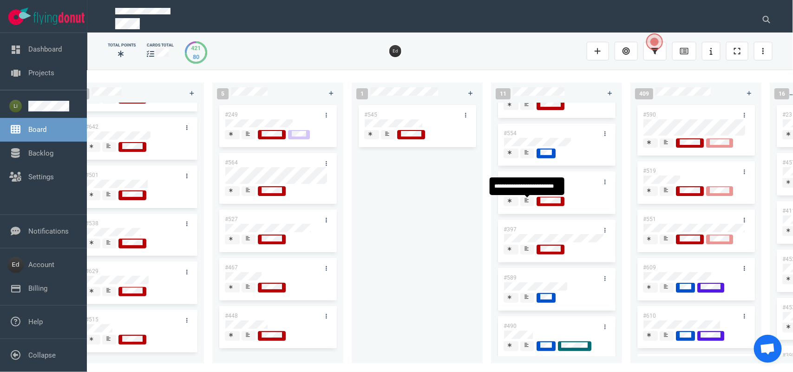
click at [525, 202] on icon at bounding box center [526, 200] width 4 height 5
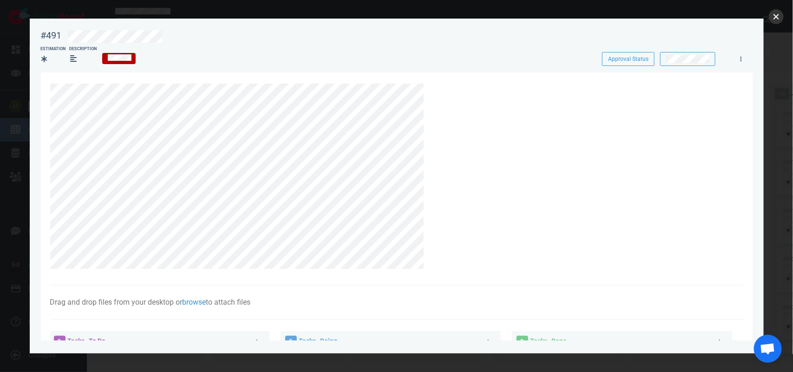
click at [769, 20] on button "close" at bounding box center [776, 16] width 15 height 15
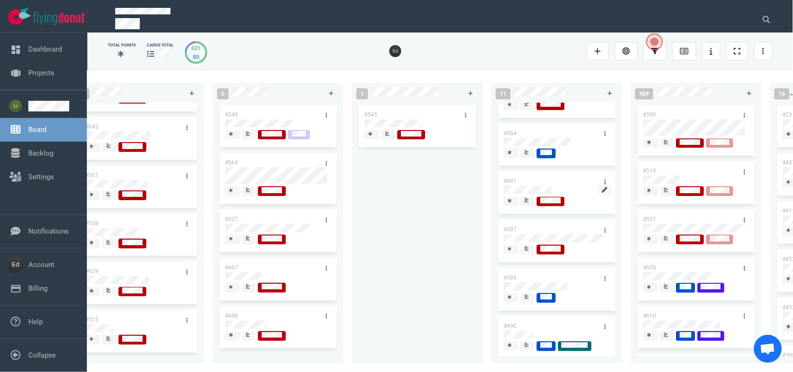
scroll to position [232, 0]
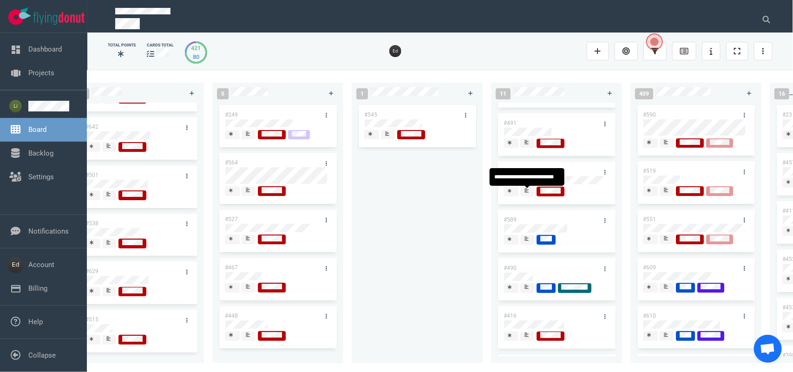
click at [531, 196] on span at bounding box center [527, 192] width 14 height 10
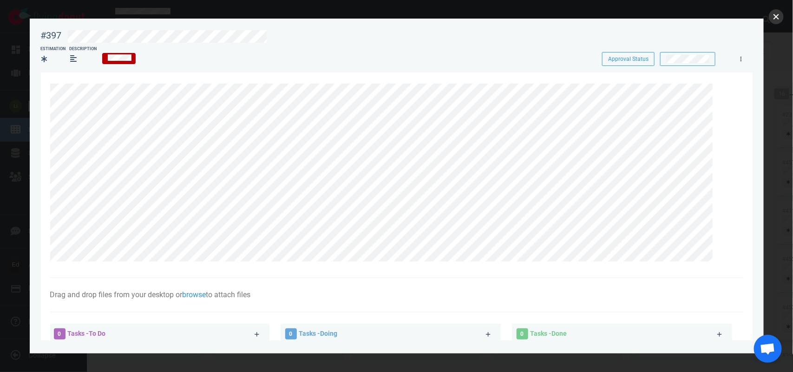
click at [777, 14] on button "close" at bounding box center [776, 16] width 15 height 15
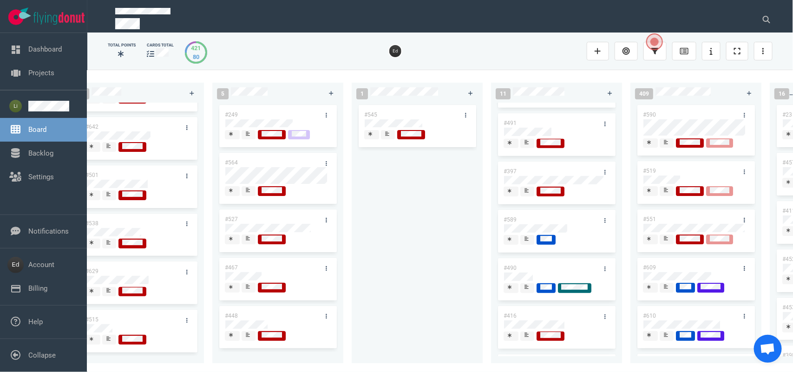
click at [526, 241] on icon at bounding box center [526, 238] width 4 height 5
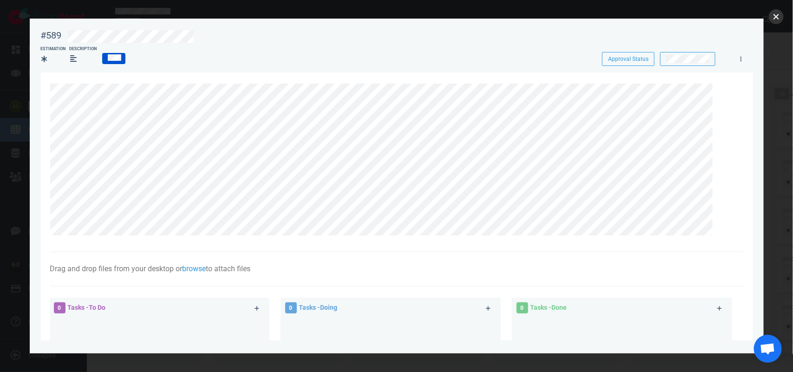
click at [776, 15] on button "close" at bounding box center [776, 16] width 15 height 15
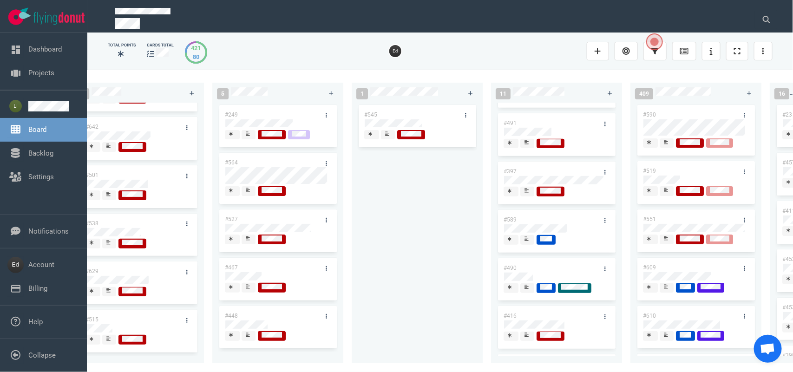
click at [529, 288] on div at bounding box center [527, 287] width 6 height 7
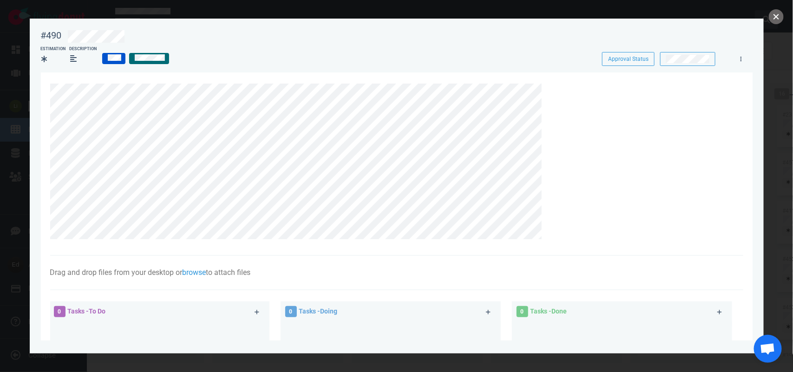
click at [771, 13] on button "close" at bounding box center [776, 16] width 15 height 15
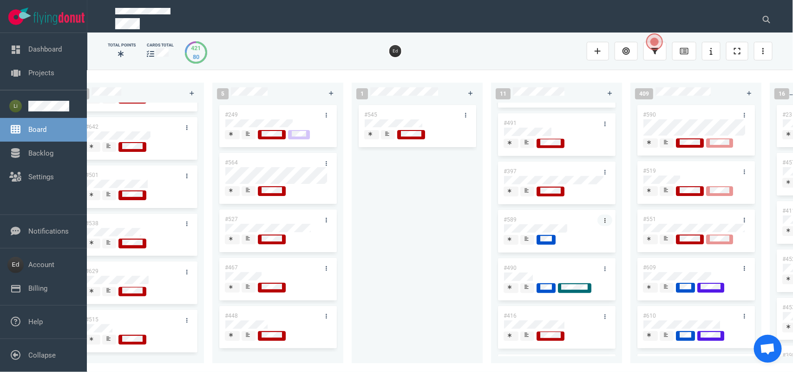
scroll to position [284, 0]
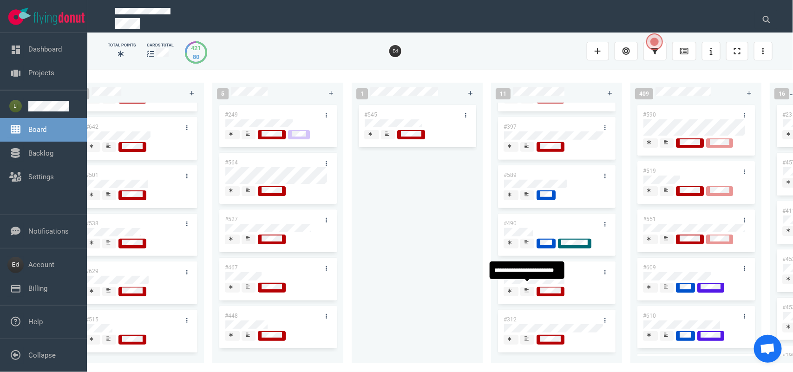
click at [526, 288] on icon at bounding box center [526, 290] width 4 height 5
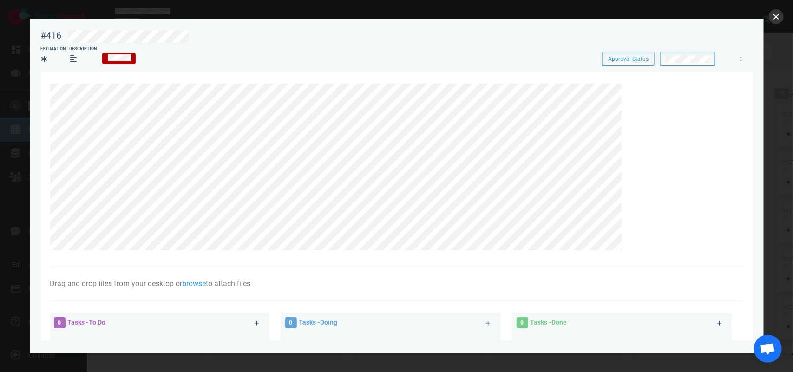
click at [774, 13] on button "close" at bounding box center [776, 16] width 15 height 15
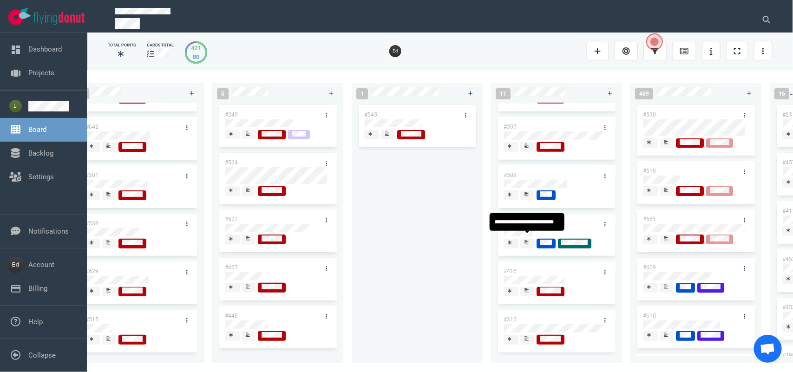
click at [526, 240] on icon at bounding box center [526, 242] width 4 height 4
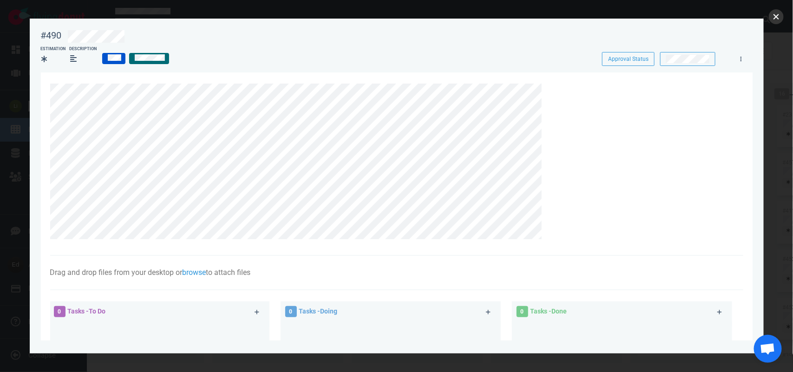
click at [769, 15] on button "close" at bounding box center [776, 16] width 15 height 15
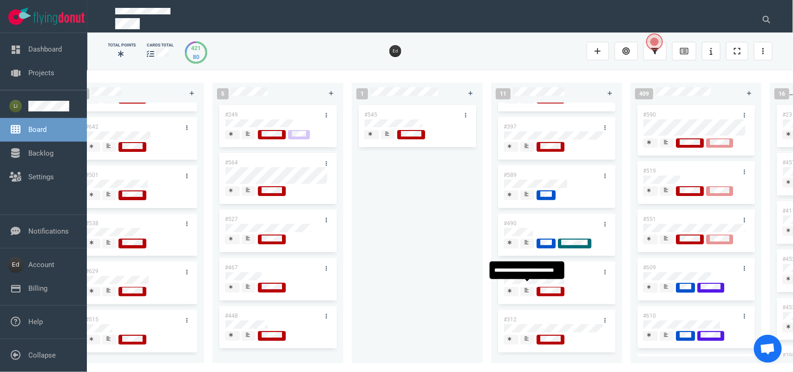
click at [521, 287] on span at bounding box center [527, 292] width 14 height 10
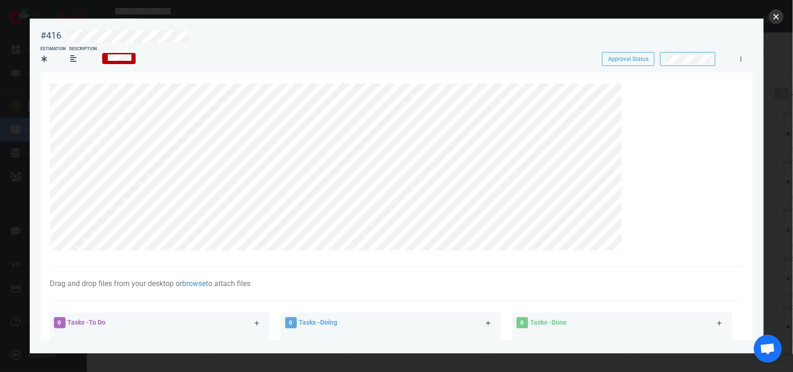
click at [772, 21] on button "close" at bounding box center [776, 16] width 15 height 15
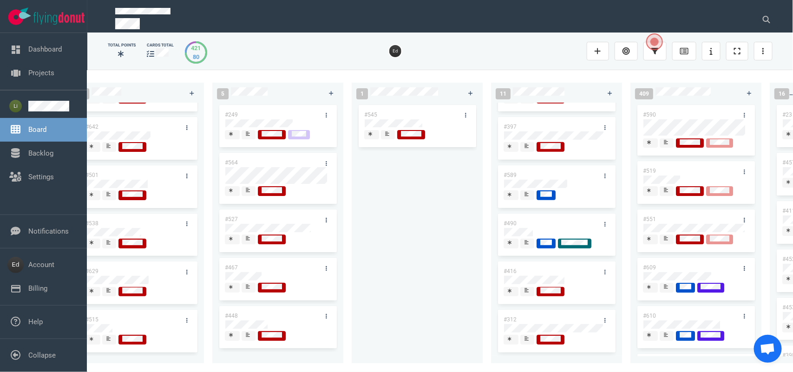
click at [521, 337] on span at bounding box center [527, 340] width 14 height 10
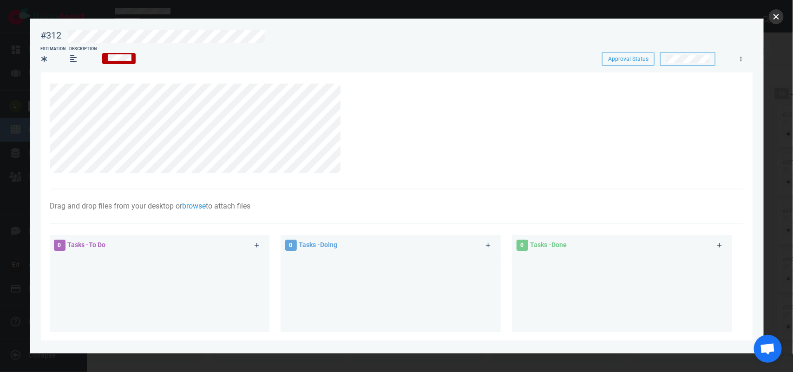
click at [780, 11] on button "close" at bounding box center [776, 16] width 15 height 15
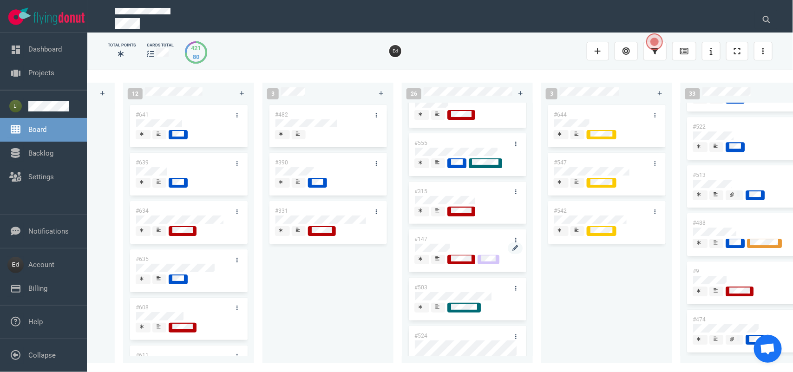
scroll to position [174, 0]
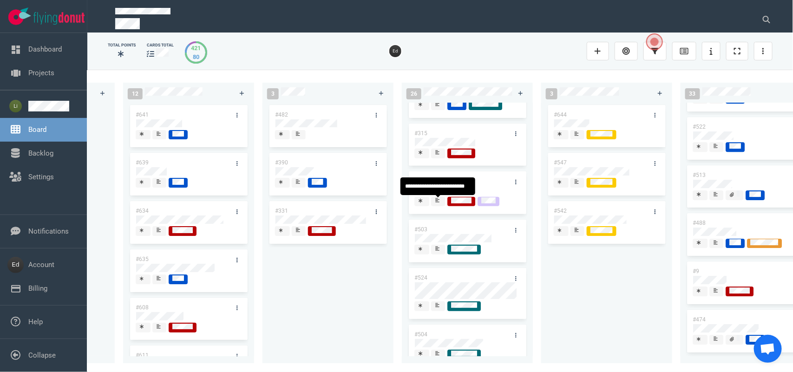
click at [437, 204] on div at bounding box center [438, 200] width 6 height 7
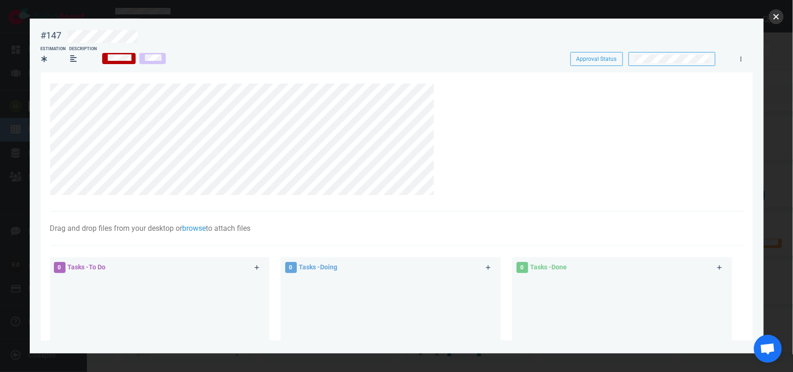
click at [769, 14] on button "close" at bounding box center [776, 16] width 15 height 15
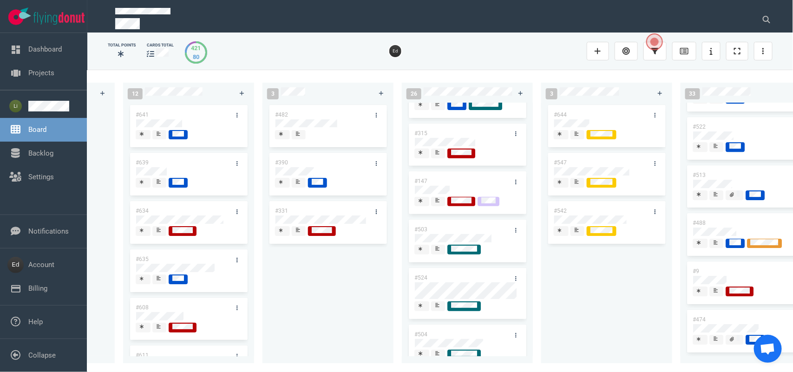
click at [337, 366] on div "0 0 12 #641 #639 #634 #635 #608 #611 #602 #603 #548 3 #482 #390 #331 26 #514 #6…" at bounding box center [439, 221] width 705 height 302
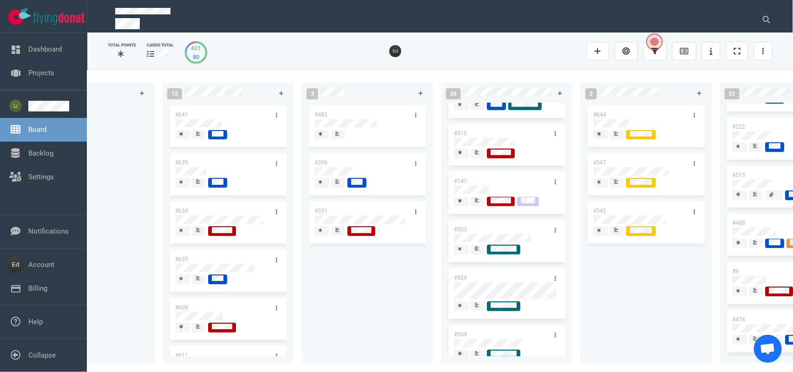
click at [340, 136] on div at bounding box center [338, 135] width 7 height 10
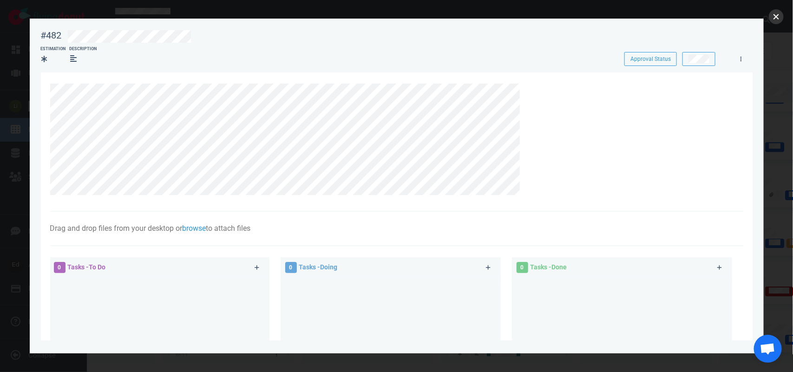
click at [774, 16] on button "close" at bounding box center [776, 16] width 15 height 15
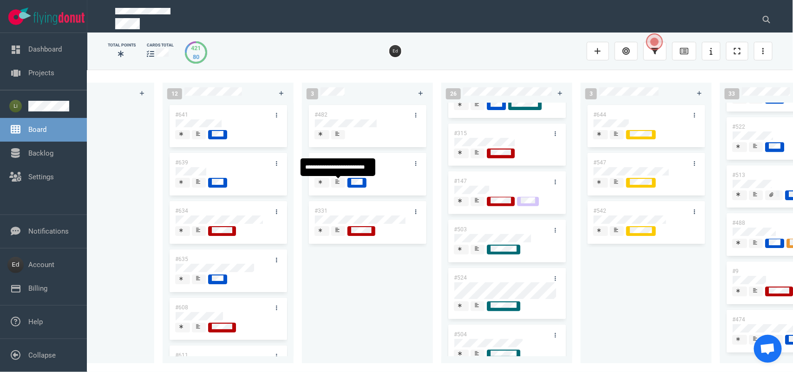
click at [335, 183] on icon at bounding box center [337, 181] width 4 height 5
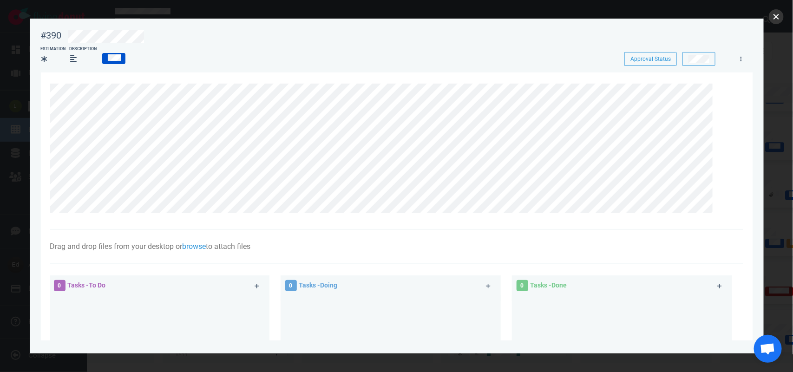
click at [776, 18] on button "close" at bounding box center [776, 16] width 15 height 15
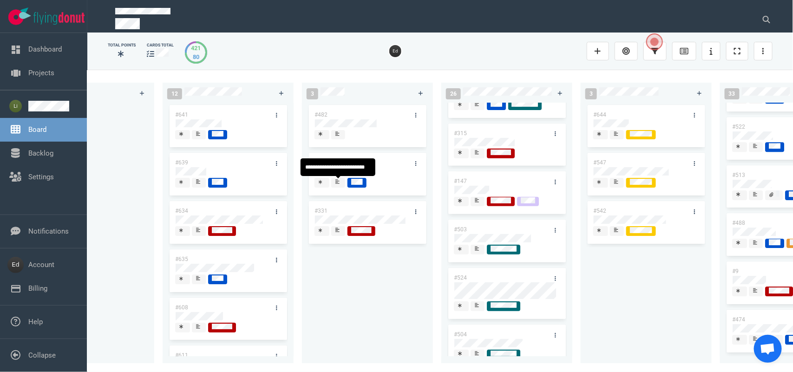
click at [333, 182] on span at bounding box center [338, 183] width 14 height 10
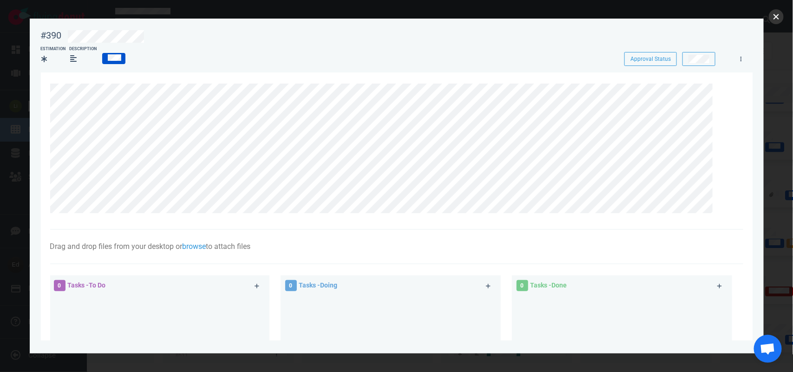
click at [772, 18] on button "close" at bounding box center [776, 16] width 15 height 15
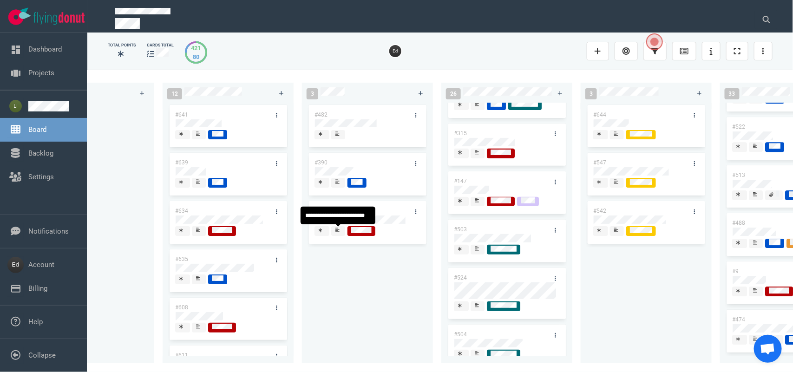
click at [337, 232] on icon at bounding box center [337, 230] width 4 height 4
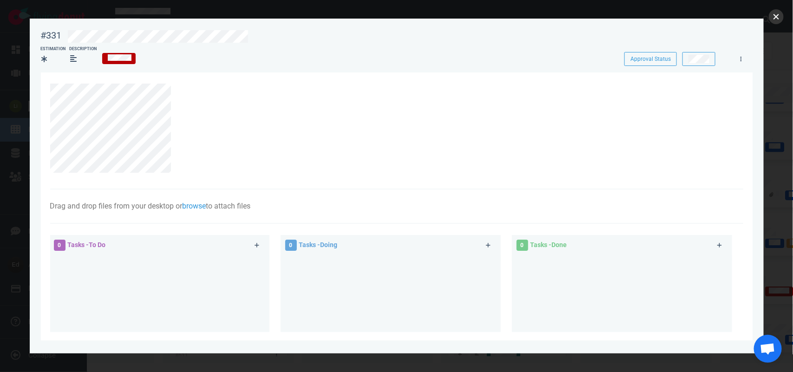
click at [772, 18] on button "close" at bounding box center [776, 16] width 15 height 15
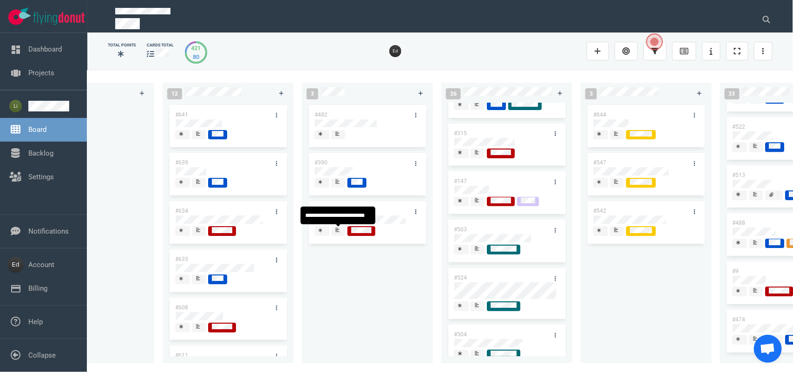
click at [338, 235] on div at bounding box center [338, 234] width 6 height 1
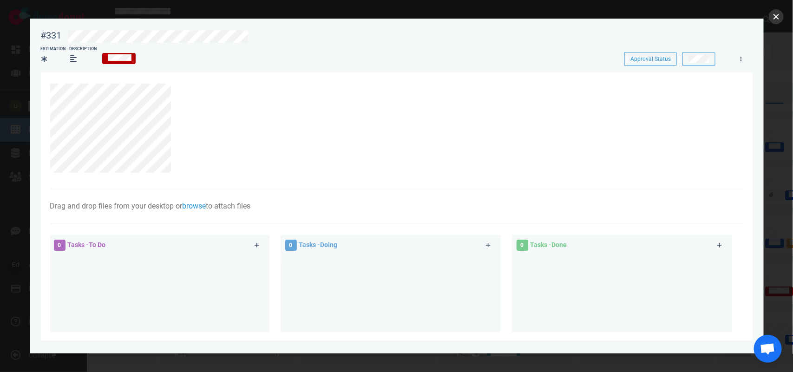
click at [781, 16] on button "close" at bounding box center [776, 16] width 15 height 15
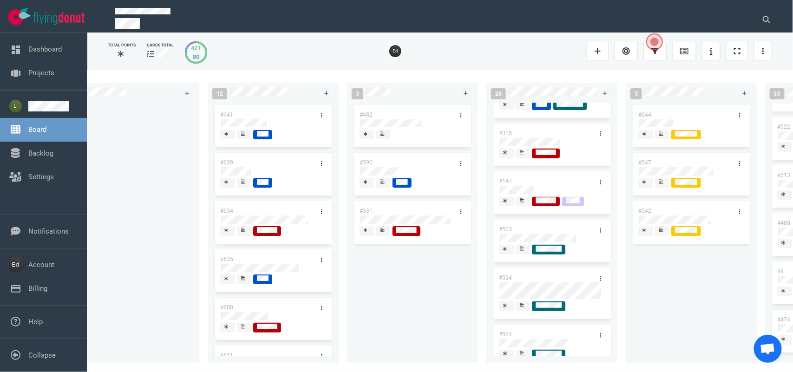
scroll to position [0, 165]
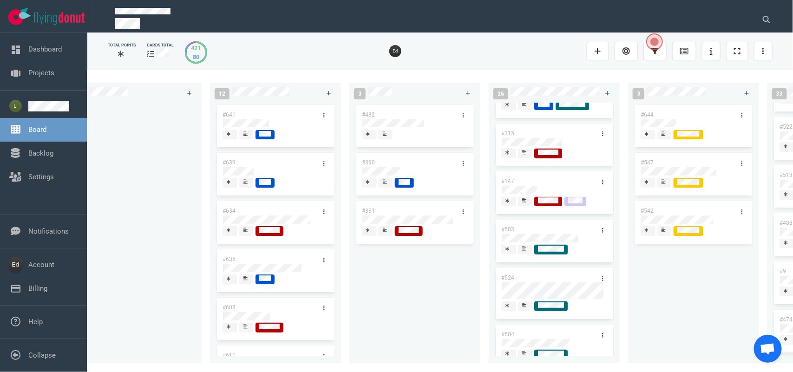
click at [248, 137] on div at bounding box center [246, 133] width 6 height 7
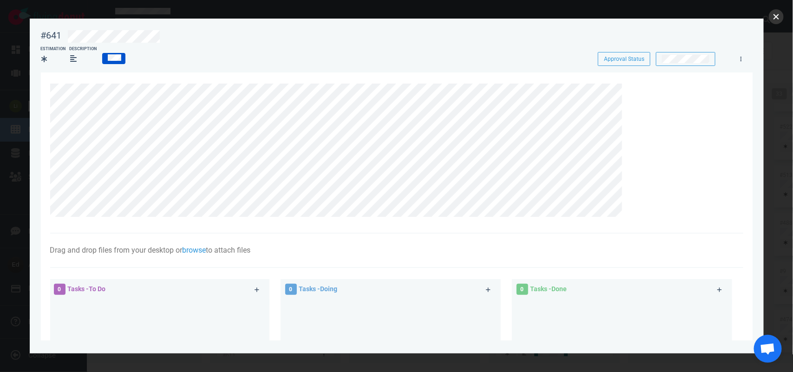
click at [776, 12] on button "close" at bounding box center [776, 16] width 15 height 15
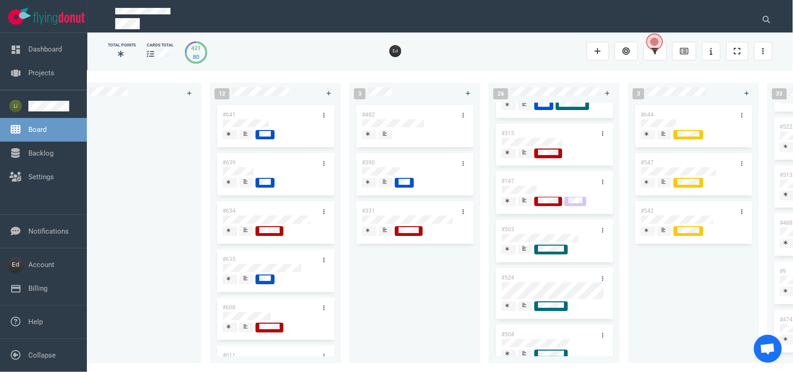
click at [245, 189] on div at bounding box center [275, 184] width 106 height 12
click at [245, 188] on div at bounding box center [246, 183] width 7 height 10
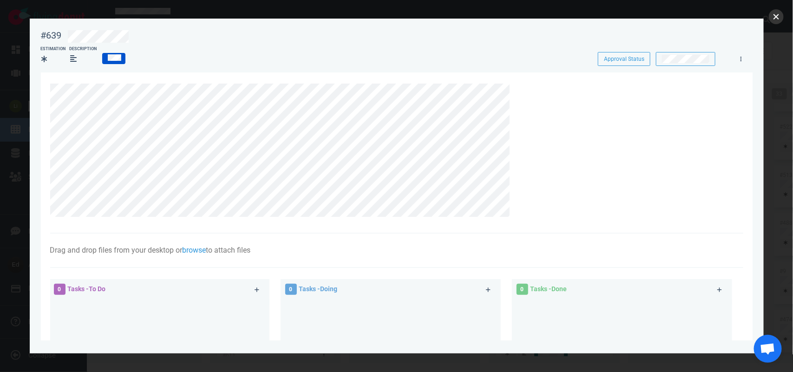
click at [775, 15] on button "close" at bounding box center [776, 16] width 15 height 15
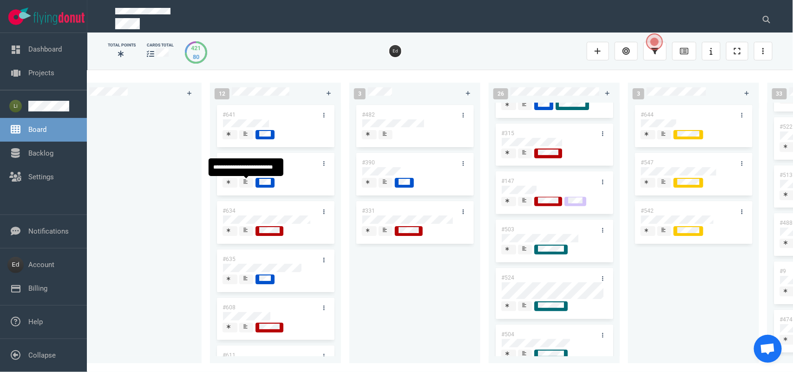
click at [246, 180] on icon at bounding box center [245, 181] width 4 height 5
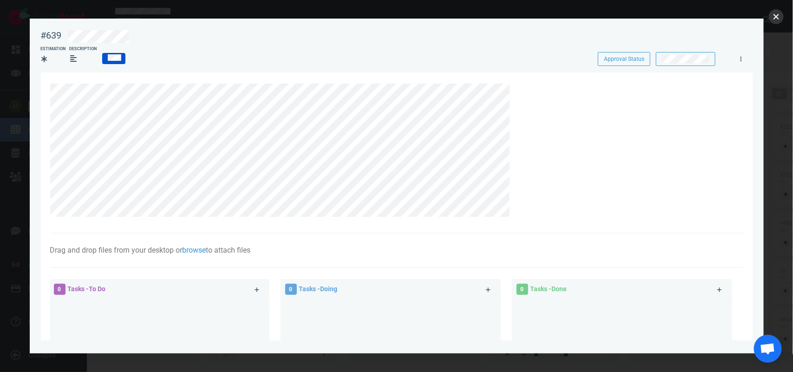
click at [776, 18] on button "close" at bounding box center [776, 16] width 15 height 15
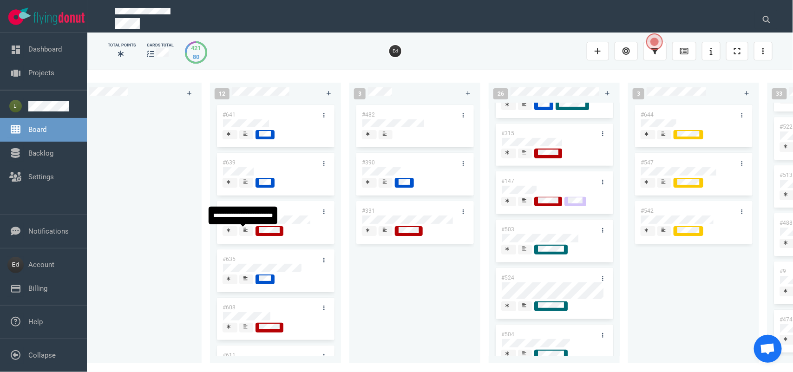
click at [246, 231] on icon at bounding box center [245, 230] width 4 height 5
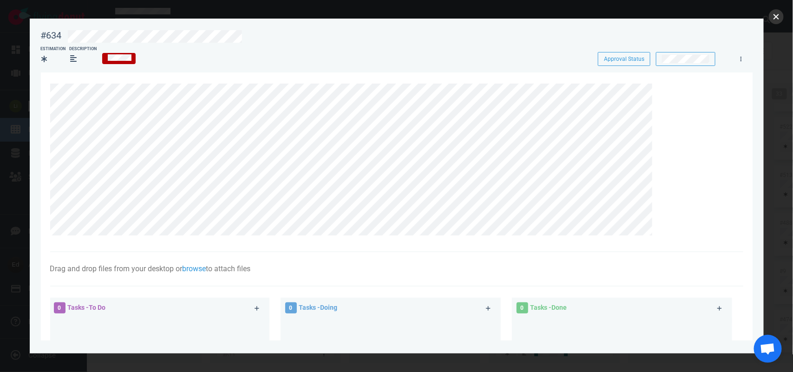
click at [774, 19] on button "close" at bounding box center [776, 16] width 15 height 15
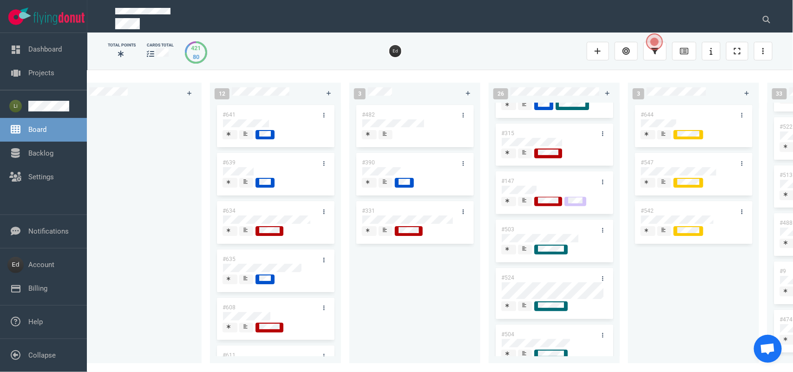
click at [248, 228] on div at bounding box center [246, 230] width 6 height 7
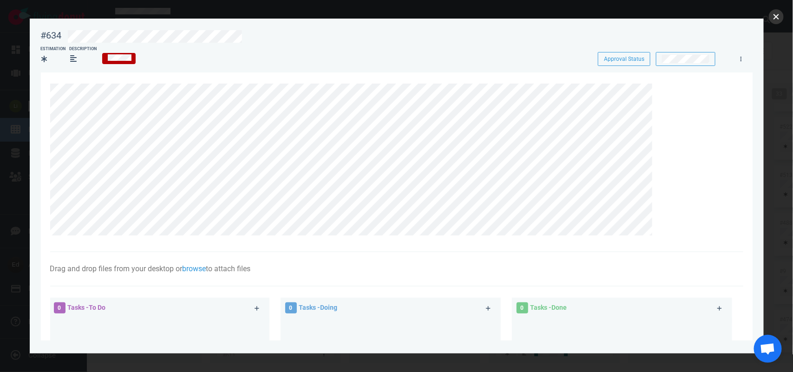
click at [770, 21] on button "close" at bounding box center [776, 16] width 15 height 15
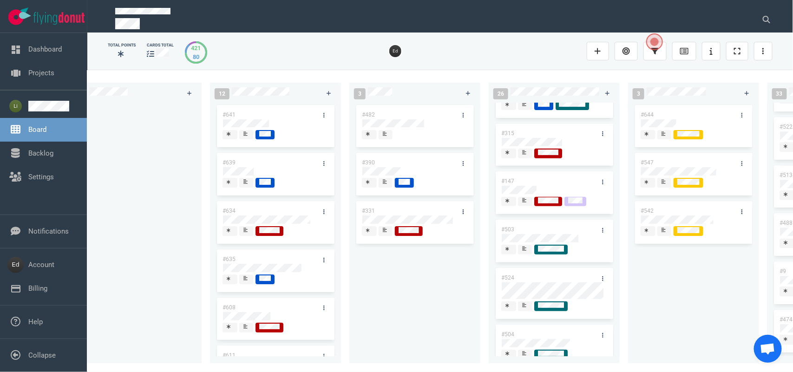
scroll to position [58, 0]
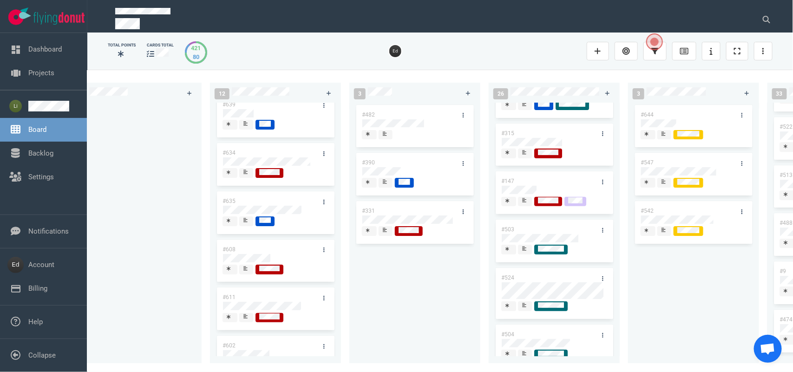
click at [243, 222] on icon at bounding box center [245, 220] width 4 height 5
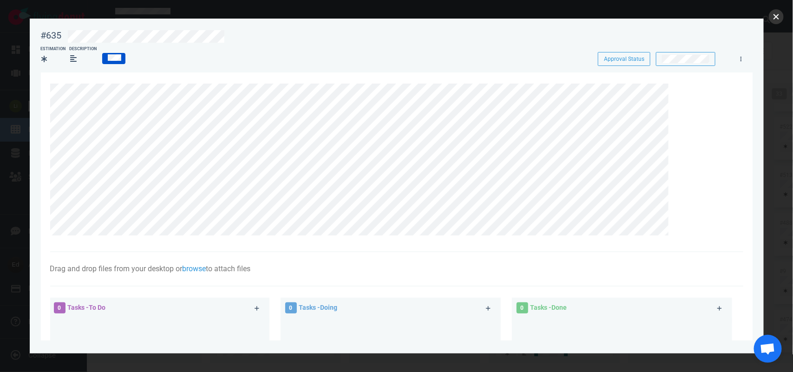
click at [772, 15] on button "close" at bounding box center [776, 16] width 15 height 15
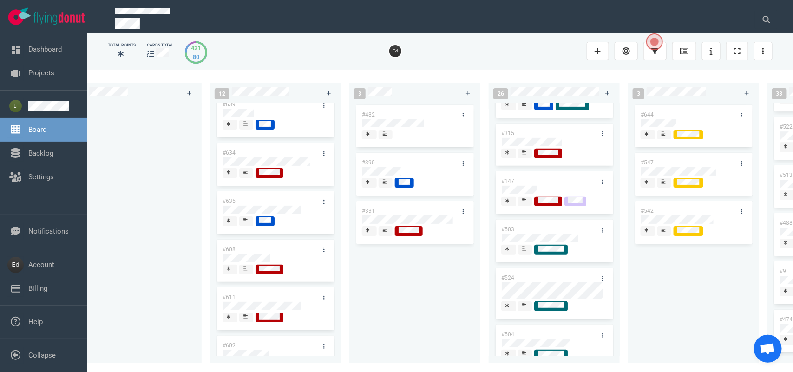
scroll to position [116, 0]
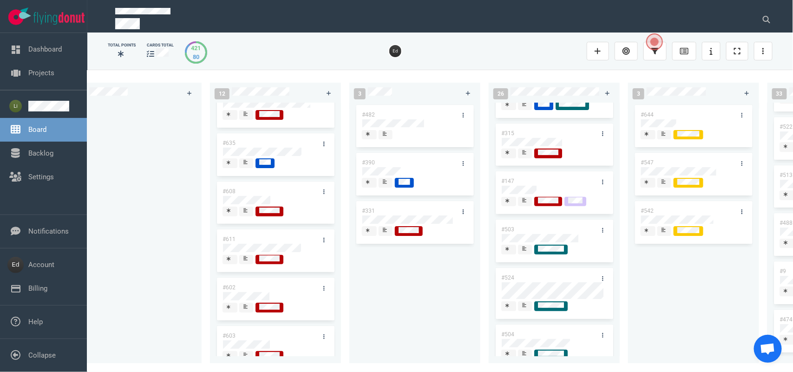
click at [243, 215] on div at bounding box center [246, 214] width 6 height 1
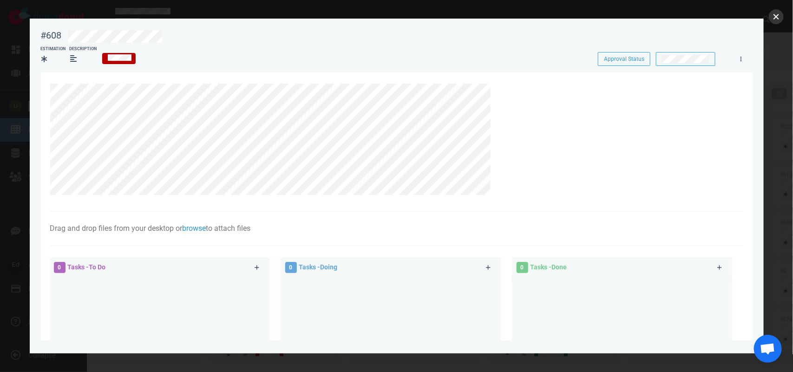
click at [778, 20] on button "close" at bounding box center [776, 16] width 15 height 15
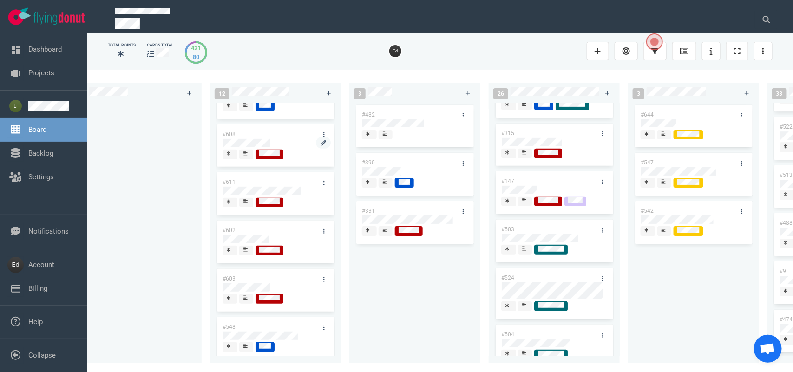
scroll to position [174, 0]
click at [240, 202] on span at bounding box center [246, 202] width 14 height 10
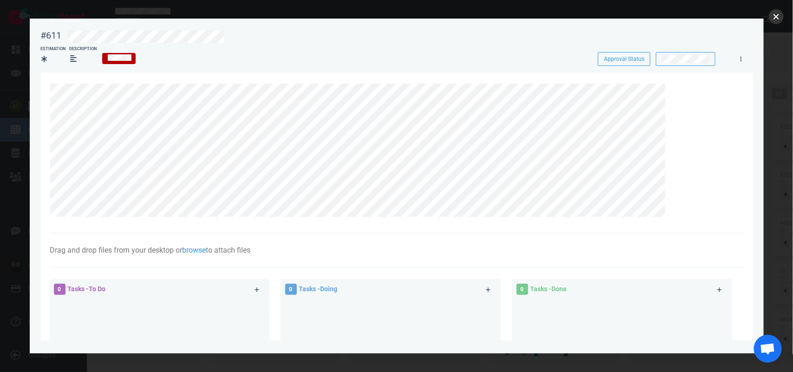
click at [772, 17] on button "close" at bounding box center [776, 16] width 15 height 15
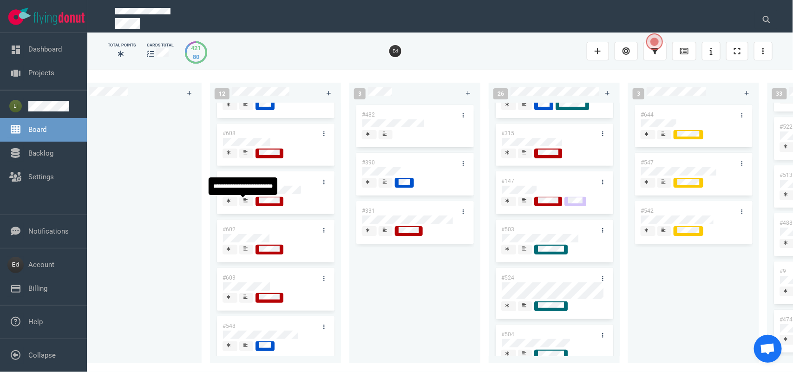
click at [245, 204] on div at bounding box center [246, 200] width 6 height 7
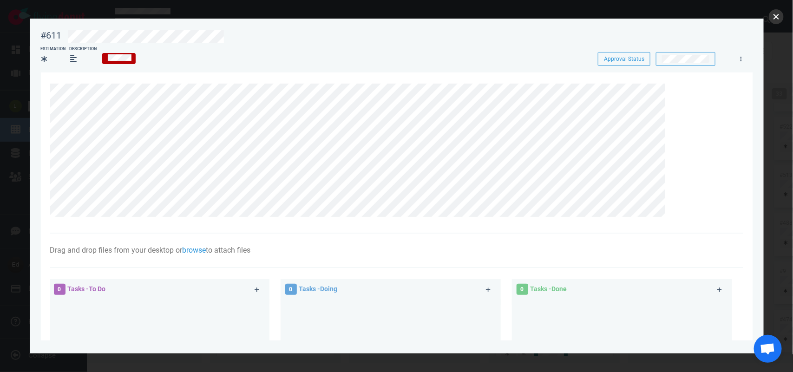
click at [770, 16] on button "close" at bounding box center [776, 16] width 15 height 15
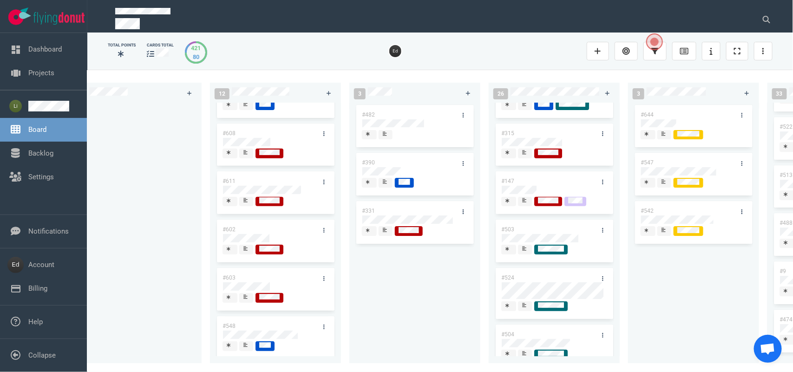
click at [250, 152] on span at bounding box center [246, 154] width 14 height 10
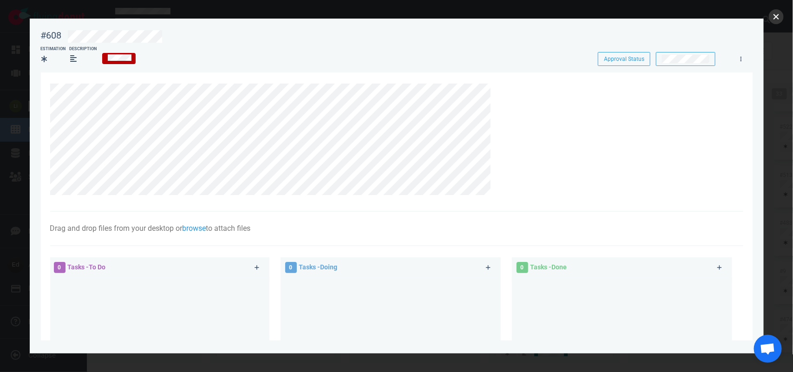
click at [771, 20] on button "close" at bounding box center [776, 16] width 15 height 15
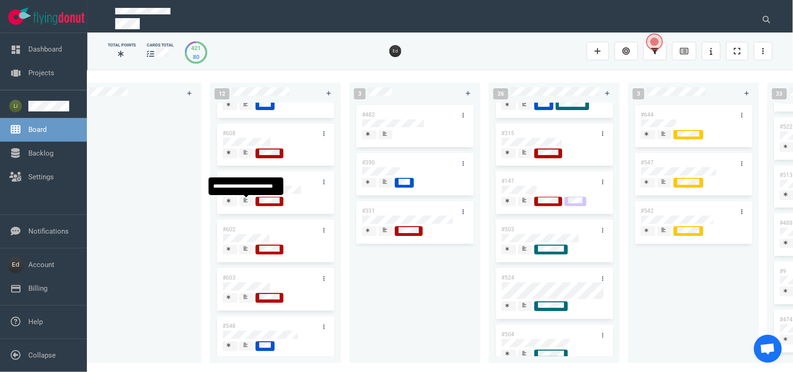
click at [244, 200] on icon at bounding box center [245, 200] width 4 height 4
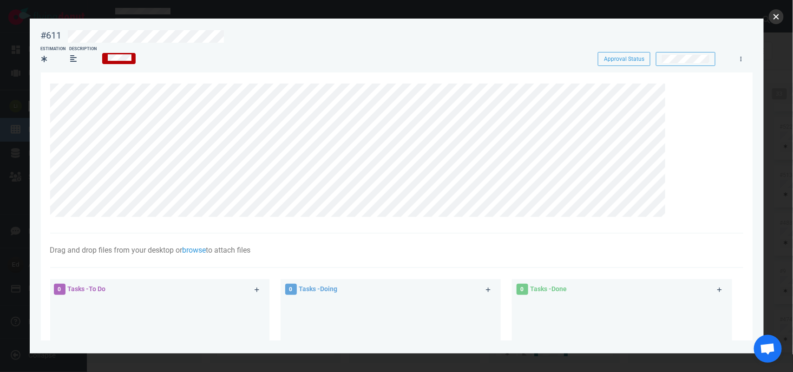
click at [776, 21] on button "close" at bounding box center [776, 16] width 15 height 15
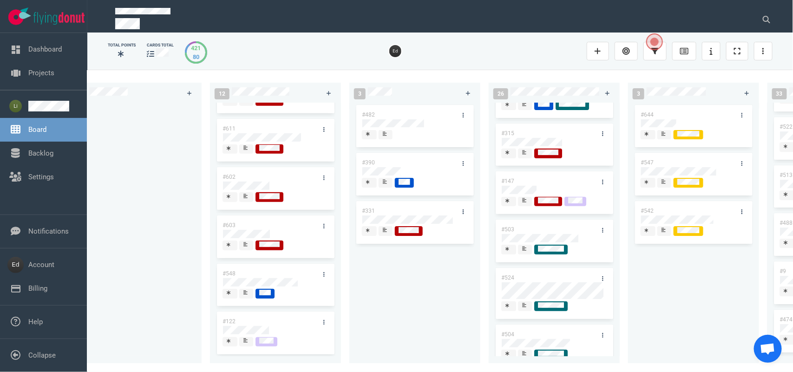
scroll to position [232, 0]
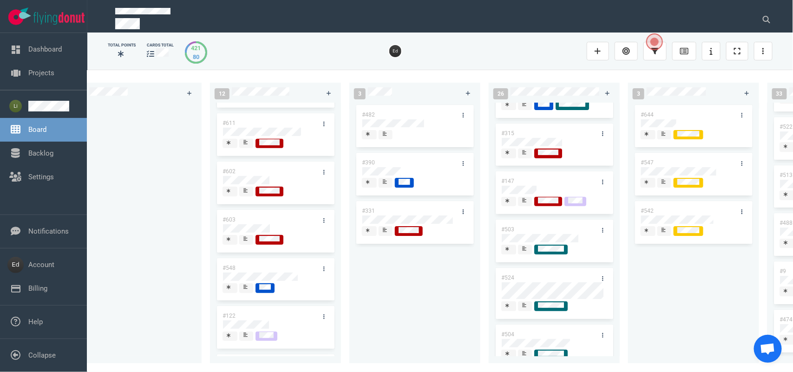
click at [246, 196] on div at bounding box center [246, 192] width 7 height 10
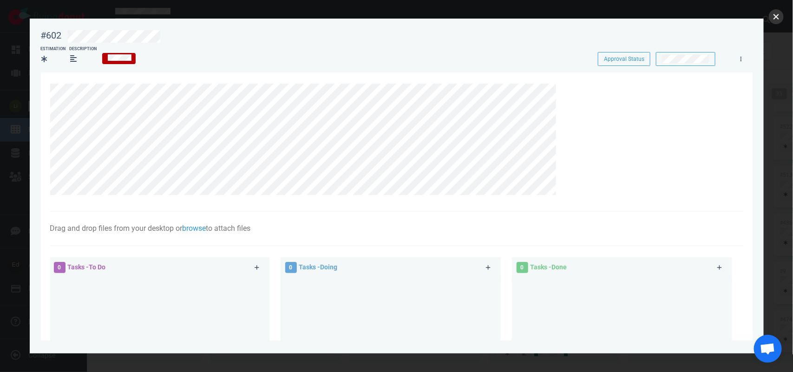
click at [775, 22] on button "close" at bounding box center [776, 16] width 15 height 15
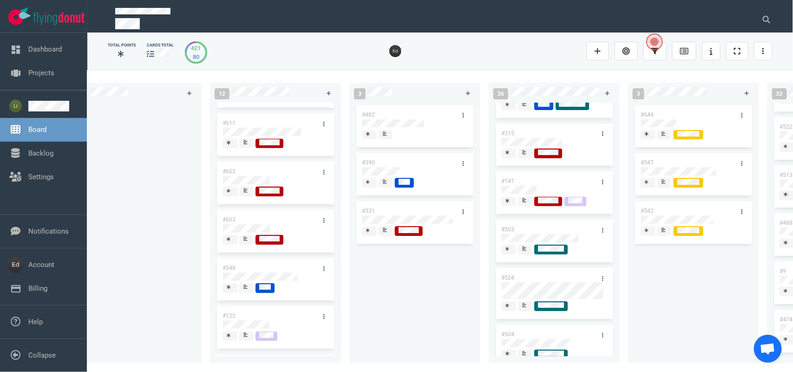
click at [243, 240] on icon at bounding box center [245, 238] width 4 height 5
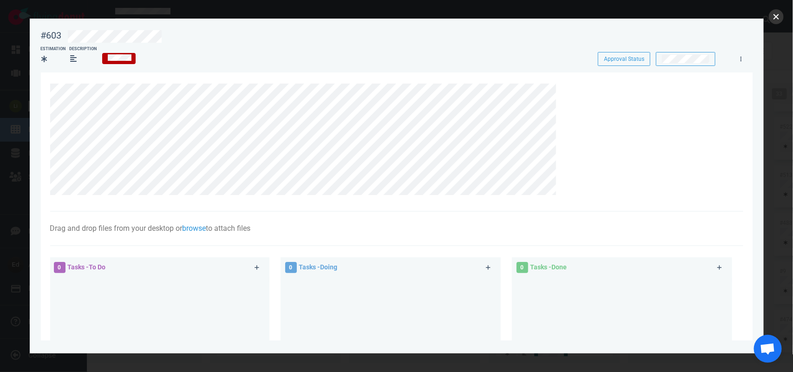
click at [778, 18] on button "close" at bounding box center [776, 16] width 15 height 15
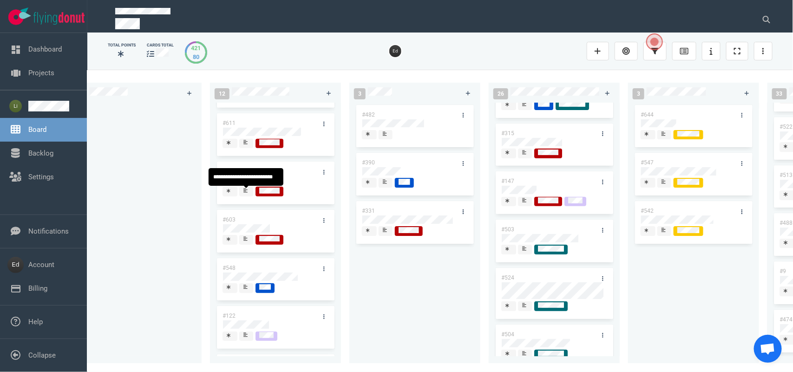
click at [249, 191] on div at bounding box center [246, 192] width 7 height 10
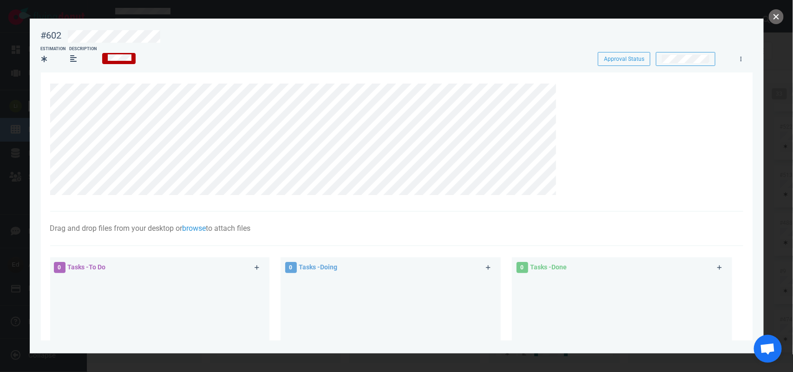
click at [776, 13] on button "close" at bounding box center [776, 16] width 15 height 15
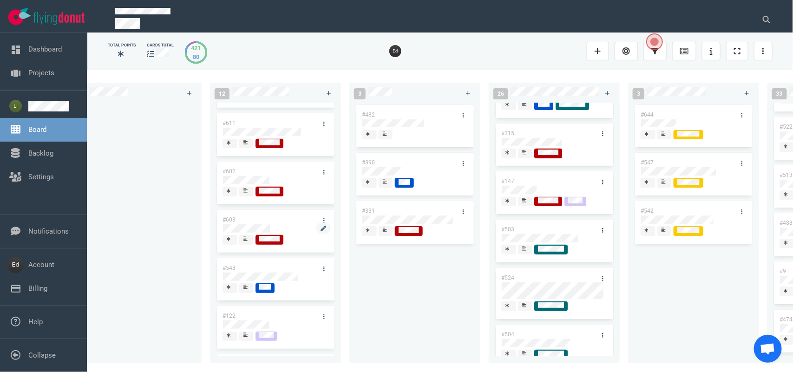
scroll to position [332, 0]
click at [245, 144] on icon at bounding box center [245, 146] width 4 height 4
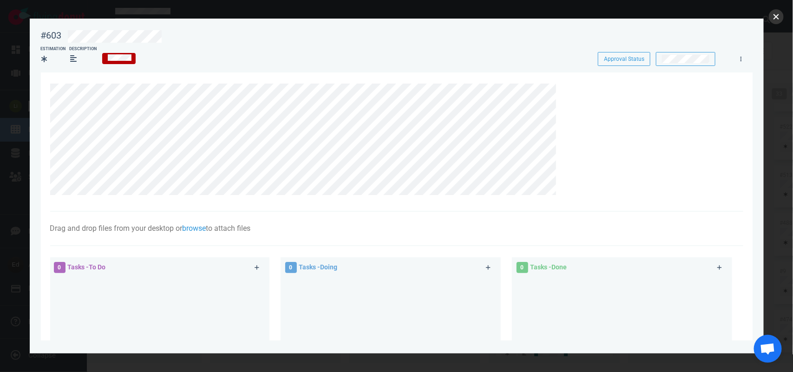
click at [776, 12] on button "close" at bounding box center [776, 16] width 15 height 15
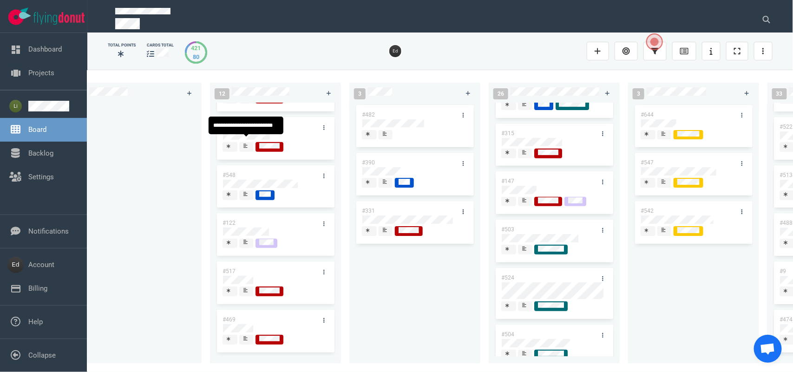
click at [244, 143] on icon at bounding box center [245, 145] width 4 height 5
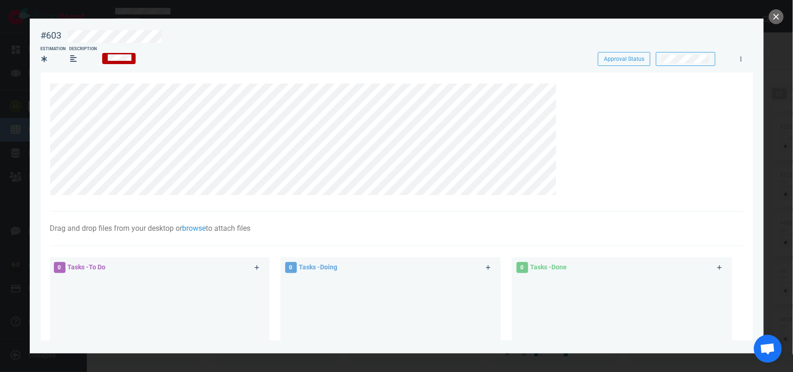
click at [769, 8] on div at bounding box center [396, 186] width 793 height 372
click at [774, 13] on button "close" at bounding box center [776, 16] width 15 height 15
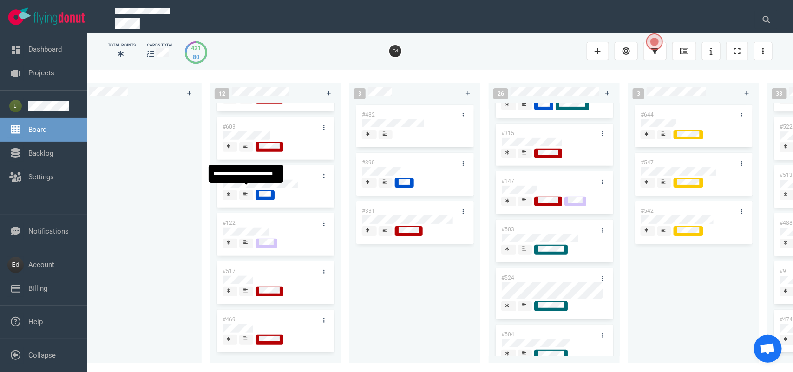
click at [243, 192] on icon at bounding box center [245, 194] width 4 height 5
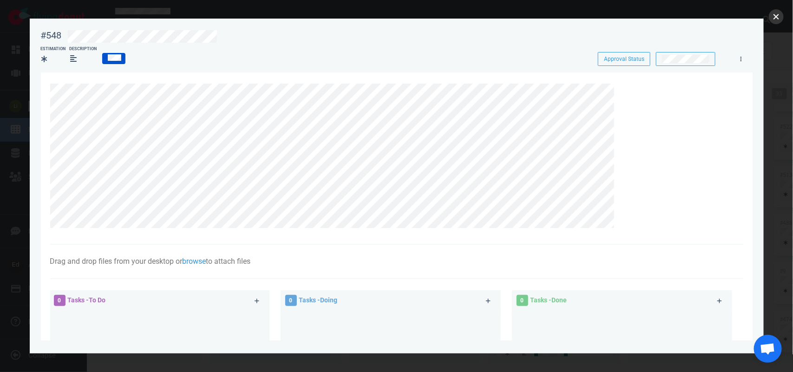
click at [776, 14] on button "close" at bounding box center [776, 16] width 15 height 15
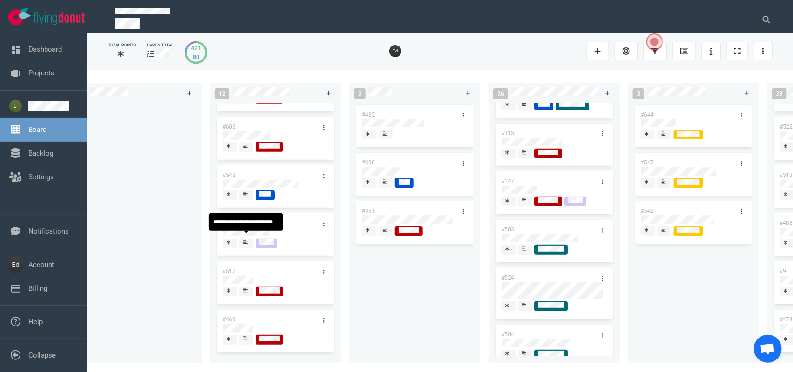
click at [243, 240] on icon at bounding box center [245, 242] width 4 height 5
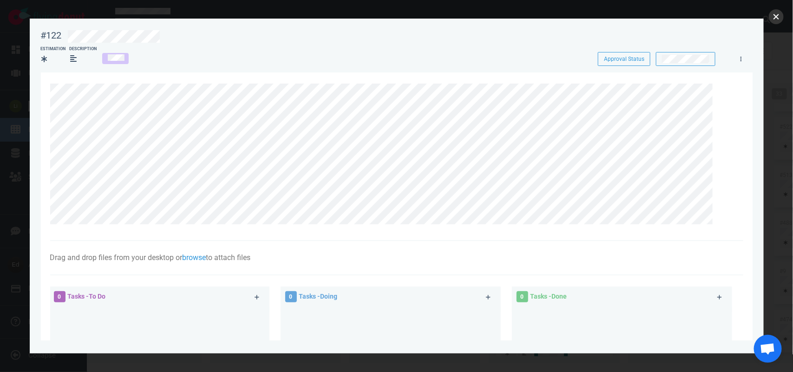
click at [781, 15] on button "close" at bounding box center [776, 16] width 15 height 15
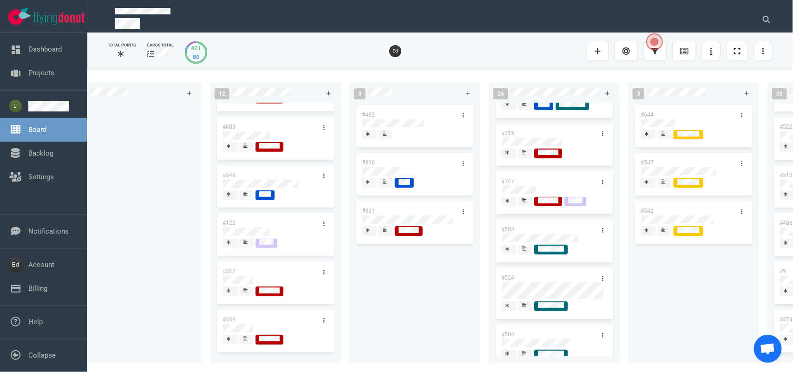
click at [244, 288] on icon at bounding box center [245, 290] width 4 height 5
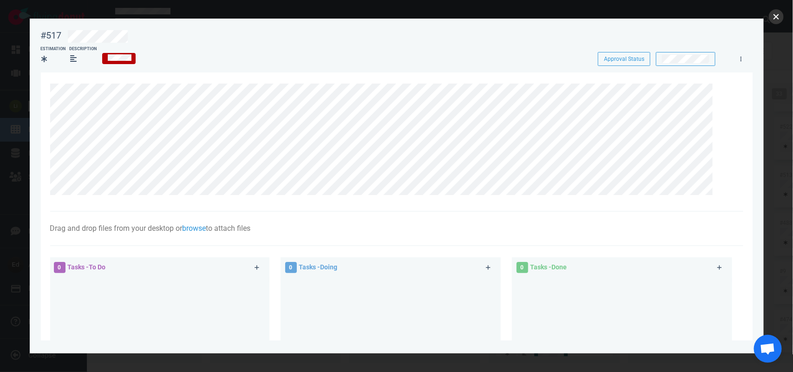
click at [778, 17] on button "close" at bounding box center [776, 16] width 15 height 15
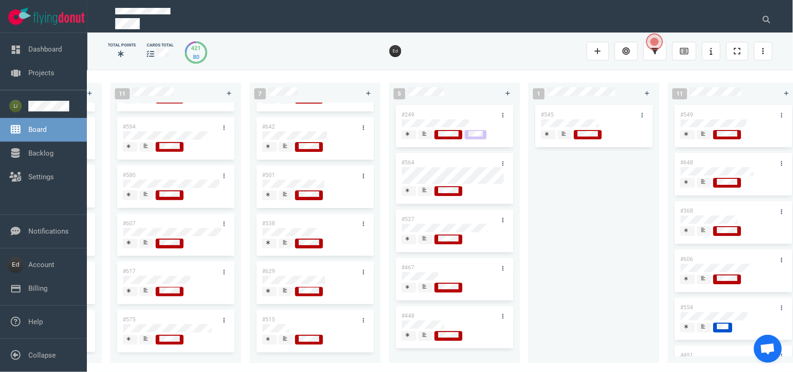
scroll to position [1, 0]
click at [424, 337] on div at bounding box center [425, 335] width 6 height 7
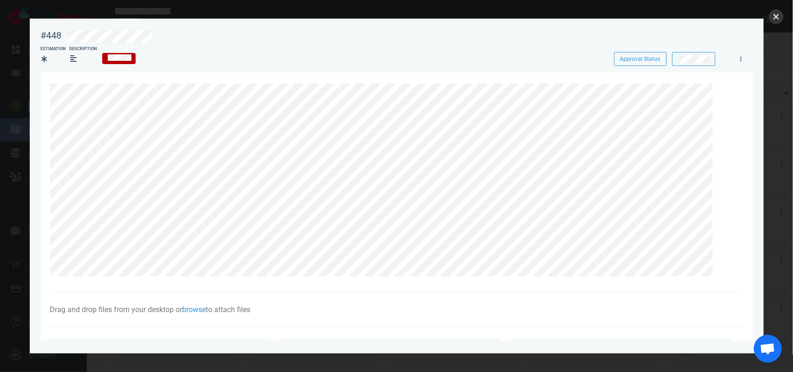
click at [777, 16] on button "close" at bounding box center [776, 16] width 15 height 15
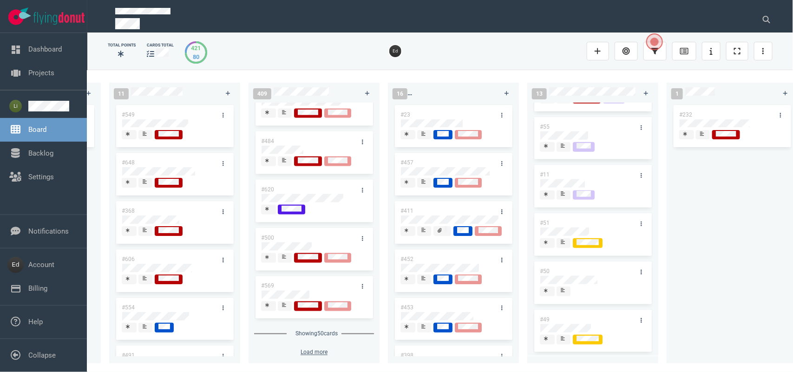
scroll to position [2253, 0]
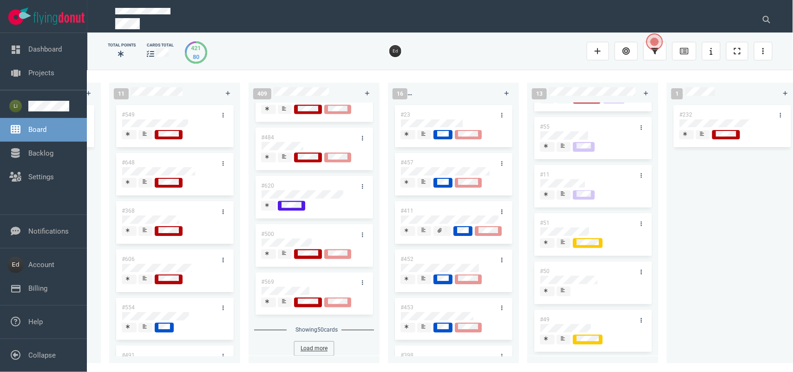
click at [312, 347] on button "Load more" at bounding box center [313, 349] width 39 height 14
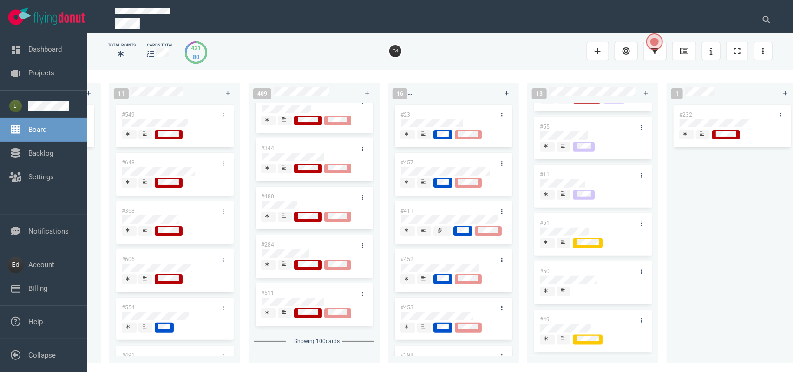
scroll to position [4698, 0]
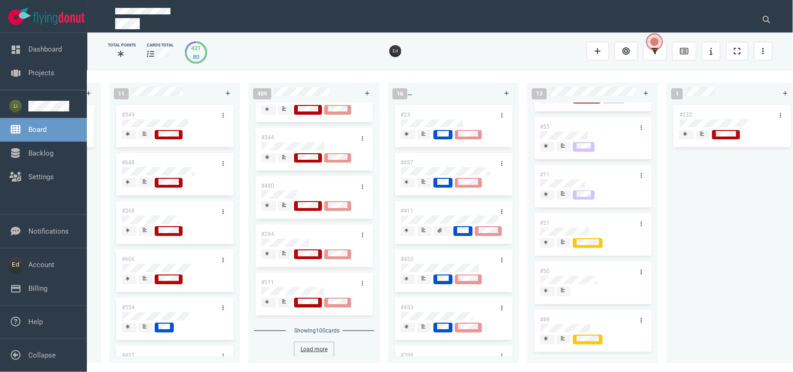
click at [319, 345] on button "Load more" at bounding box center [313, 349] width 39 height 14
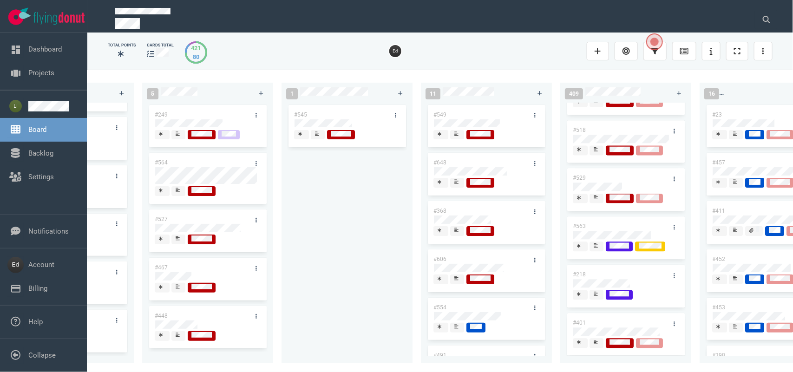
scroll to position [0, 1337]
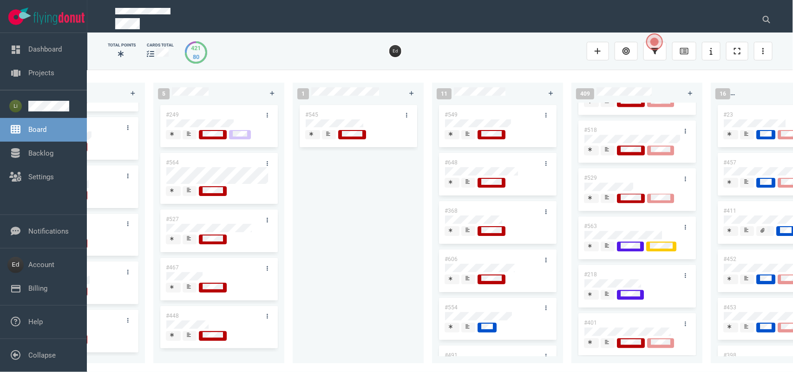
click at [330, 140] on div at bounding box center [358, 136] width 106 height 12
click at [326, 137] on div at bounding box center [329, 133] width 6 height 7
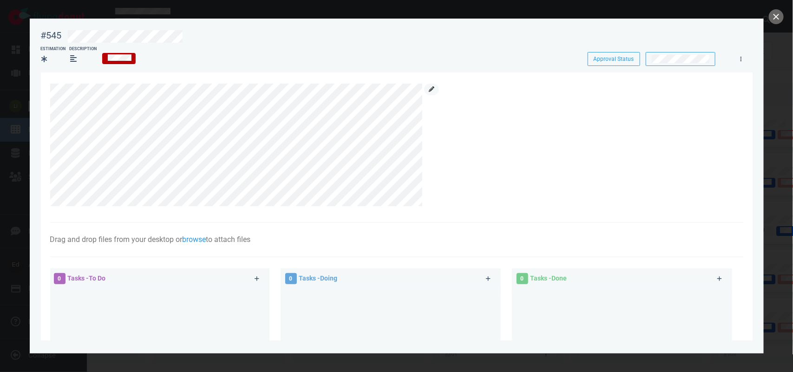
click at [431, 92] on link at bounding box center [431, 90] width 15 height 12
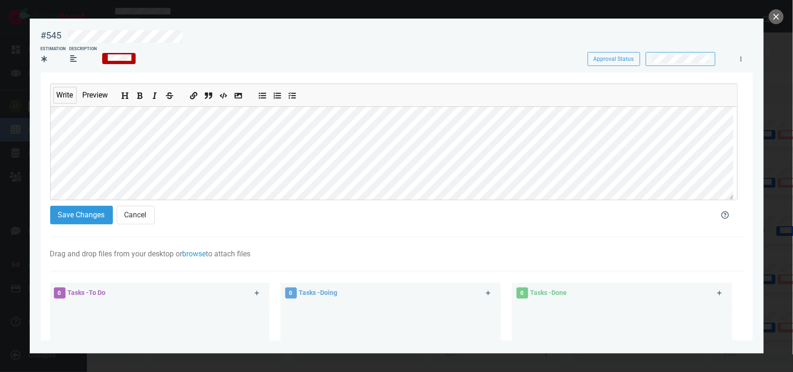
scroll to position [58, 0]
click at [47, 159] on section "Write Preview Save Changes Cancel Drag and drop files from your desktop or brow…" at bounding box center [396, 293] width 711 height 442
click at [136, 94] on button "Add bold text" at bounding box center [140, 94] width 12 height 10
click at [78, 210] on button "Save Changes" at bounding box center [81, 215] width 63 height 19
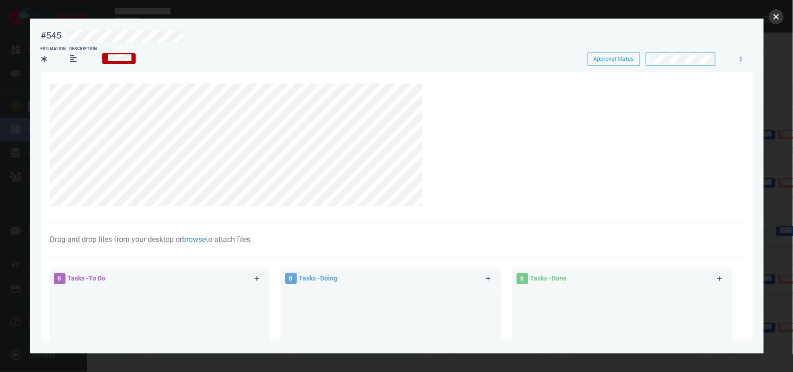
click at [773, 13] on button "close" at bounding box center [776, 16] width 15 height 15
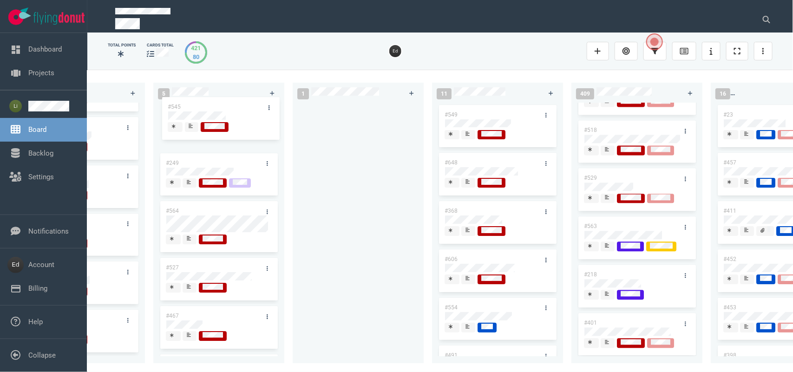
drag, startPoint x: 345, startPoint y: 111, endPoint x: 208, endPoint y: 105, distance: 137.6
click at [208, 105] on div "0 0 12 #641 #639 #634 #635 #608 #611 #602 #603 #548 #122 #517 #469 3 #482 #390 …" at bounding box center [439, 221] width 705 height 302
drag, startPoint x: 476, startPoint y: 365, endPoint x: 465, endPoint y: 368, distance: 11.8
click at [464, 367] on div "0 0 12 #641 #639 #634 #635 #608 #611 #602 #603 #548 #122 #517 #469 3 #482 #390 …" at bounding box center [439, 221] width 705 height 302
drag, startPoint x: 470, startPoint y: 365, endPoint x: 447, endPoint y: 367, distance: 23.3
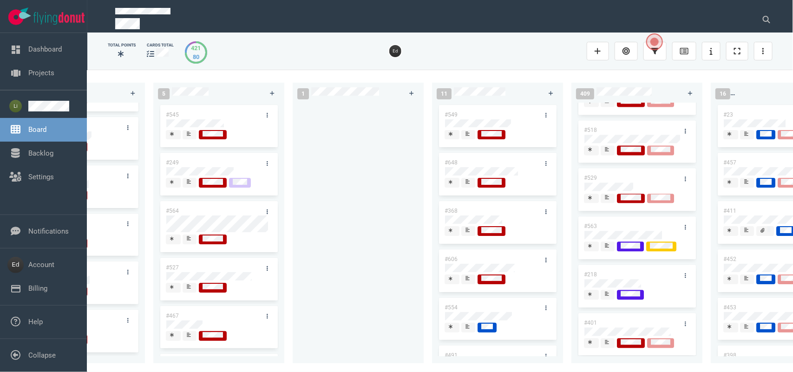
click at [447, 367] on div "0 0 12 #641 #639 #634 #635 #608 #611 #602 #603 #548 #122 #517 #469 3 #482 #390 …" at bounding box center [439, 221] width 705 height 302
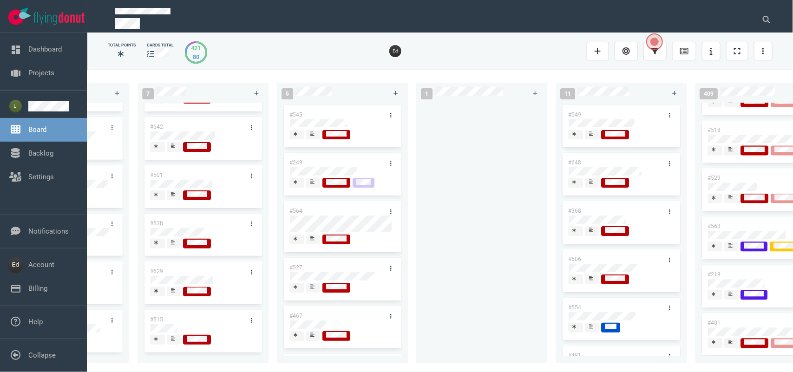
scroll to position [0, 1200]
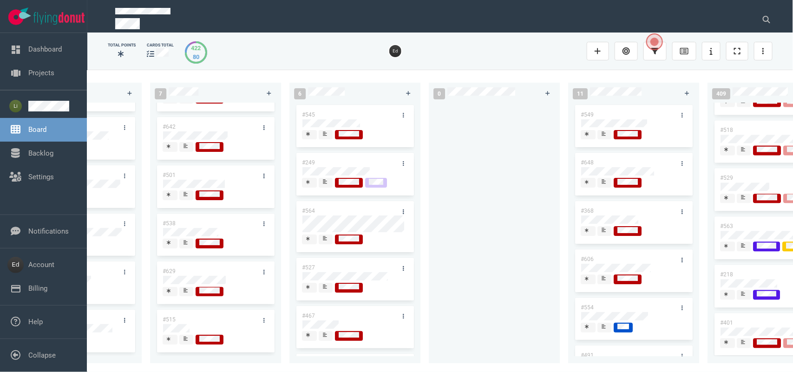
click at [321, 293] on div at bounding box center [355, 289] width 106 height 12
click at [321, 291] on span at bounding box center [326, 288] width 14 height 10
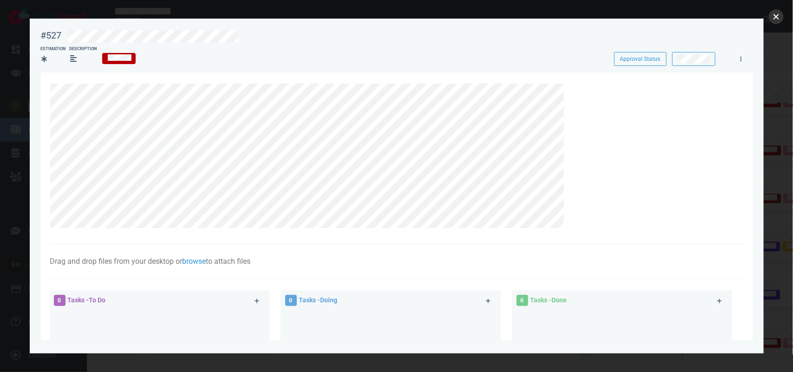
click at [776, 19] on button "close" at bounding box center [776, 16] width 15 height 15
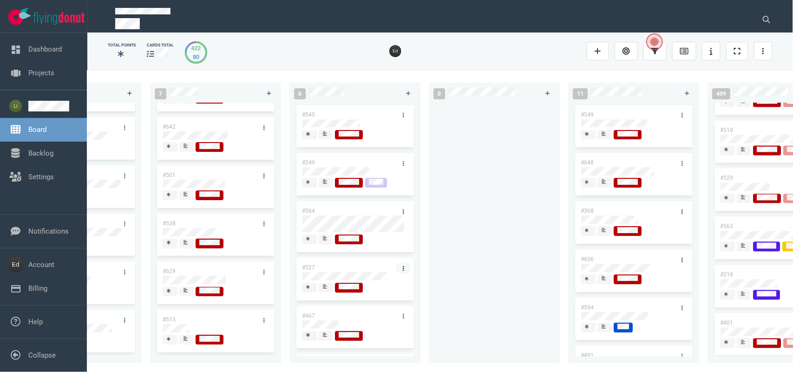
click at [396, 263] on link at bounding box center [403, 268] width 15 height 12
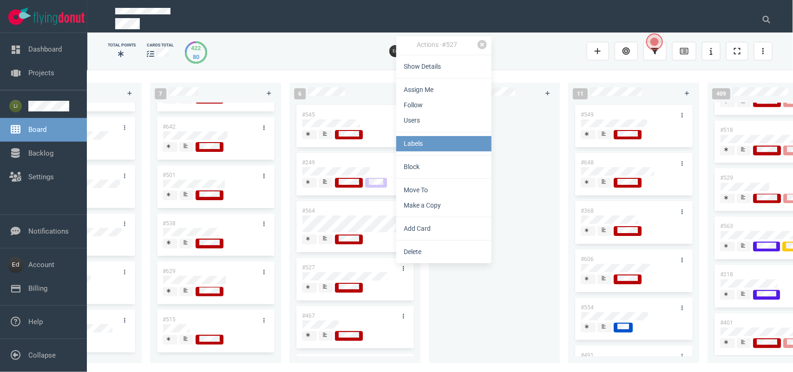
click at [412, 147] on link "Labels" at bounding box center [443, 143] width 95 height 15
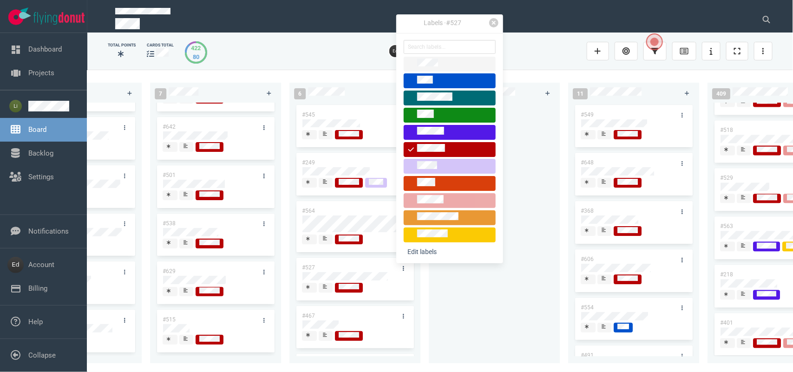
click at [449, 202] on div at bounding box center [450, 200] width 84 height 11
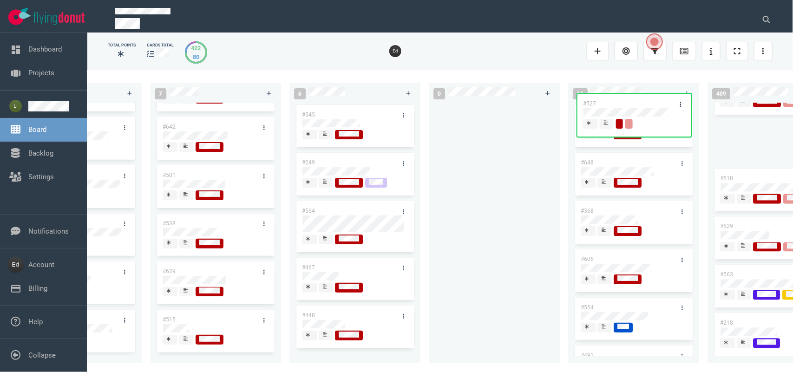
scroll to position [0, 1388]
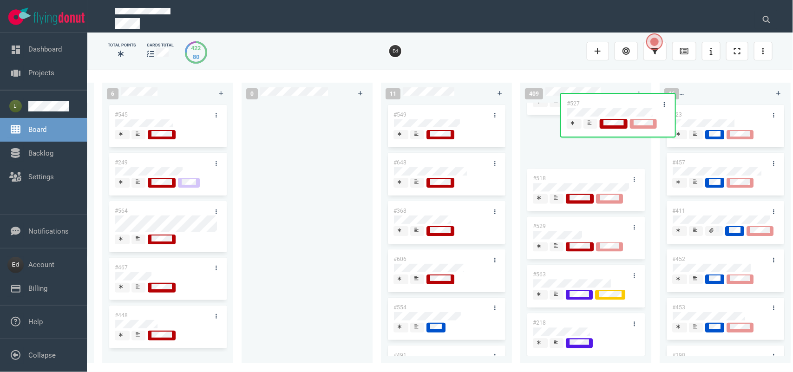
drag, startPoint x: 704, startPoint y: 234, endPoint x: 587, endPoint y: 130, distance: 155.9
click at [587, 124] on div "0 0 12 #641 #639 #634 #635 #608 #611 #602 #603 #548 #122 #517 #469 3 #482 #390 …" at bounding box center [439, 221] width 705 height 302
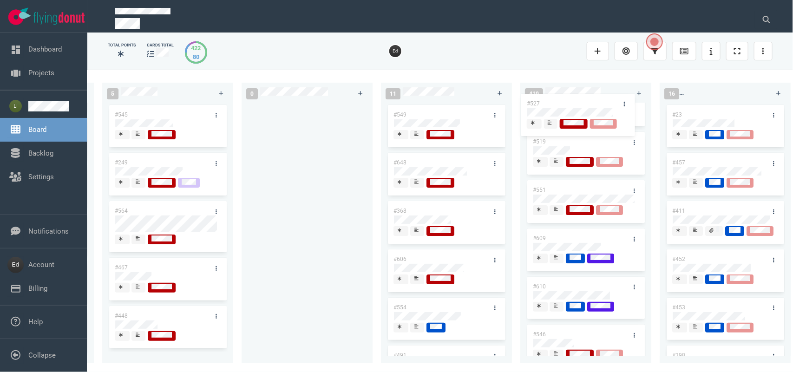
scroll to position [0, 0]
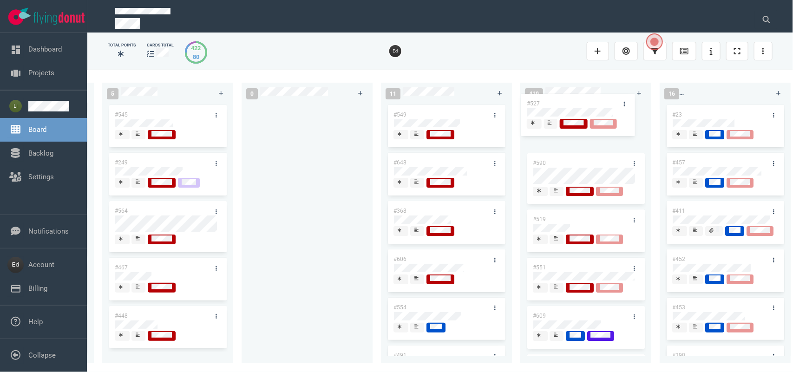
drag, startPoint x: 571, startPoint y: 196, endPoint x: 573, endPoint y: 151, distance: 44.6
click at [566, 107] on div "#590 #519 #551 #609 #610 #546 #561 #533 #612 #10 #638 #640 #570 #521 #598 #305 …" at bounding box center [586, 227] width 120 height 249
click at [139, 239] on icon at bounding box center [138, 238] width 4 height 5
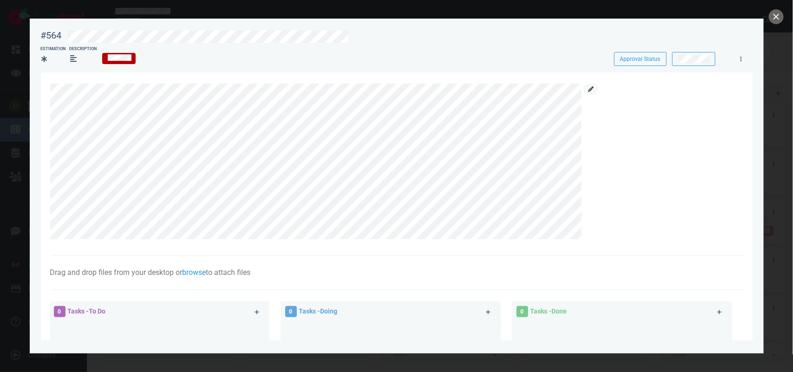
click at [593, 89] on link at bounding box center [590, 90] width 15 height 12
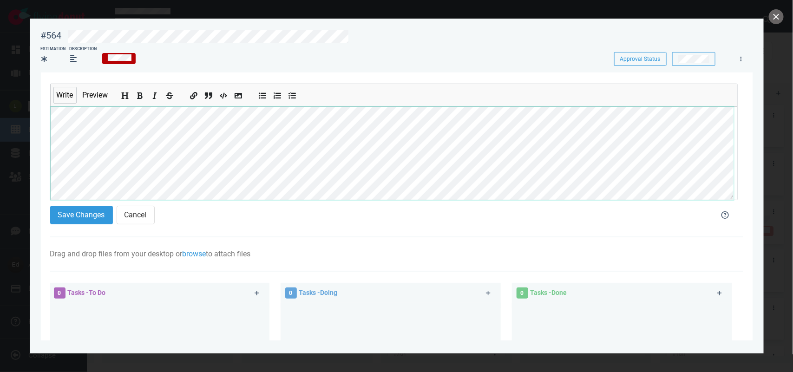
scroll to position [58, 0]
click at [73, 216] on button "Save Changes" at bounding box center [81, 215] width 63 height 19
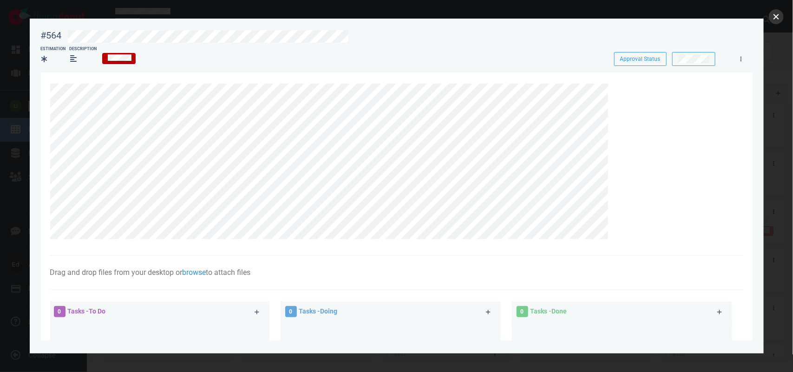
click at [776, 13] on button "close" at bounding box center [776, 16] width 15 height 15
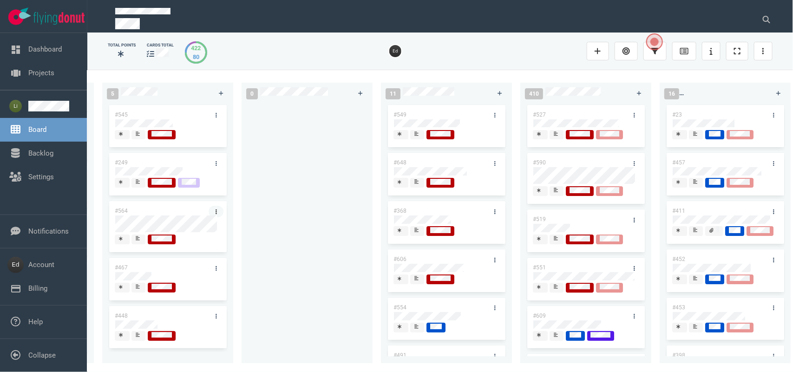
click at [214, 209] on link at bounding box center [216, 212] width 15 height 12
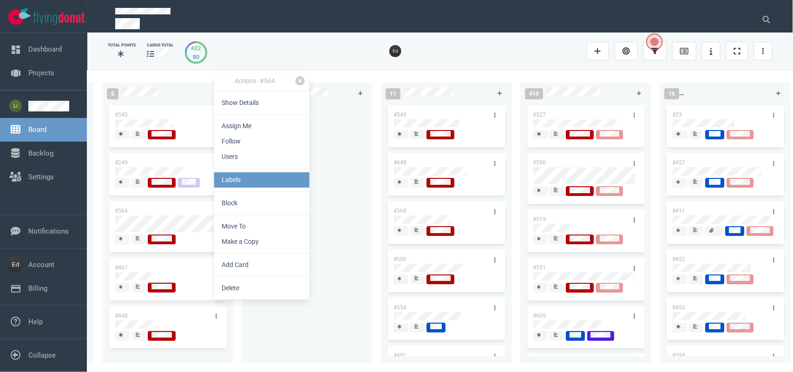
click at [240, 183] on link "Labels" at bounding box center [261, 179] width 95 height 15
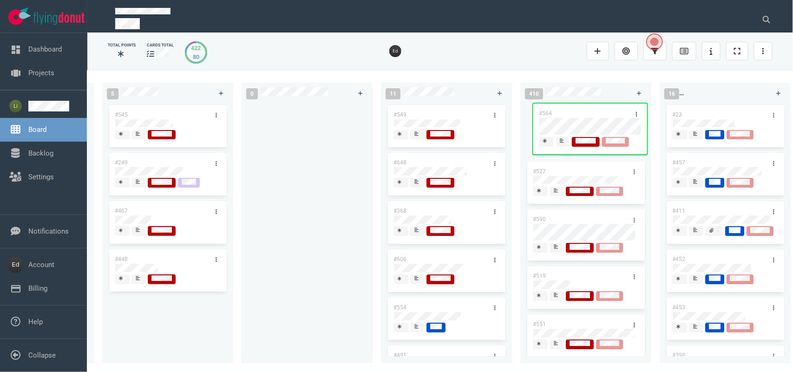
drag, startPoint x: 143, startPoint y: 212, endPoint x: 567, endPoint y: 114, distance: 435.6
click at [567, 114] on div "0 0 12 #641 #639 #634 #635 #608 #611 #602 #603 #548 #122 #517 #469 3 #482 #390 …" at bounding box center [439, 221] width 705 height 302
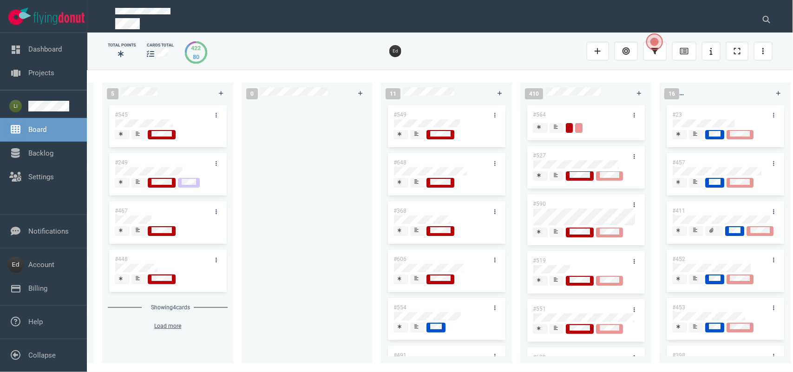
click at [135, 278] on div at bounding box center [138, 279] width 7 height 10
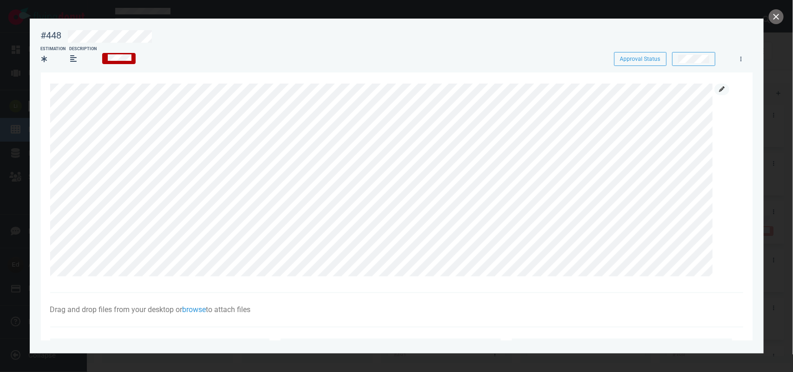
click at [720, 89] on icon at bounding box center [722, 89] width 6 height 6
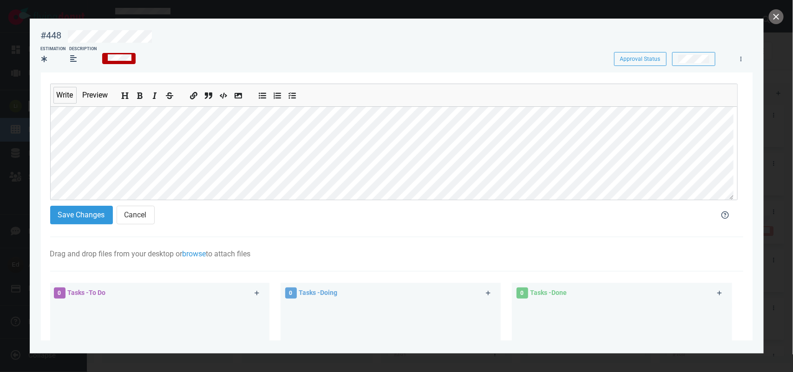
scroll to position [150, 0]
click at [93, 221] on button "Save Changes" at bounding box center [81, 215] width 63 height 19
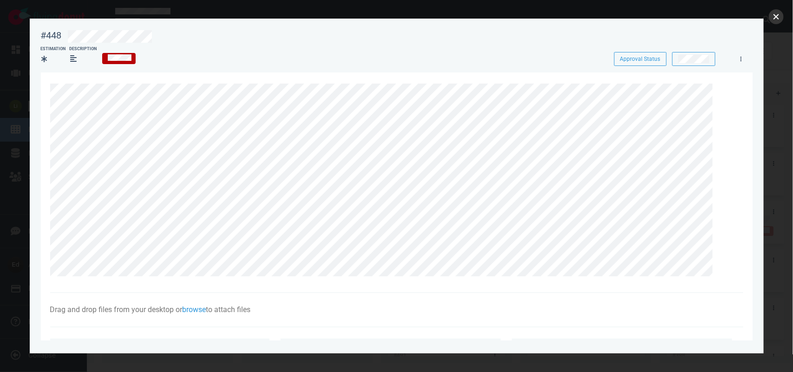
click at [774, 20] on button "close" at bounding box center [776, 16] width 15 height 15
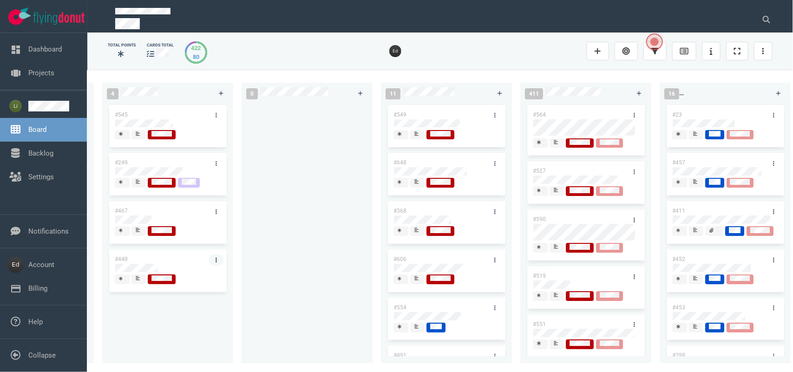
click at [211, 259] on link at bounding box center [216, 260] width 15 height 12
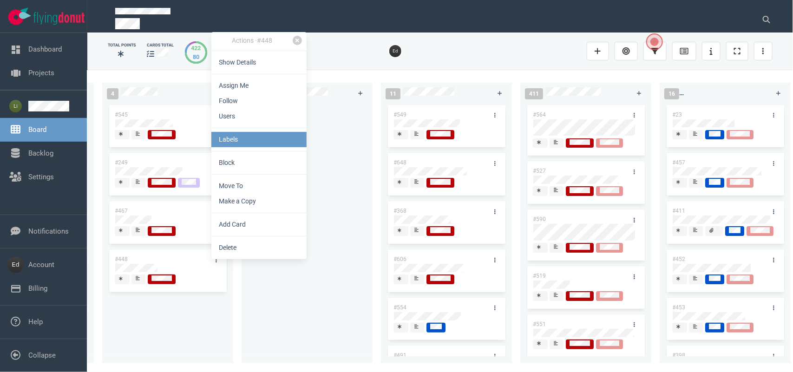
click at [230, 145] on link "Labels" at bounding box center [258, 139] width 95 height 15
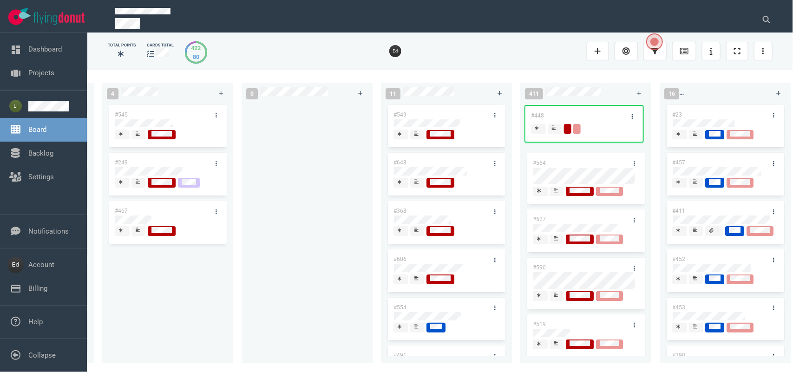
drag, startPoint x: 510, startPoint y: 189, endPoint x: 561, endPoint y: 116, distance: 88.8
click at [561, 116] on div "0 0 12 #641 #639 #634 #635 #608 #611 #602 #603 #548 #122 #517 #469 3 #482 #390 …" at bounding box center [439, 221] width 705 height 302
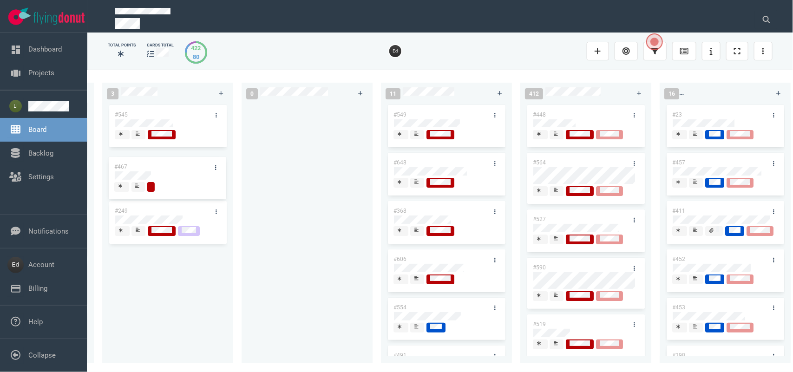
drag, startPoint x: 153, startPoint y: 210, endPoint x: 153, endPoint y: 165, distance: 44.6
click at [153, 165] on div "#545 #249 #467 #467" at bounding box center [168, 227] width 120 height 249
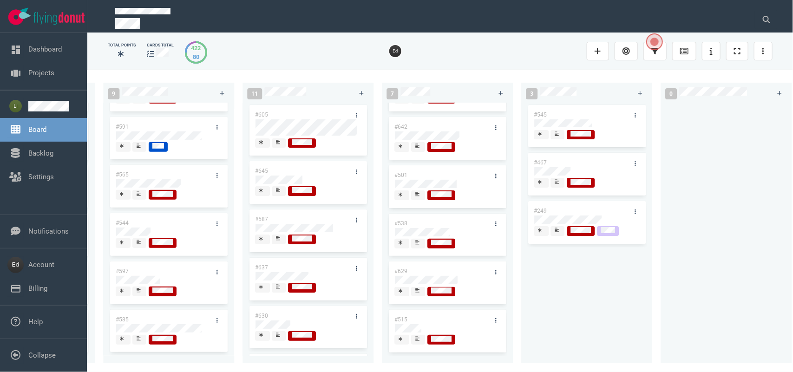
click at [373, 365] on div "0 0 12 #641 #639 #634 #635 #608 #611 #602 #603 #548 #122 #517 #469 3 #482 #390 …" at bounding box center [439, 221] width 705 height 302
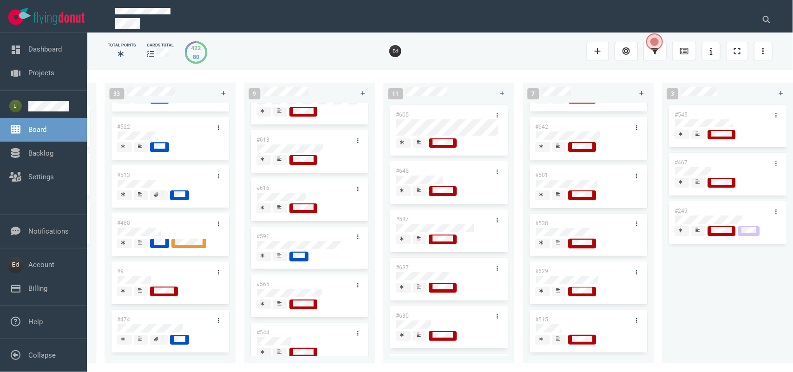
scroll to position [21, 0]
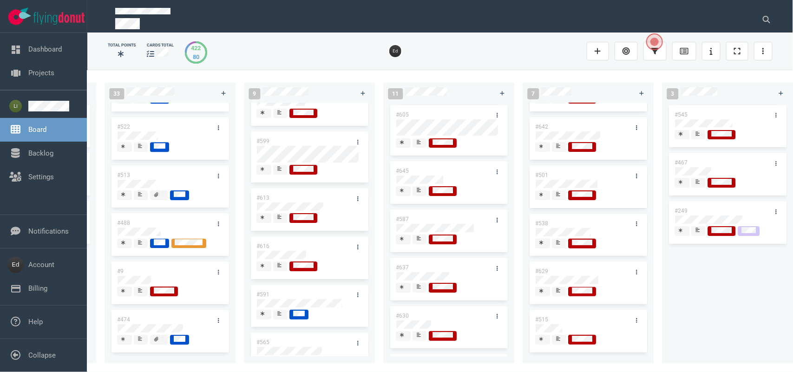
click at [280, 216] on icon at bounding box center [280, 217] width 4 height 5
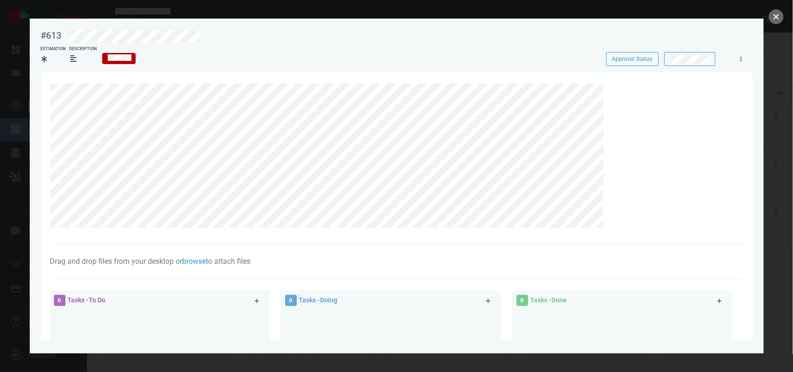
drag, startPoint x: 771, startPoint y: 16, endPoint x: 574, endPoint y: 233, distance: 292.9
click at [772, 16] on button "close" at bounding box center [776, 16] width 15 height 15
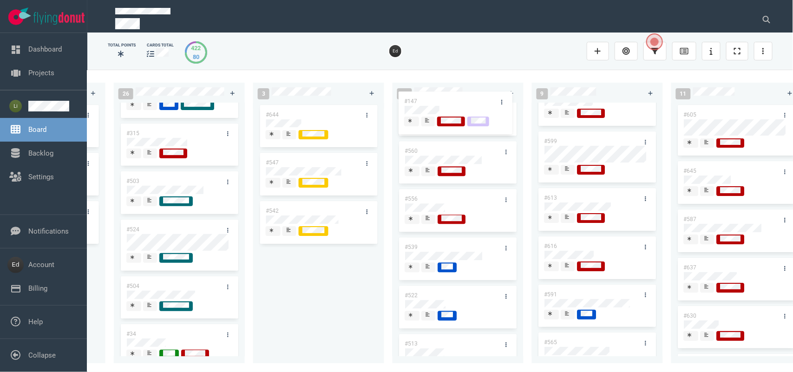
scroll to position [1076, 0]
drag, startPoint x: 424, startPoint y: 171, endPoint x: 443, endPoint y: 117, distance: 57.7
click at [442, 109] on div "0 0 12 #641 #639 #634 #635 #608 #611 #602 #603 #548 #122 #517 #469 3 #482 #390 …" at bounding box center [439, 221] width 705 height 302
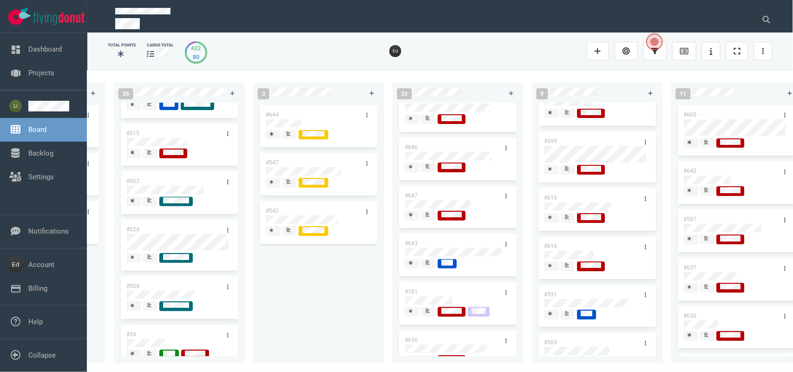
scroll to position [0, 0]
